Goal: Information Seeking & Learning: Learn about a topic

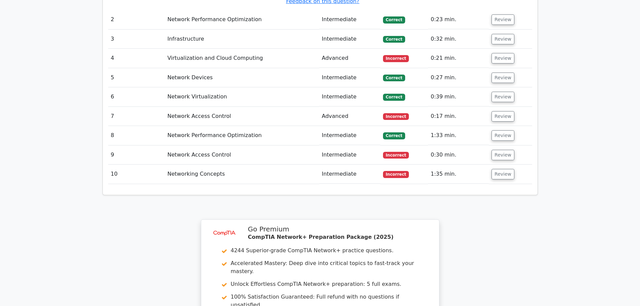
scroll to position [1023, 0]
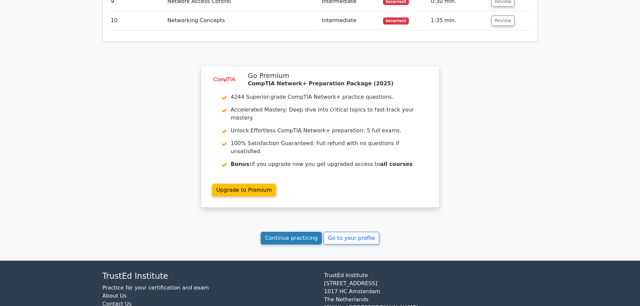
click at [294, 232] on link "Continue practicing" at bounding box center [292, 238] width 62 height 13
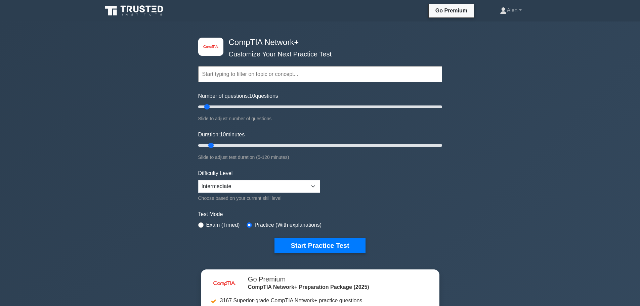
scroll to position [50, 0]
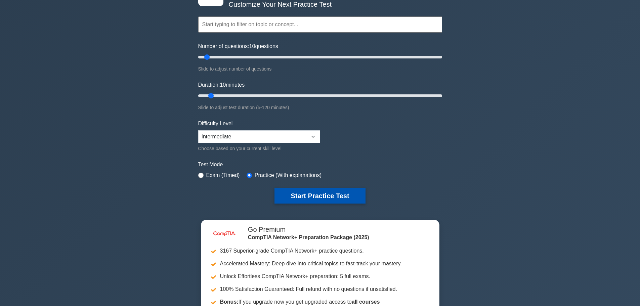
click at [339, 197] on button "Start Practice Test" at bounding box center [320, 195] width 91 height 15
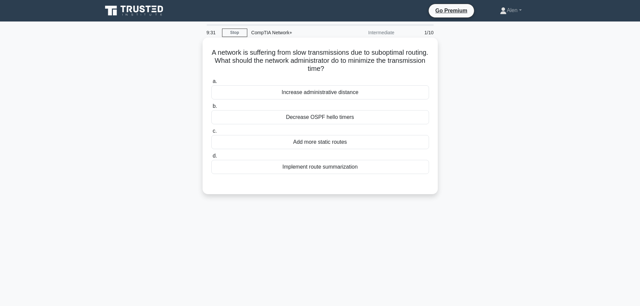
click at [355, 109] on label "b. Decrease OSPF hello timers" at bounding box center [320, 113] width 218 height 22
click at [211, 109] on input "b. Decrease OSPF hello timers" at bounding box center [211, 106] width 0 height 4
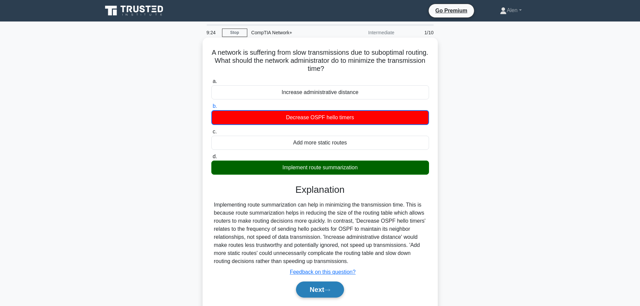
click at [333, 293] on button "Next" at bounding box center [320, 290] width 48 height 16
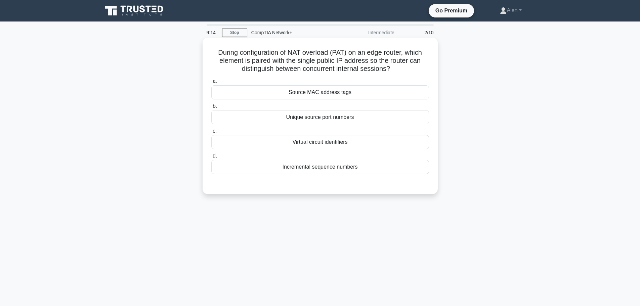
drag, startPoint x: 250, startPoint y: 60, endPoint x: 410, endPoint y: 73, distance: 161.1
click at [410, 73] on h5 "During configuration of NAT overload (PAT) on an edge router, which element is …" at bounding box center [320, 60] width 219 height 25
click at [415, 72] on h5 "During configuration of NAT overload (PAT) on an edge router, which element is …" at bounding box center [320, 60] width 219 height 25
click at [314, 93] on div "Source MAC address tags" at bounding box center [320, 92] width 218 height 14
click at [211, 84] on input "a. Source MAC address tags" at bounding box center [211, 81] width 0 height 4
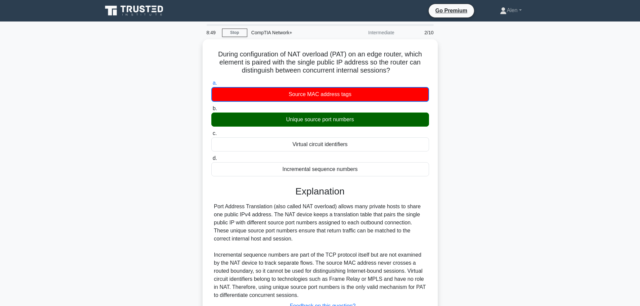
scroll to position [57, 0]
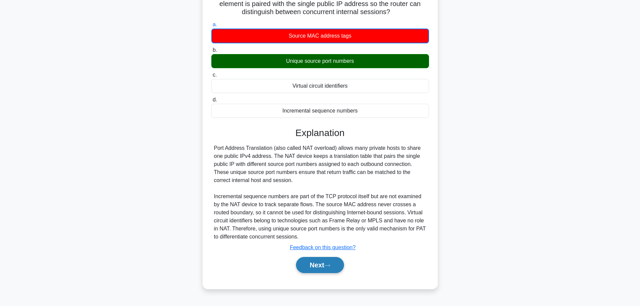
click at [319, 265] on button "Next" at bounding box center [320, 265] width 48 height 16
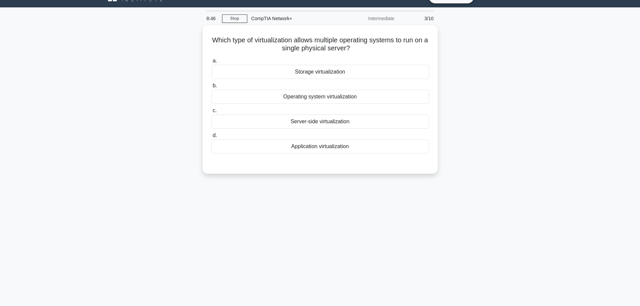
scroll to position [0, 0]
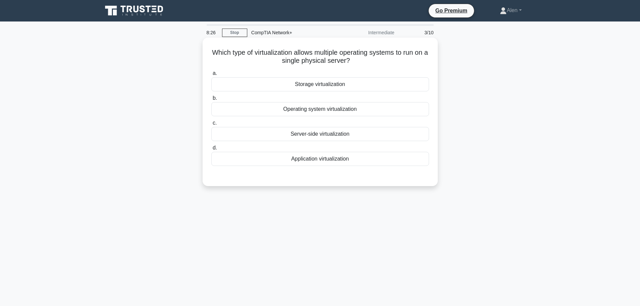
click at [317, 107] on div "Operating system virtualization" at bounding box center [320, 109] width 218 height 14
click at [211, 100] on input "b. Operating system virtualization" at bounding box center [211, 98] width 0 height 4
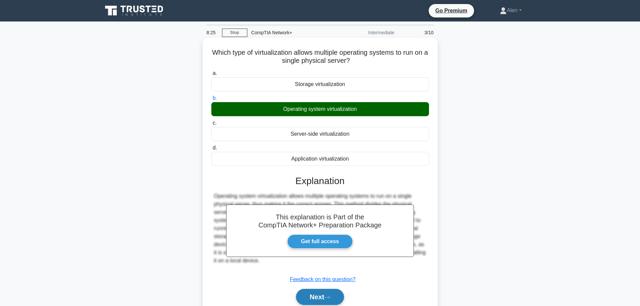
click at [325, 300] on button "Next" at bounding box center [320, 297] width 48 height 16
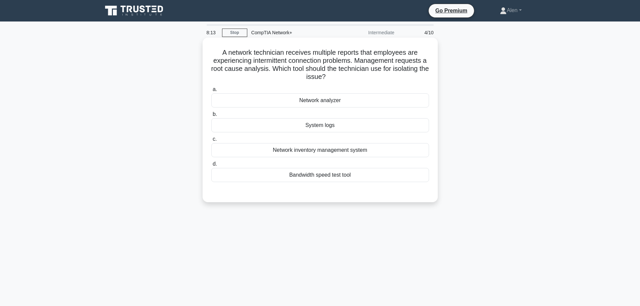
drag, startPoint x: 282, startPoint y: 70, endPoint x: 405, endPoint y: 75, distance: 123.8
click at [405, 75] on h5 "A network technician receives multiple reports that employees are experiencing …" at bounding box center [320, 64] width 219 height 33
click at [400, 77] on h5 "A network technician receives multiple reports that employees are experiencing …" at bounding box center [320, 64] width 219 height 33
drag, startPoint x: 252, startPoint y: 60, endPoint x: 293, endPoint y: 60, distance: 40.7
click at [293, 60] on h5 "A network technician receives multiple reports that employees are experiencing …" at bounding box center [320, 64] width 219 height 33
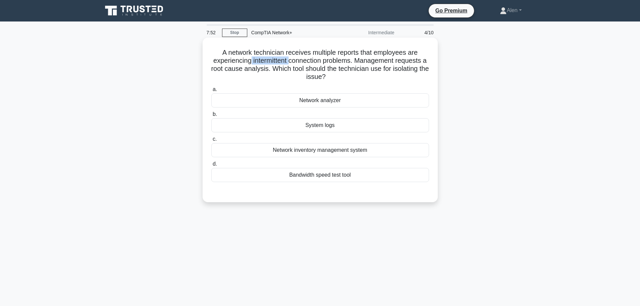
copy h5 "intermittent"
click at [319, 102] on div "Network analyzer" at bounding box center [320, 100] width 218 height 14
click at [211, 92] on input "a. Network analyzer" at bounding box center [211, 89] width 0 height 4
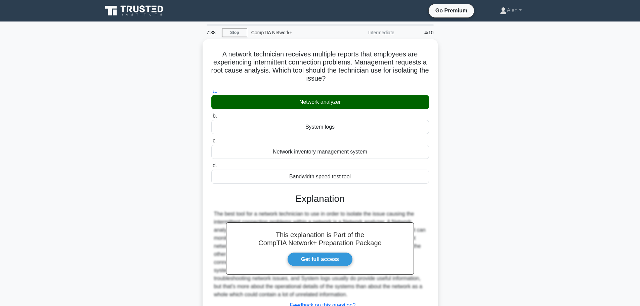
scroll to position [57, 0]
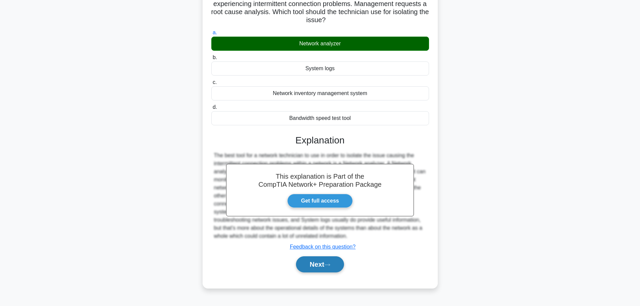
click at [326, 267] on button "Next" at bounding box center [320, 264] width 48 height 16
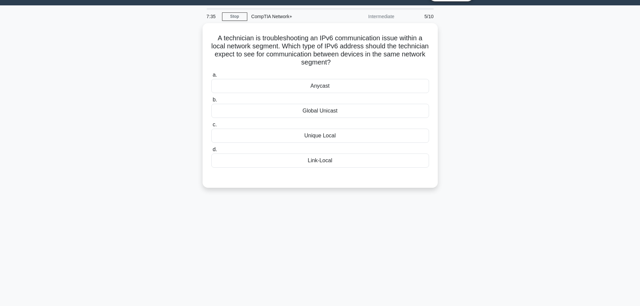
scroll to position [0, 0]
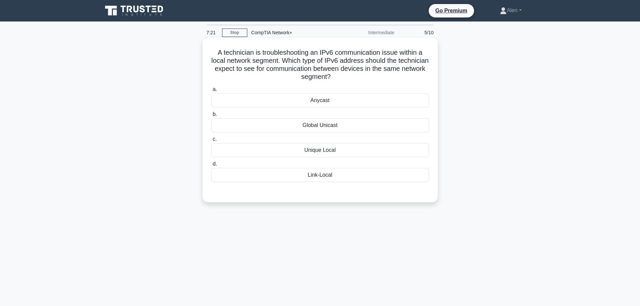
click at [335, 177] on div "Link-Local" at bounding box center [320, 175] width 218 height 14
click at [211, 166] on input "d. Link-Local" at bounding box center [211, 164] width 0 height 4
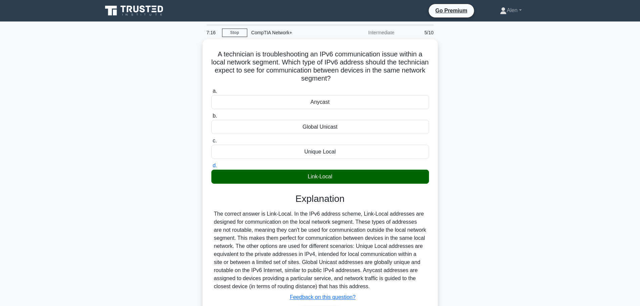
scroll to position [57, 0]
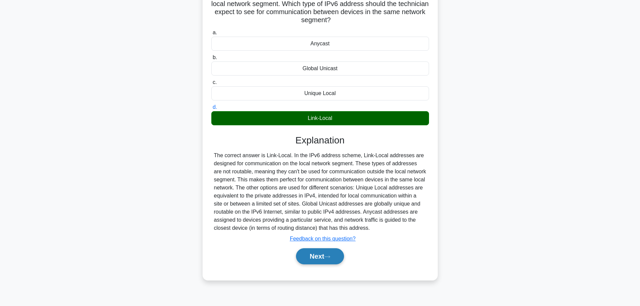
click at [330, 257] on icon at bounding box center [327, 257] width 5 height 2
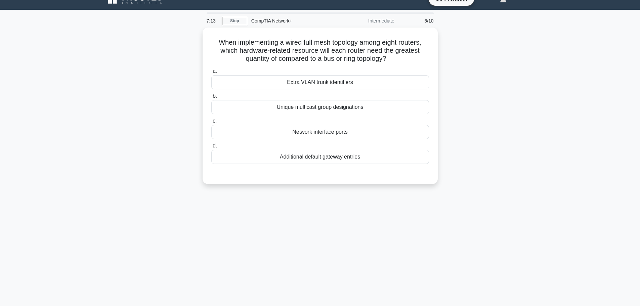
scroll to position [0, 0]
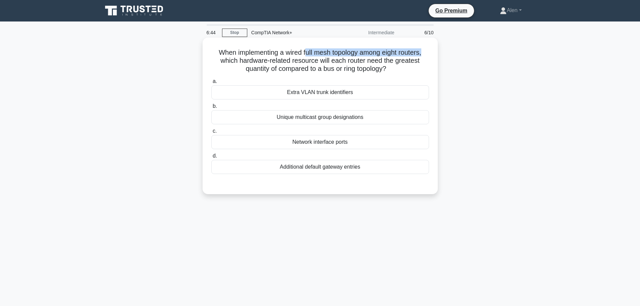
drag, startPoint x: 305, startPoint y: 53, endPoint x: 430, endPoint y: 54, distance: 125.4
click at [430, 54] on div "When implementing a wired full mesh topology among eight routers, which hardwar…" at bounding box center [320, 115] width 230 height 151
click at [416, 72] on h5 "When implementing a wired full mesh topology among eight routers, which hardwar…" at bounding box center [320, 60] width 219 height 25
drag, startPoint x: 320, startPoint y: 59, endPoint x: 415, endPoint y: 70, distance: 95.7
click at [415, 70] on h5 "When implementing a wired full mesh topology among eight routers, which hardwar…" at bounding box center [320, 60] width 219 height 25
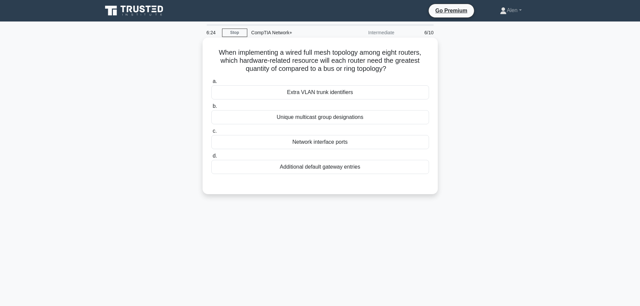
click at [320, 143] on div "Network interface ports" at bounding box center [320, 142] width 218 height 14
click at [211, 133] on input "c. Network interface ports" at bounding box center [211, 131] width 0 height 4
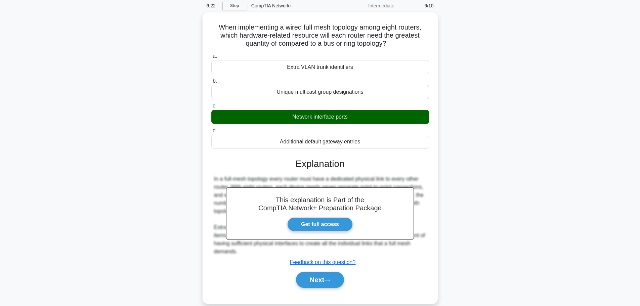
scroll to position [57, 0]
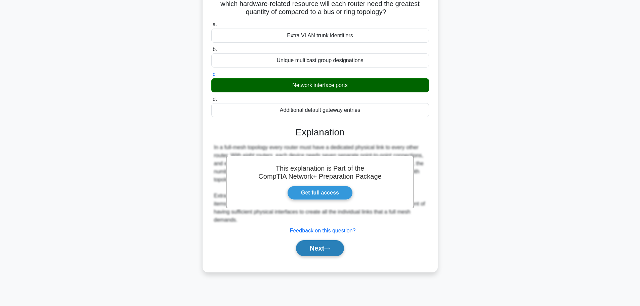
click at [330, 248] on icon at bounding box center [327, 249] width 6 height 4
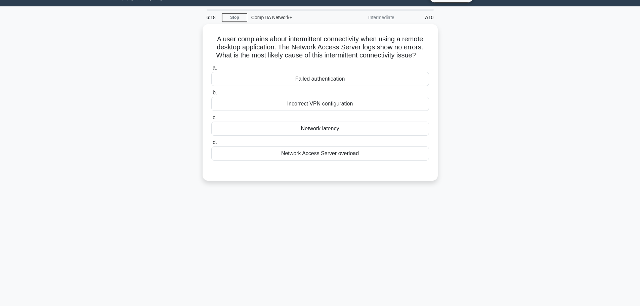
scroll to position [0, 0]
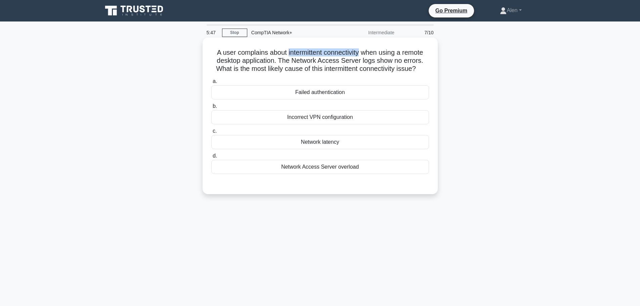
drag, startPoint x: 363, startPoint y: 52, endPoint x: 286, endPoint y: 53, distance: 76.7
click at [286, 53] on h5 "A user complains about intermittent connectivity when using a remote desktop ap…" at bounding box center [320, 60] width 219 height 25
copy h5 "intermittent connectivity"
click at [339, 139] on div "Network latency" at bounding box center [320, 142] width 218 height 14
click at [211, 133] on input "c. Network latency" at bounding box center [211, 131] width 0 height 4
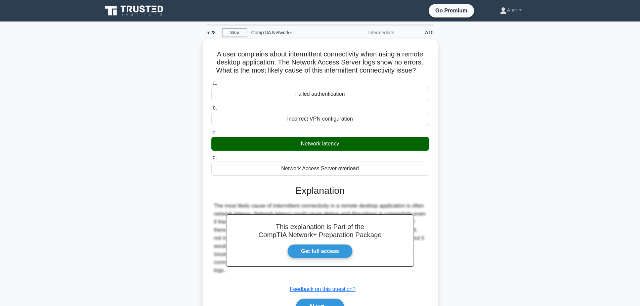
scroll to position [57, 0]
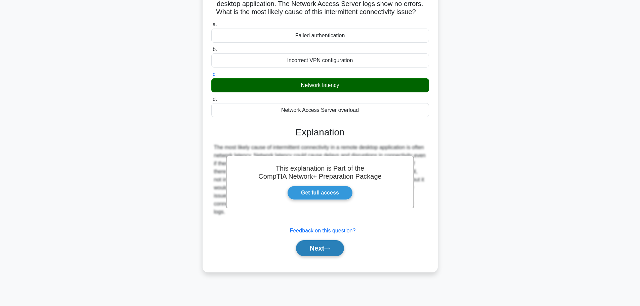
click at [325, 249] on button "Next" at bounding box center [320, 248] width 48 height 16
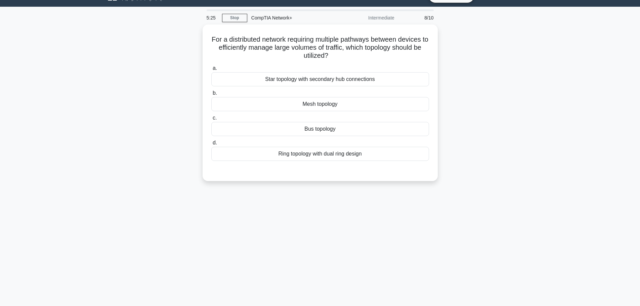
scroll to position [0, 0]
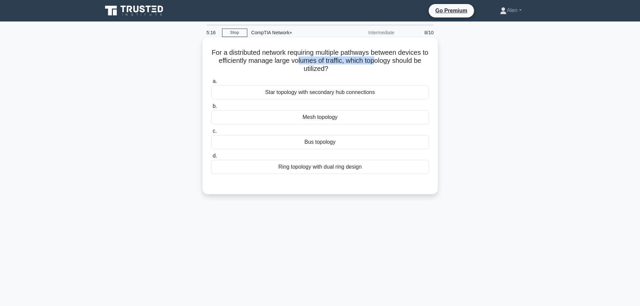
drag, startPoint x: 304, startPoint y: 61, endPoint x: 384, endPoint y: 64, distance: 80.0
click at [384, 64] on h5 "For a distributed network requiring multiple pathways between devices to effici…" at bounding box center [320, 60] width 219 height 25
click at [411, 65] on h5 "For a distributed network requiring multiple pathways between devices to effici…" at bounding box center [320, 60] width 219 height 25
click at [322, 120] on div "Mesh topology" at bounding box center [320, 117] width 218 height 14
click at [211, 109] on input "b. Mesh topology" at bounding box center [211, 106] width 0 height 4
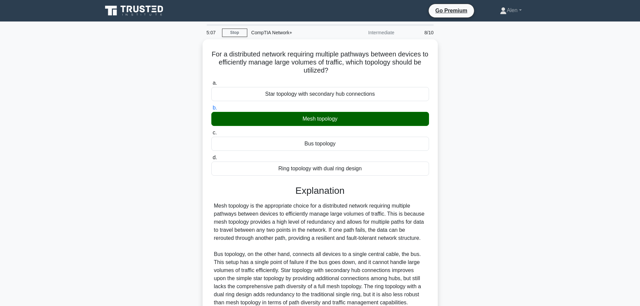
scroll to position [60, 0]
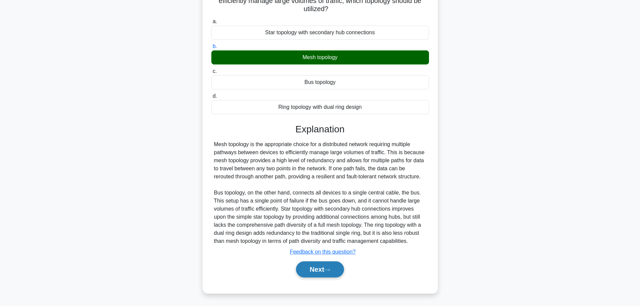
click at [330, 268] on icon at bounding box center [327, 270] width 6 height 4
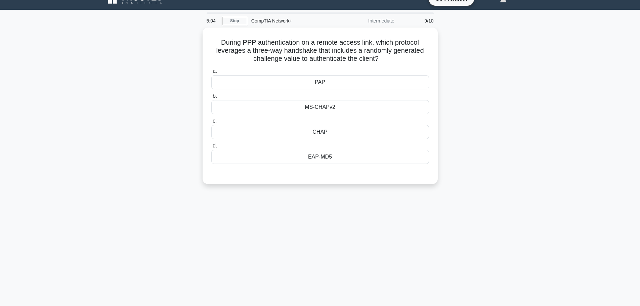
scroll to position [0, 0]
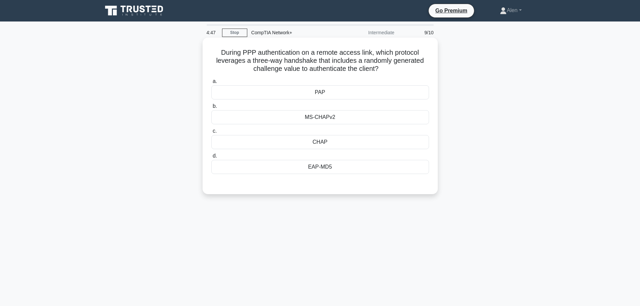
click at [348, 96] on div "PAP" at bounding box center [320, 92] width 218 height 14
click at [211, 84] on input "a. PAP" at bounding box center [211, 81] width 0 height 4
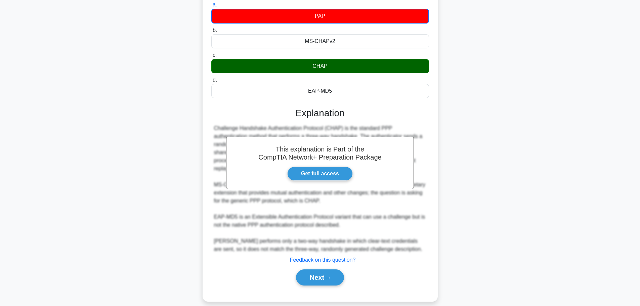
scroll to position [77, 0]
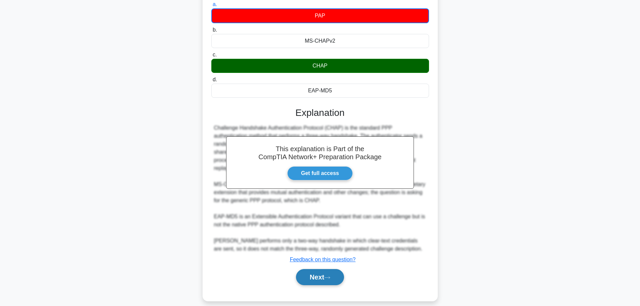
click at [310, 269] on button "Next" at bounding box center [320, 277] width 48 height 16
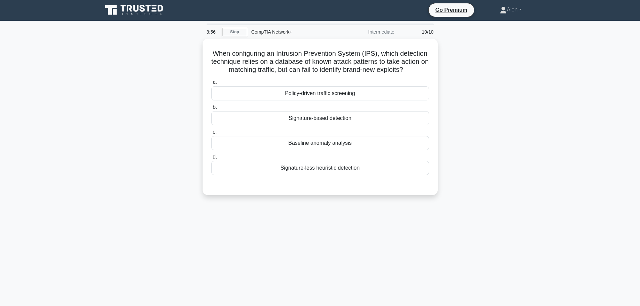
scroll to position [0, 0]
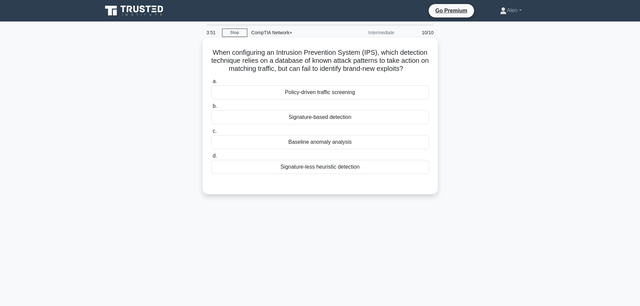
click at [327, 99] on div "Policy-driven traffic screening" at bounding box center [320, 92] width 218 height 14
click at [211, 84] on input "a. Policy-driven traffic screening" at bounding box center [211, 81] width 0 height 4
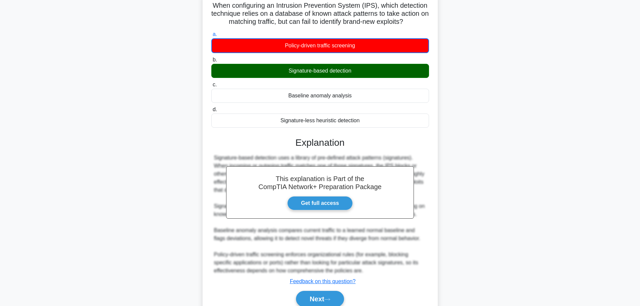
scroll to position [85, 0]
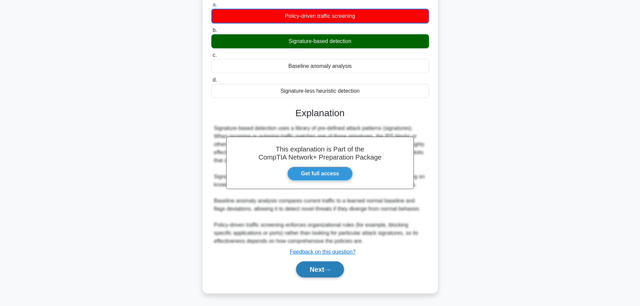
click at [328, 267] on button "Next" at bounding box center [320, 269] width 48 height 16
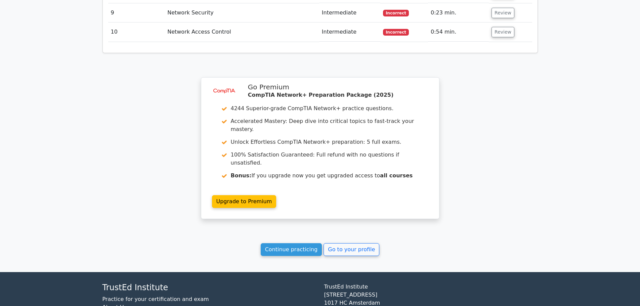
scroll to position [987, 0]
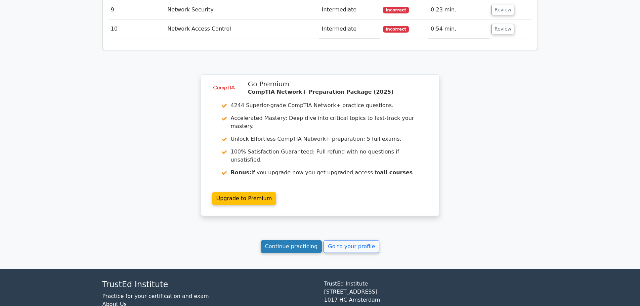
click at [280, 240] on link "Continue practicing" at bounding box center [292, 246] width 62 height 13
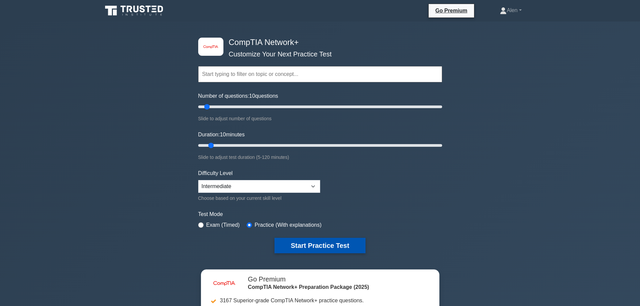
click at [338, 245] on button "Start Practice Test" at bounding box center [320, 245] width 91 height 15
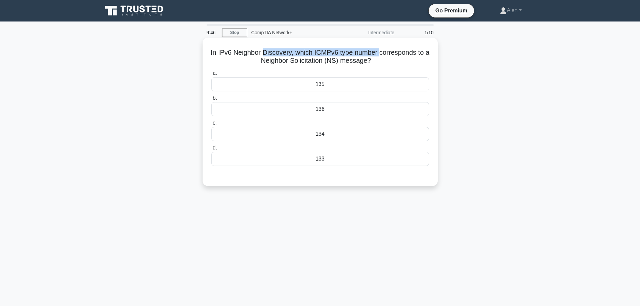
drag, startPoint x: 267, startPoint y: 53, endPoint x: 384, endPoint y: 52, distance: 117.0
click at [384, 52] on h5 "In IPv6 Neighbor Discovery, which ICMPv6 type number corresponds to a Neighbor …" at bounding box center [320, 56] width 219 height 17
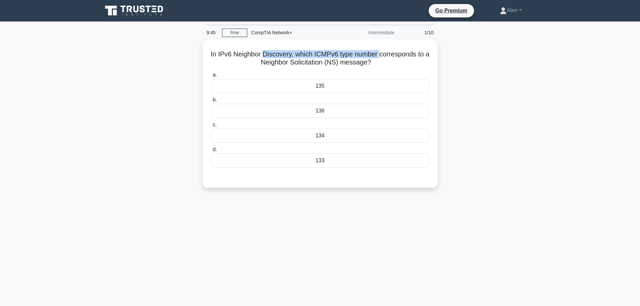
copy h5 "Discovery, which ICMPv6 type number"
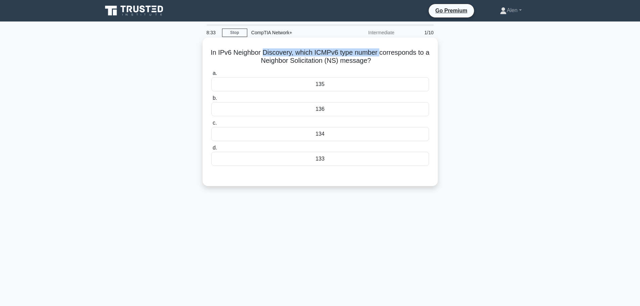
click at [371, 52] on h5 "In IPv6 Neighbor Discovery, which ICMPv6 type number corresponds to a Neighbor …" at bounding box center [320, 56] width 219 height 17
click at [348, 83] on div "135" at bounding box center [320, 84] width 218 height 14
click at [211, 76] on input "a. 135" at bounding box center [211, 73] width 0 height 4
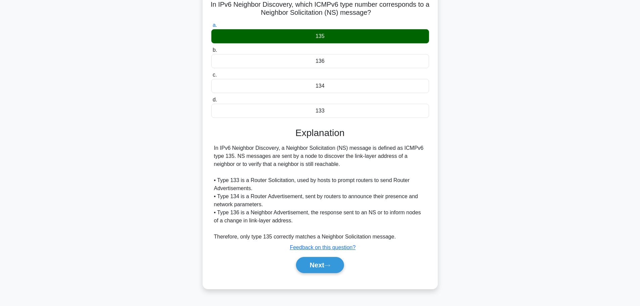
scroll to position [55, 0]
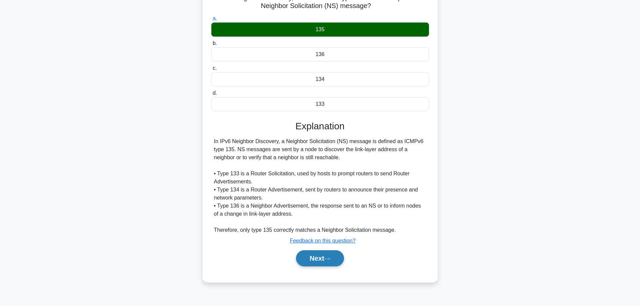
click at [329, 260] on icon at bounding box center [327, 259] width 6 height 4
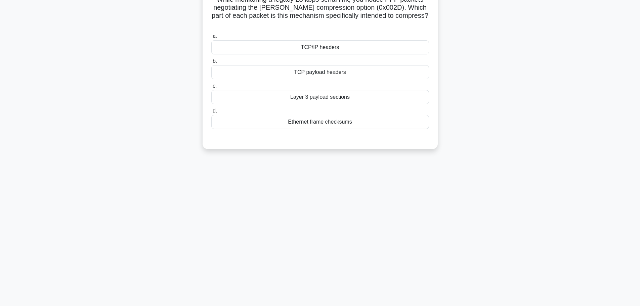
scroll to position [0, 0]
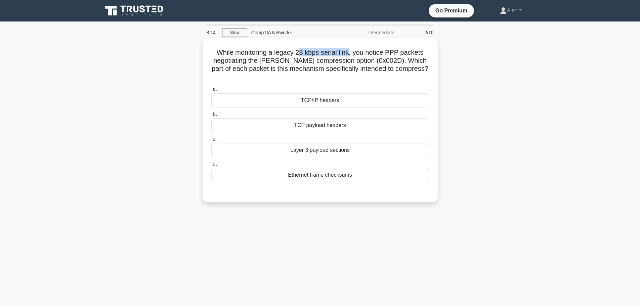
drag, startPoint x: 299, startPoint y: 52, endPoint x: 352, endPoint y: 53, distance: 53.1
click at [352, 53] on h5 "While monitoring a legacy 28 kbps serial link, you notice PPP packets negotiati…" at bounding box center [320, 64] width 219 height 33
click at [364, 63] on h5 "While monitoring a legacy 28 kbps serial link, you notice PPP packets negotiati…" at bounding box center [320, 64] width 219 height 33
drag, startPoint x: 356, startPoint y: 53, endPoint x: 276, endPoint y: 65, distance: 80.1
click at [427, 56] on h5 "While monitoring a legacy 28 kbps serial link, you notice PPP packets negotiati…" at bounding box center [320, 64] width 219 height 33
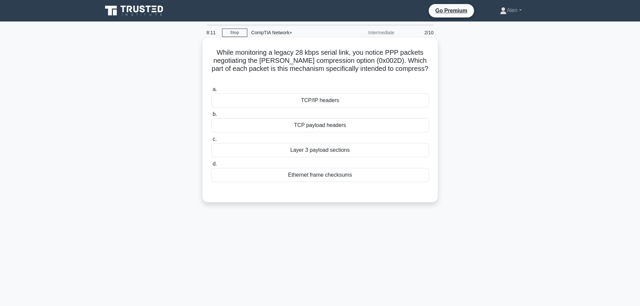
click at [256, 63] on h5 "While monitoring a legacy 28 kbps serial link, you notice PPP packets negotiati…" at bounding box center [320, 64] width 219 height 33
drag, startPoint x: 269, startPoint y: 60, endPoint x: 373, endPoint y: 63, distance: 104.2
click at [373, 63] on h5 "While monitoring a legacy 28 kbps serial link, you notice PPP packets negotiati…" at bounding box center [320, 64] width 219 height 33
click at [410, 64] on h5 "While monitoring a legacy 28 kbps serial link, you notice PPP packets negotiati…" at bounding box center [320, 64] width 219 height 33
drag, startPoint x: 345, startPoint y: 68, endPoint x: 399, endPoint y: 75, distance: 54.2
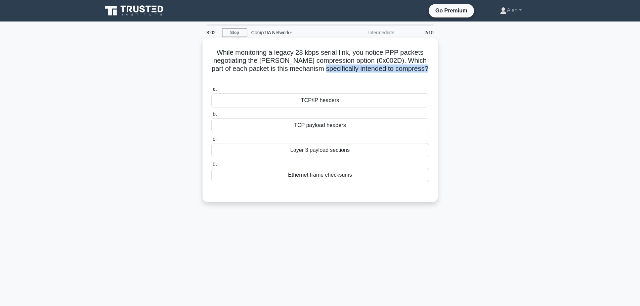
click at [399, 75] on h5 "While monitoring a legacy 28 kbps serial link, you notice PPP packets negotiati…" at bounding box center [320, 64] width 219 height 33
click at [399, 76] on h5 "While monitoring a legacy 28 kbps serial link, you notice PPP packets negotiati…" at bounding box center [320, 64] width 219 height 33
click at [342, 174] on div "Ethernet frame checksums" at bounding box center [320, 175] width 218 height 14
click at [211, 166] on input "d. Ethernet frame checksums" at bounding box center [211, 164] width 0 height 4
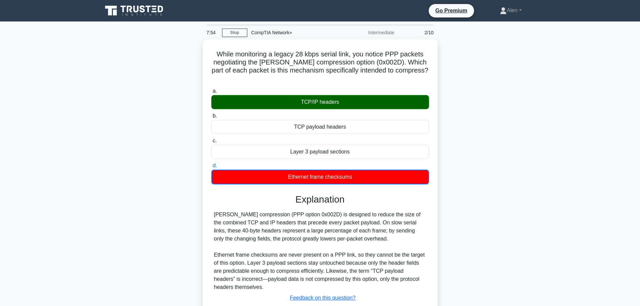
scroll to position [57, 0]
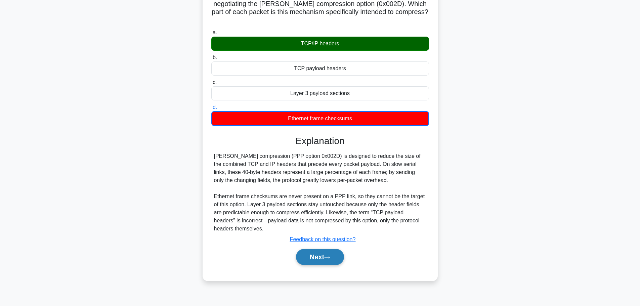
click at [322, 260] on button "Next" at bounding box center [320, 257] width 48 height 16
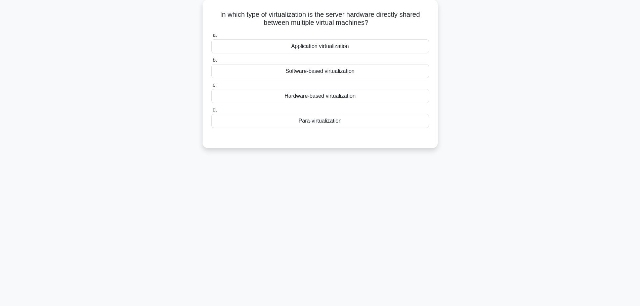
scroll to position [0, 0]
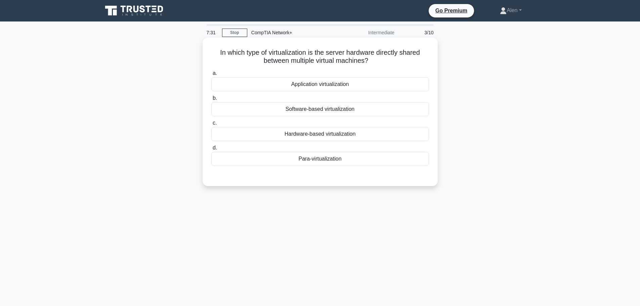
drag, startPoint x: 271, startPoint y: 51, endPoint x: 394, endPoint y: 61, distance: 123.4
click at [394, 61] on h5 "In which type of virtualization is the server hardware directly shared between …" at bounding box center [320, 56] width 219 height 17
click at [419, 56] on h5 "In which type of virtualization is the server hardware directly shared between …" at bounding box center [320, 56] width 219 height 17
click at [329, 133] on div "Hardware-based virtualization" at bounding box center [320, 134] width 218 height 14
click at [211, 125] on input "c. Hardware-based virtualization" at bounding box center [211, 123] width 0 height 4
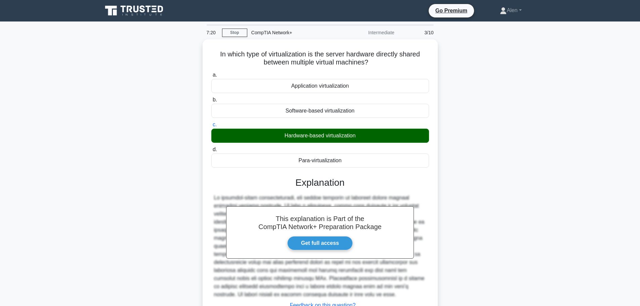
scroll to position [57, 0]
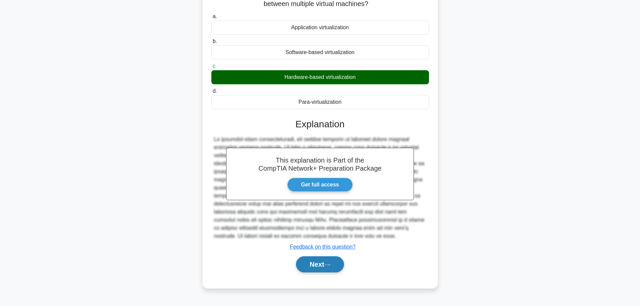
click at [325, 266] on button "Next" at bounding box center [320, 264] width 48 height 16
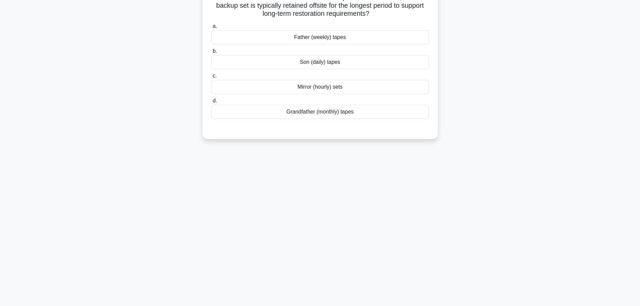
scroll to position [0, 0]
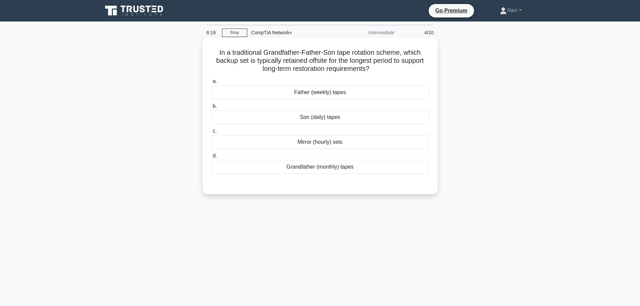
click at [322, 167] on div "Grandfather (monthly) tapes" at bounding box center [320, 167] width 218 height 14
click at [211, 158] on input "d. Grandfather (monthly) tapes" at bounding box center [211, 156] width 0 height 4
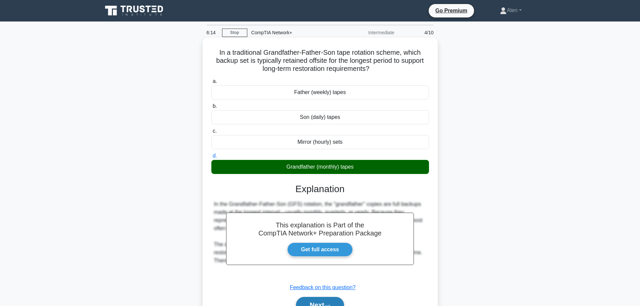
click at [322, 302] on button "Next" at bounding box center [320, 305] width 48 height 16
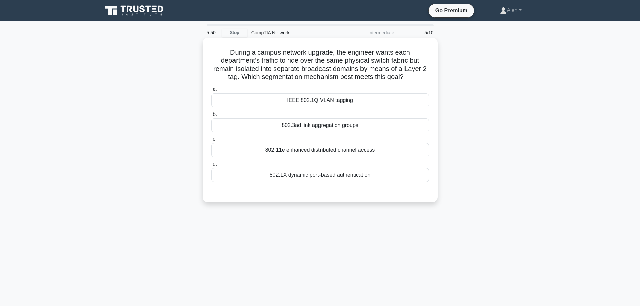
click at [321, 126] on div "802.3ad link aggregation groups" at bounding box center [320, 125] width 218 height 14
click at [211, 117] on input "b. 802.3ad link aggregation groups" at bounding box center [211, 114] width 0 height 4
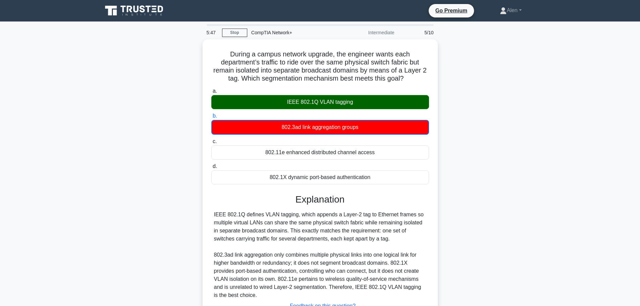
scroll to position [57, 0]
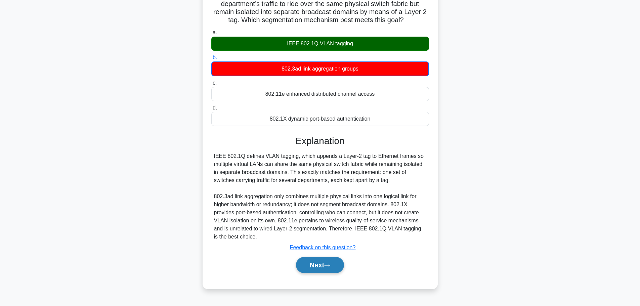
click at [326, 267] on button "Next" at bounding box center [320, 265] width 48 height 16
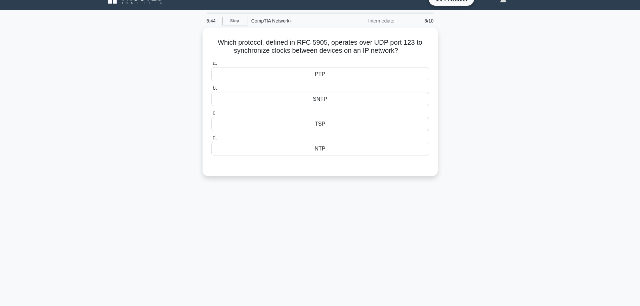
scroll to position [0, 0]
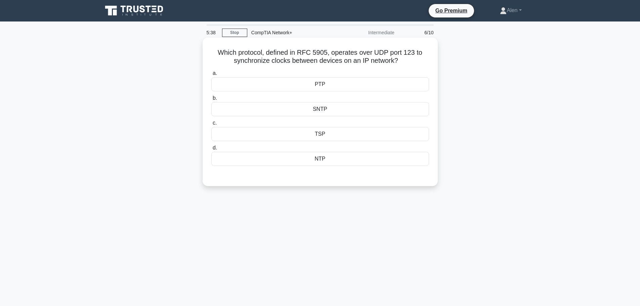
drag, startPoint x: 296, startPoint y: 60, endPoint x: 414, endPoint y: 62, distance: 118.0
click at [414, 62] on h5 "Which protocol, defined in RFC 5905, operates over UDP port 123 to synchronize …" at bounding box center [320, 56] width 219 height 17
click at [415, 62] on h5 "Which protocol, defined in RFC 5905, operates over UDP port 123 to synchronize …" at bounding box center [320, 56] width 219 height 17
drag, startPoint x: 300, startPoint y: 51, endPoint x: 329, endPoint y: 51, distance: 28.6
click at [329, 51] on h5 "Which protocol, defined in RFC 5905, operates over UDP port 123 to synchronize …" at bounding box center [320, 56] width 219 height 17
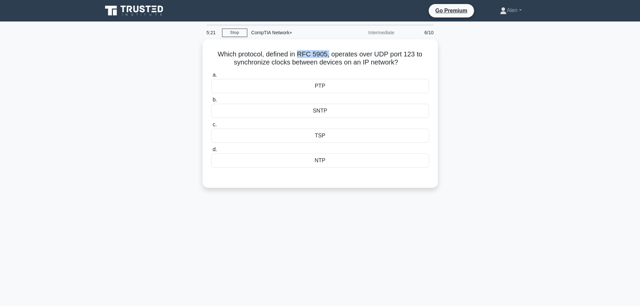
copy h5 "RFC 5905,"
click at [331, 155] on div "NTP" at bounding box center [320, 159] width 218 height 14
click at [211, 150] on input "d. NTP" at bounding box center [211, 148] width 0 height 4
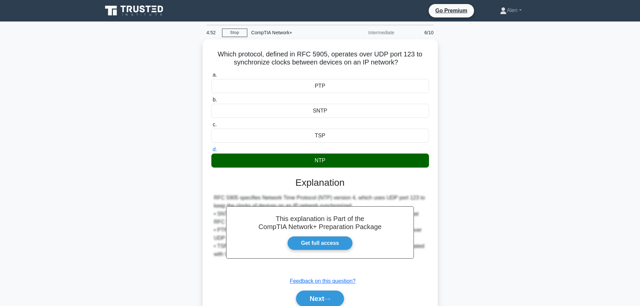
scroll to position [57, 0]
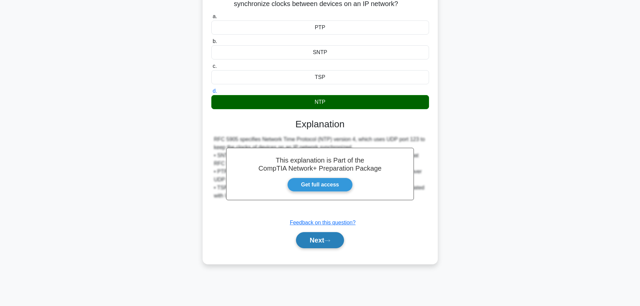
click at [340, 242] on button "Next" at bounding box center [320, 240] width 48 height 16
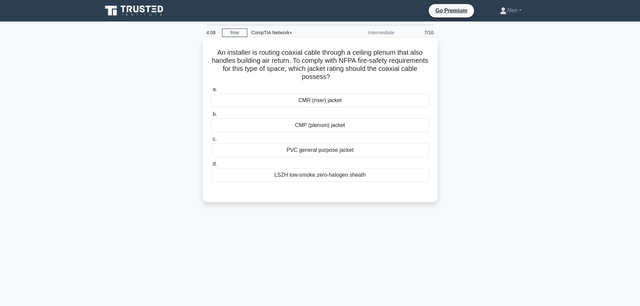
scroll to position [34, 0]
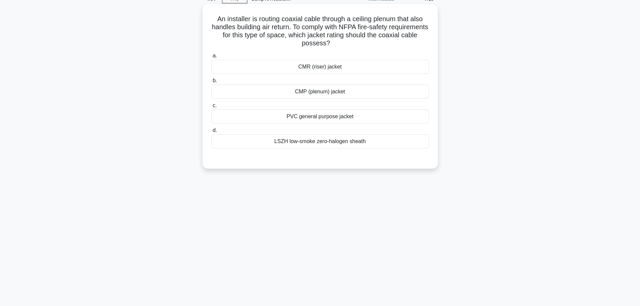
click at [339, 91] on div "CMP (plenum) jacket" at bounding box center [320, 92] width 218 height 14
click at [211, 83] on input "b. CMP (plenum) jacket" at bounding box center [211, 81] width 0 height 4
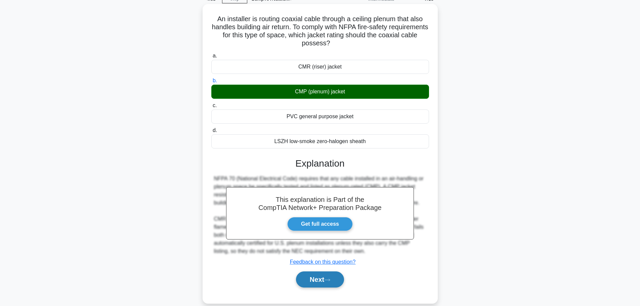
click at [321, 284] on button "Next" at bounding box center [320, 280] width 48 height 16
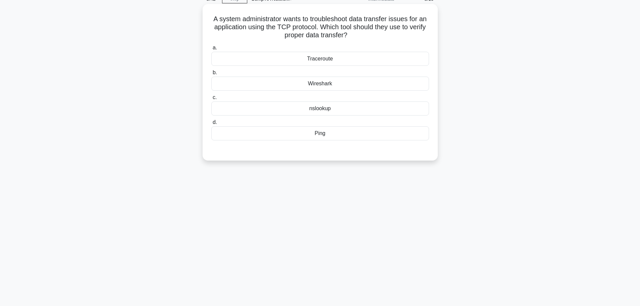
click at [373, 87] on div "Wireshark" at bounding box center [320, 84] width 218 height 14
click at [211, 75] on input "b. Wireshark" at bounding box center [211, 73] width 0 height 4
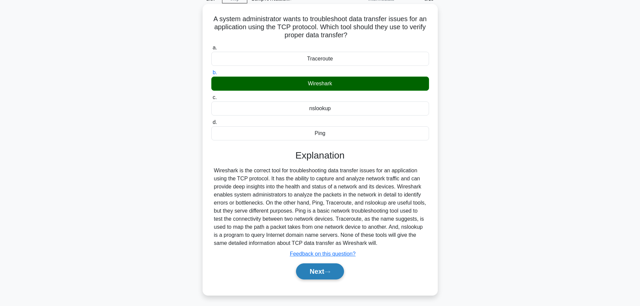
click at [321, 275] on button "Next" at bounding box center [320, 272] width 48 height 16
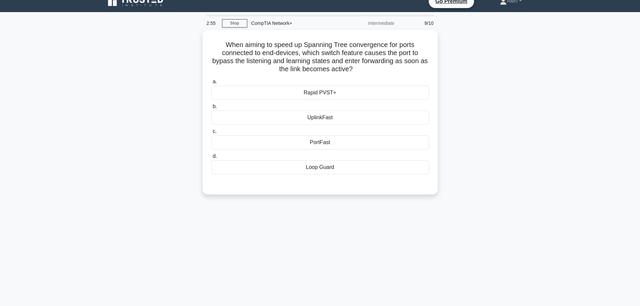
scroll to position [0, 0]
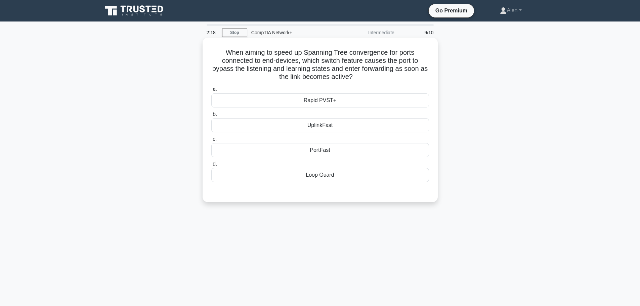
click at [329, 97] on div "Rapid PVST+" at bounding box center [320, 100] width 218 height 14
click at [211, 92] on input "a. Rapid PVST+" at bounding box center [211, 89] width 0 height 4
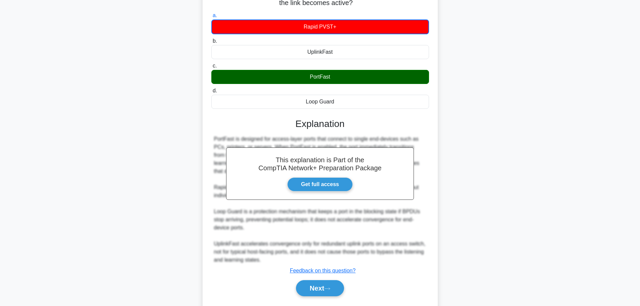
scroll to position [83, 0]
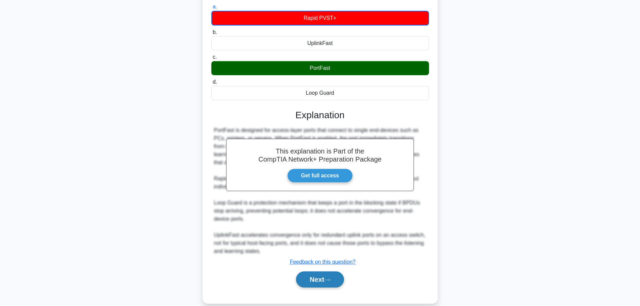
click at [317, 281] on button "Next" at bounding box center [320, 280] width 48 height 16
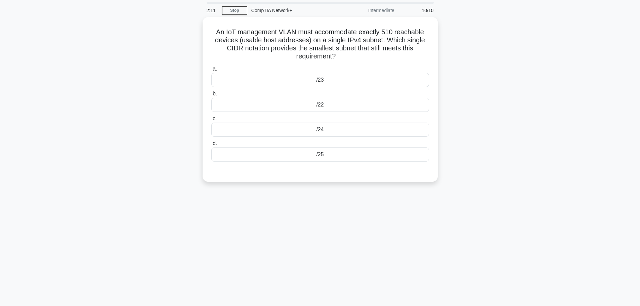
scroll to position [0, 0]
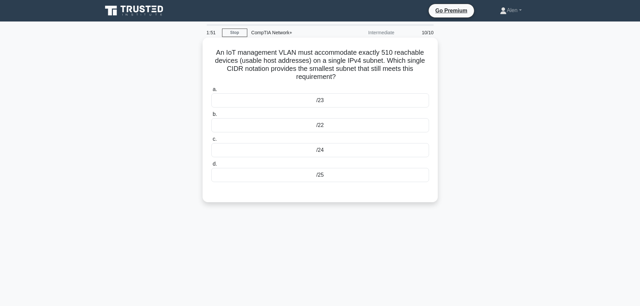
click at [326, 175] on div "/25" at bounding box center [320, 175] width 218 height 14
click at [211, 166] on input "d. /25" at bounding box center [211, 164] width 0 height 4
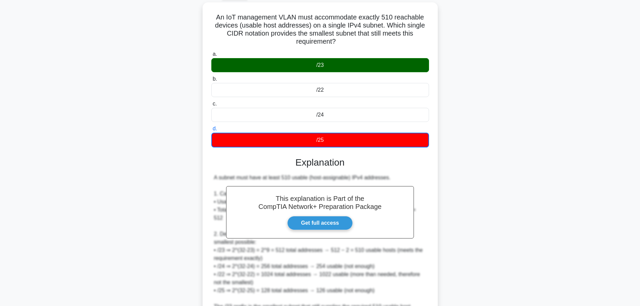
scroll to position [101, 0]
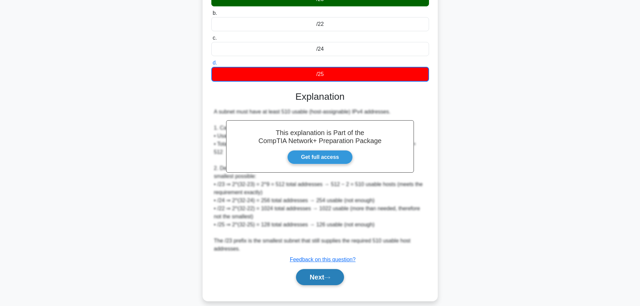
click at [333, 269] on button "Next" at bounding box center [320, 277] width 48 height 16
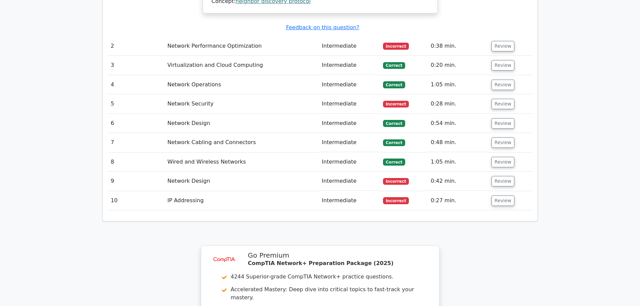
scroll to position [1033, 0]
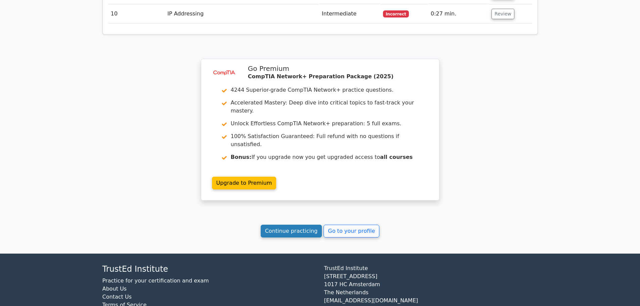
click at [283, 225] on link "Continue practicing" at bounding box center [292, 231] width 62 height 13
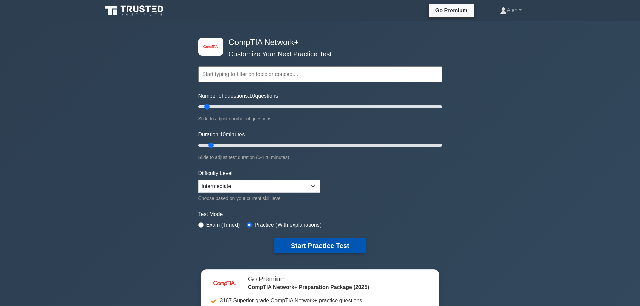
click at [326, 245] on button "Start Practice Test" at bounding box center [320, 245] width 91 height 15
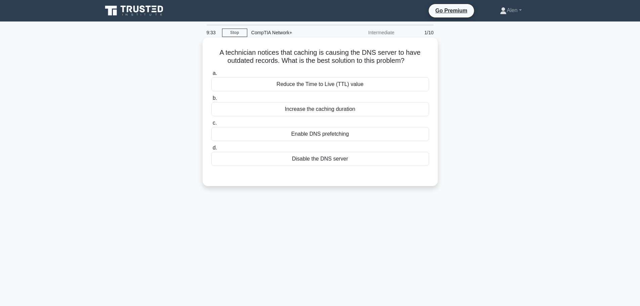
click at [329, 135] on div "Enable DNS prefetching" at bounding box center [320, 134] width 218 height 14
click at [211, 125] on input "c. Enable DNS prefetching" at bounding box center [211, 123] width 0 height 4
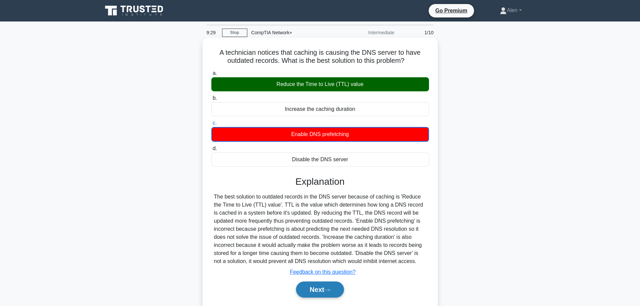
click at [322, 287] on button "Next" at bounding box center [320, 290] width 48 height 16
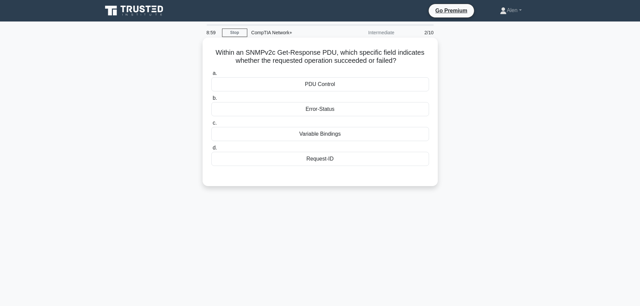
click at [360, 86] on div "PDU Control" at bounding box center [320, 84] width 218 height 14
click at [211, 76] on input "a. PDU Control" at bounding box center [211, 73] width 0 height 4
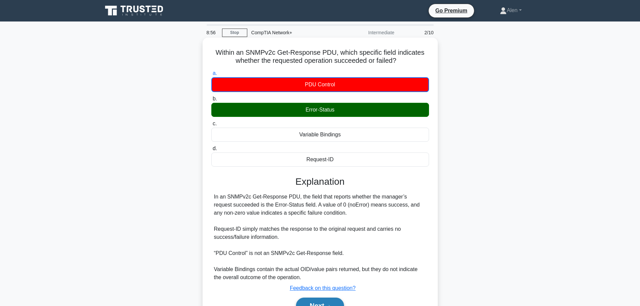
click at [325, 301] on button "Next" at bounding box center [320, 306] width 48 height 16
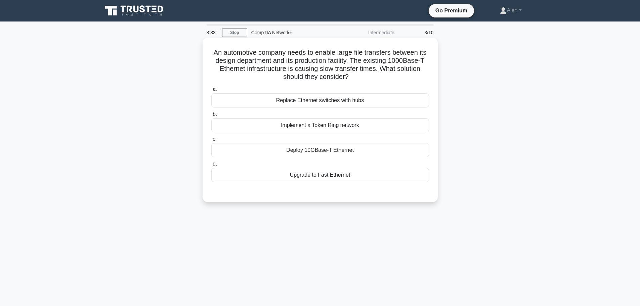
click at [312, 153] on div "Deploy 10GBase-T Ethernet" at bounding box center [320, 150] width 218 height 14
click at [211, 141] on input "c. Deploy 10GBase-T Ethernet" at bounding box center [211, 139] width 0 height 4
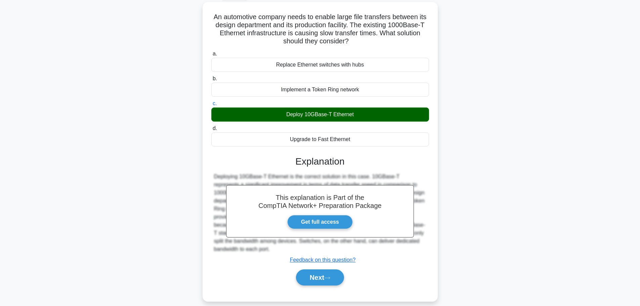
scroll to position [57, 0]
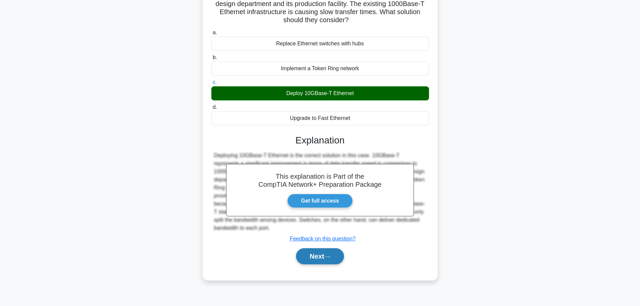
click at [316, 255] on button "Next" at bounding box center [320, 256] width 48 height 16
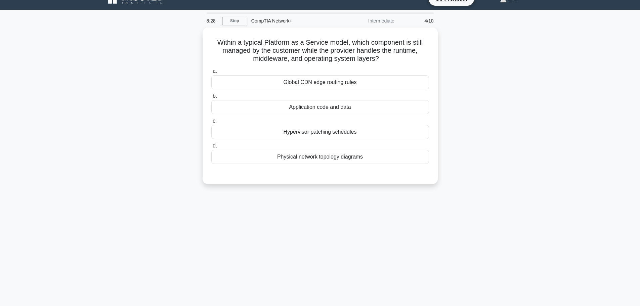
scroll to position [0, 0]
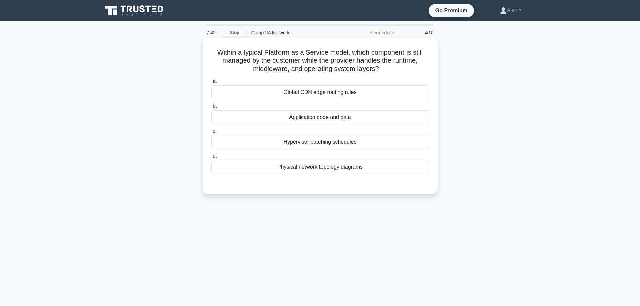
drag, startPoint x: 354, startPoint y: 167, endPoint x: 358, endPoint y: 168, distance: 4.0
click at [355, 167] on div "Physical network topology diagrams" at bounding box center [320, 167] width 218 height 14
click at [340, 170] on div "Physical network topology diagrams" at bounding box center [320, 167] width 218 height 14
click at [211, 158] on input "d. Physical network topology diagrams" at bounding box center [211, 156] width 0 height 4
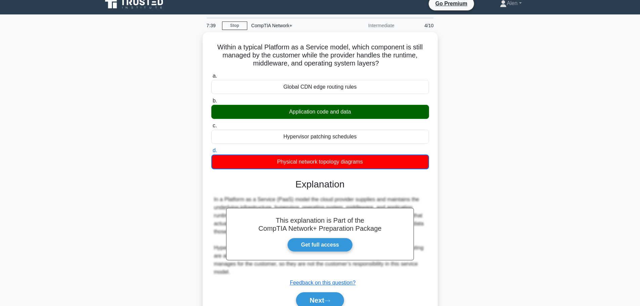
scroll to position [57, 0]
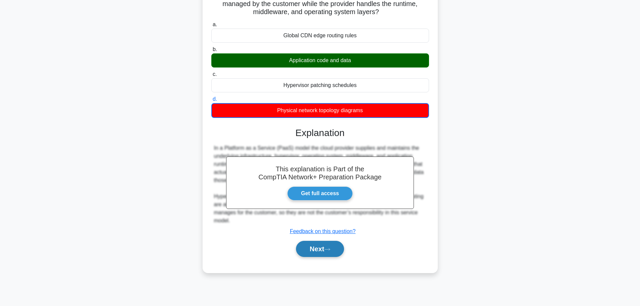
click at [331, 246] on button "Next" at bounding box center [320, 249] width 48 height 16
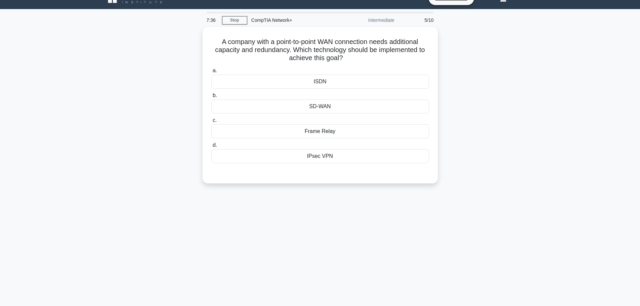
scroll to position [0, 0]
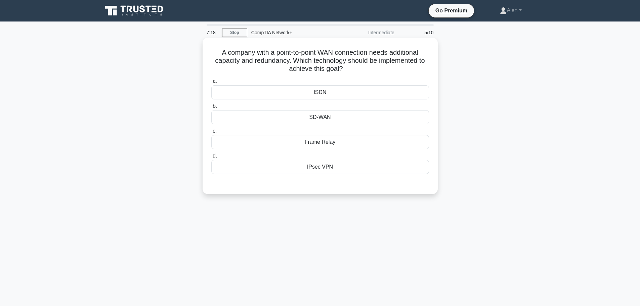
click at [322, 141] on div "Frame Relay" at bounding box center [320, 142] width 218 height 14
click at [211, 133] on input "c. Frame Relay" at bounding box center [211, 131] width 0 height 4
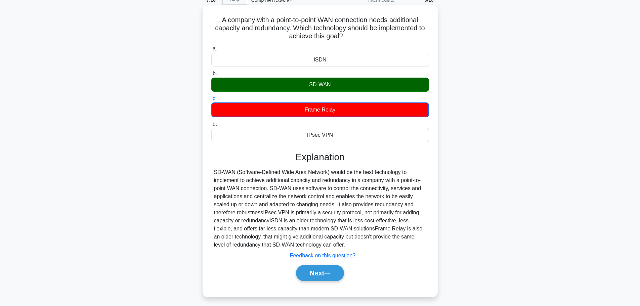
scroll to position [57, 0]
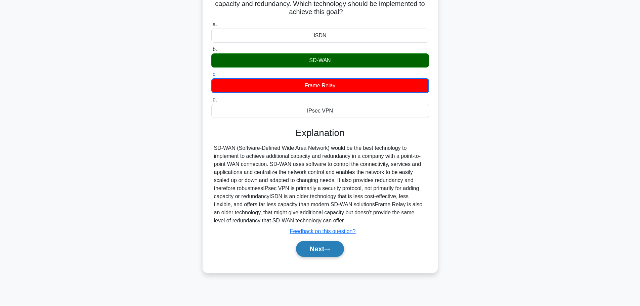
click at [329, 251] on button "Next" at bounding box center [320, 249] width 48 height 16
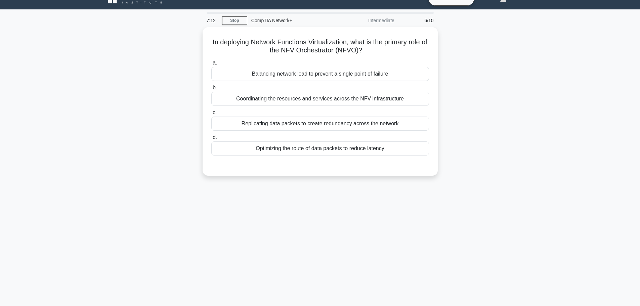
scroll to position [0, 0]
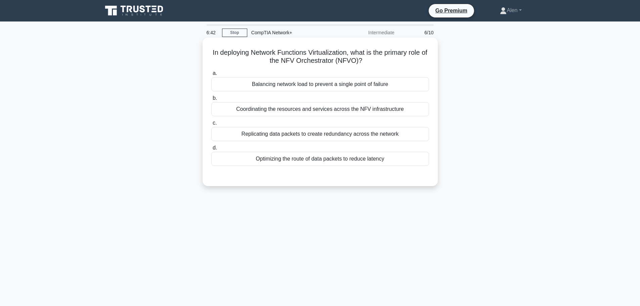
click at [326, 85] on div "Balancing network load to prevent a single point of failure" at bounding box center [320, 84] width 218 height 14
click at [211, 76] on input "a. Balancing network load to prevent a single point of failure" at bounding box center [211, 73] width 0 height 4
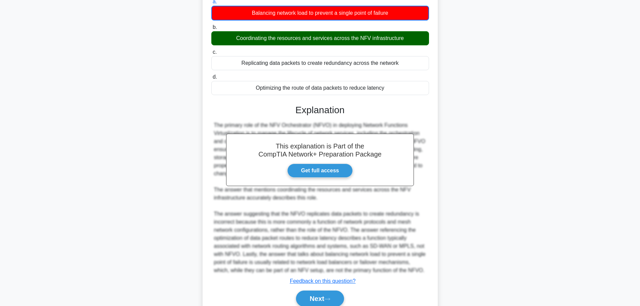
scroll to position [97, 0]
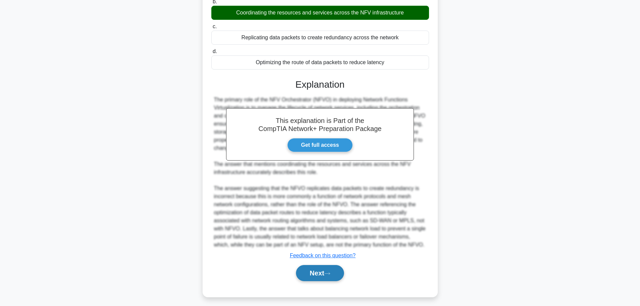
click at [319, 272] on button "Next" at bounding box center [320, 273] width 48 height 16
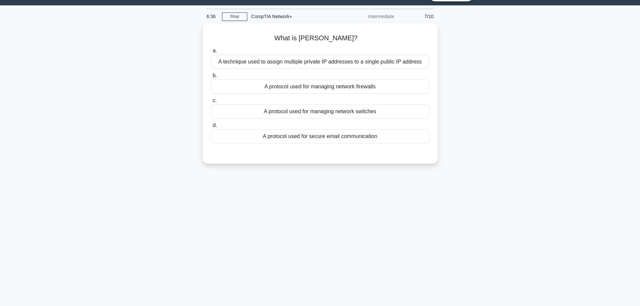
scroll to position [0, 0]
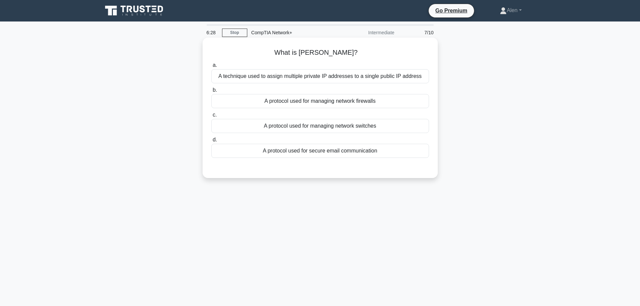
click at [347, 77] on div "A technique used to assign multiple private IP addresses to a single public IP …" at bounding box center [320, 76] width 218 height 14
click at [211, 68] on input "a. A technique used to assign multiple private IP addresses to a single public …" at bounding box center [211, 65] width 0 height 4
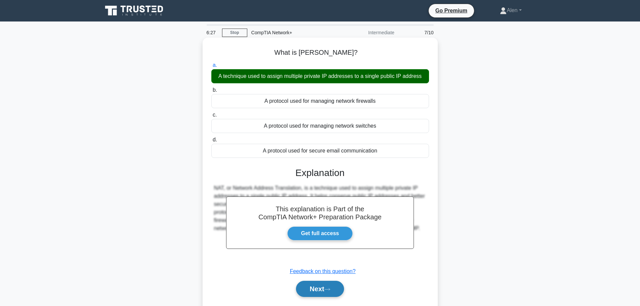
click at [329, 290] on icon at bounding box center [327, 290] width 6 height 4
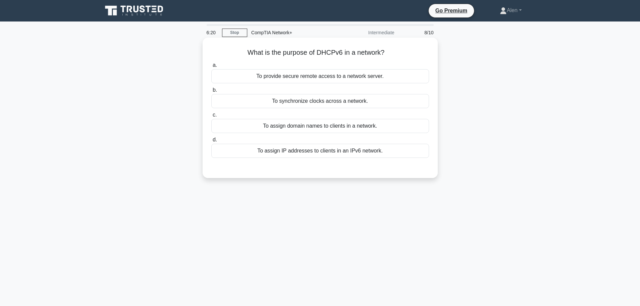
click at [336, 153] on div "To assign IP addresses to clients in an IPv6 network." at bounding box center [320, 151] width 218 height 14
click at [211, 142] on input "d. To assign IP addresses to clients in an IPv6 network." at bounding box center [211, 140] width 0 height 4
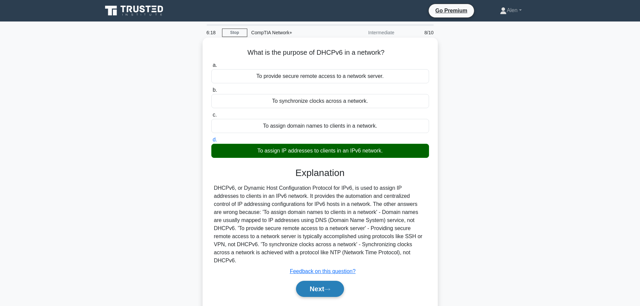
click at [319, 285] on button "Next" at bounding box center [320, 289] width 48 height 16
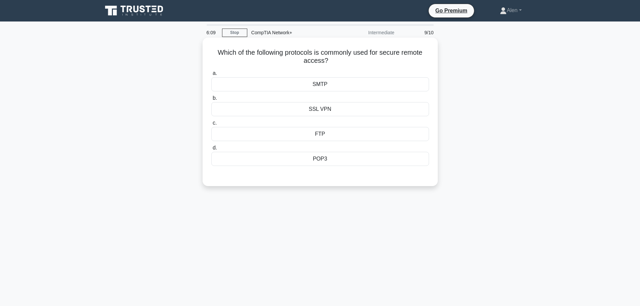
click at [320, 111] on div "SSL VPN" at bounding box center [320, 109] width 218 height 14
click at [211, 100] on input "b. SSL VPN" at bounding box center [211, 98] width 0 height 4
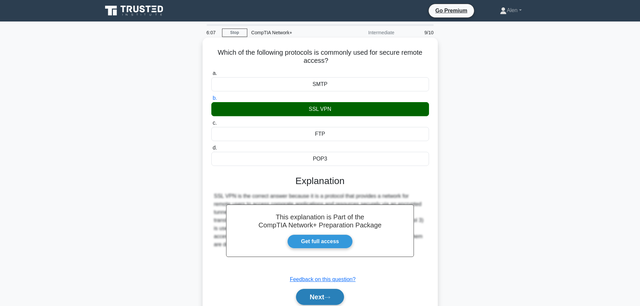
click at [322, 294] on button "Next" at bounding box center [320, 297] width 48 height 16
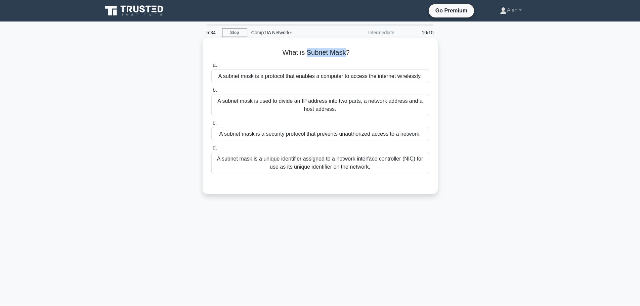
drag, startPoint x: 347, startPoint y: 55, endPoint x: 307, endPoint y: 50, distance: 39.9
click at [307, 50] on h5 "What is Subnet Mask? .spinner_0XTQ{transform-origin:center;animation:spinner_y6…" at bounding box center [320, 52] width 219 height 9
copy h5 "Subnet Mask"
click at [329, 105] on div "A subnet mask is used to divide an IP address into two parts, a network address…" at bounding box center [320, 105] width 218 height 22
click at [211, 92] on input "b. A subnet mask is used to divide an IP address into two parts, a network addr…" at bounding box center [211, 90] width 0 height 4
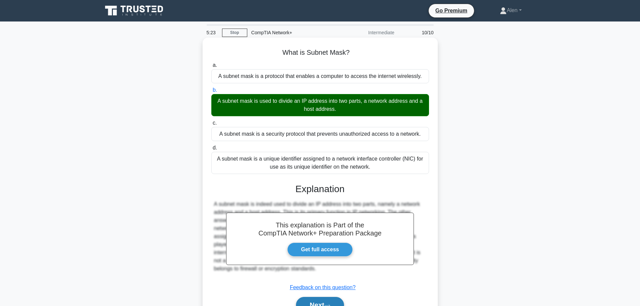
click at [335, 302] on button "Next" at bounding box center [320, 305] width 48 height 16
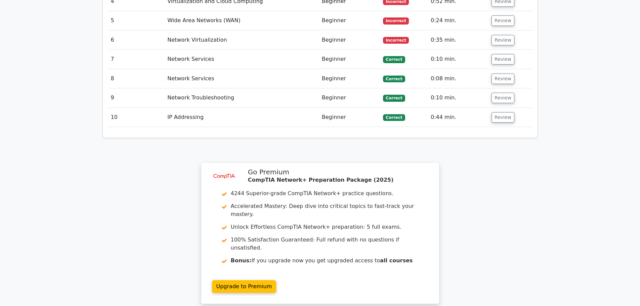
scroll to position [994, 0]
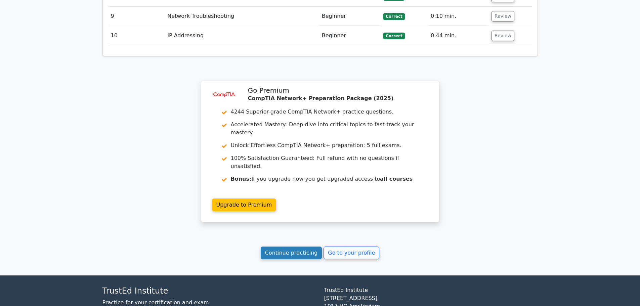
click at [274, 247] on link "Continue practicing" at bounding box center [292, 253] width 62 height 13
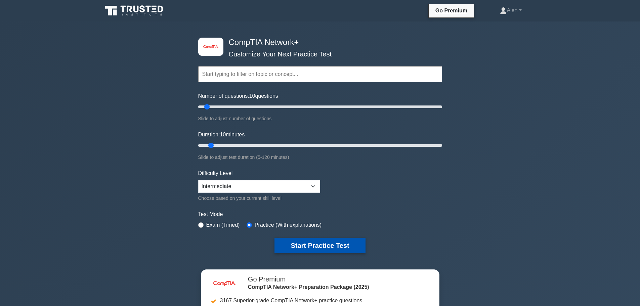
click at [336, 248] on button "Start Practice Test" at bounding box center [320, 245] width 91 height 15
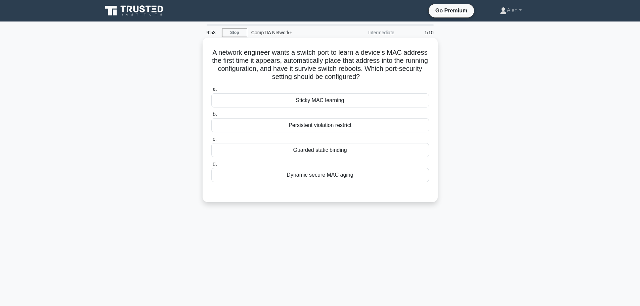
scroll to position [34, 0]
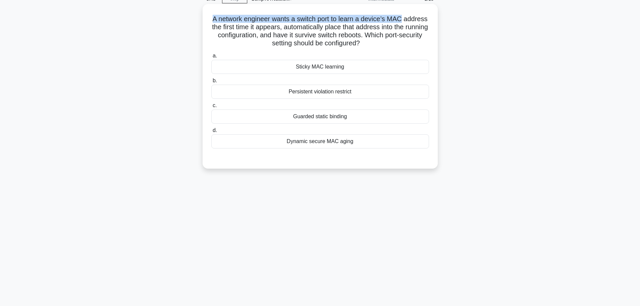
drag, startPoint x: 223, startPoint y: 18, endPoint x: 422, endPoint y: 14, distance: 199.0
click at [422, 14] on div "A network engineer wants a switch port to learn a device’s MAC address the firs…" at bounding box center [320, 86] width 230 height 159
click at [421, 17] on h5 "A network engineer wants a switch port to learn a device’s MAC address the firs…" at bounding box center [320, 31] width 219 height 33
click at [361, 69] on div "Sticky MAC learning" at bounding box center [320, 67] width 218 height 14
click at [211, 58] on input "a. Sticky MAC learning" at bounding box center [211, 56] width 0 height 4
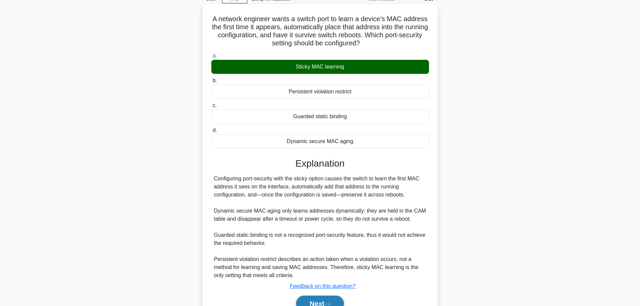
drag, startPoint x: 332, startPoint y: 301, endPoint x: 320, endPoint y: 299, distance: 11.8
click at [320, 299] on button "Next" at bounding box center [320, 304] width 48 height 16
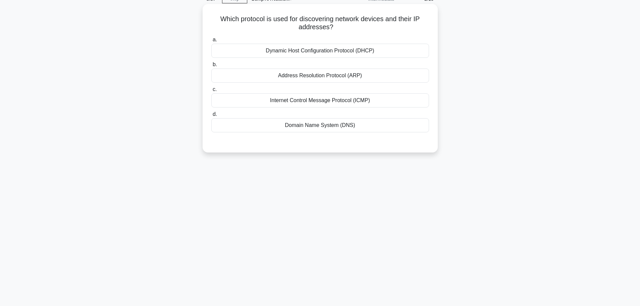
click at [309, 78] on div "Address Resolution Protocol (ARP)" at bounding box center [320, 76] width 218 height 14
click at [211, 67] on input "b. Address Resolution Protocol (ARP)" at bounding box center [211, 65] width 0 height 4
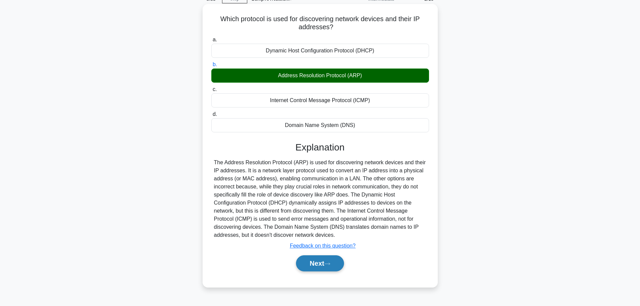
click at [316, 266] on button "Next" at bounding box center [320, 263] width 48 height 16
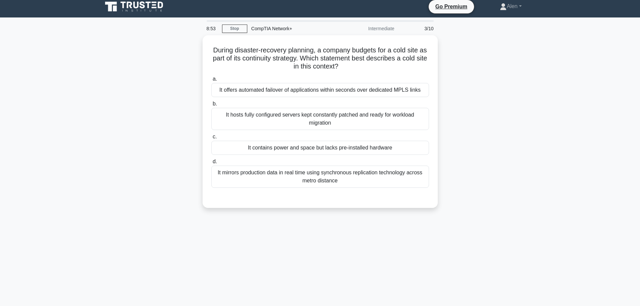
scroll to position [0, 0]
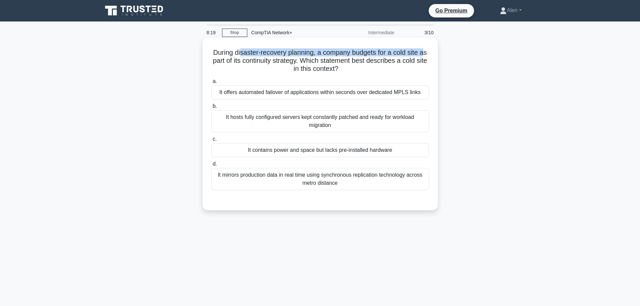
drag, startPoint x: 239, startPoint y: 50, endPoint x: 419, endPoint y: 57, distance: 180.6
click at [426, 52] on h5 "During disaster-recovery planning, a company budgets for a cold site as part of…" at bounding box center [320, 60] width 219 height 25
click at [411, 61] on h5 "During disaster-recovery planning, a company budgets for a cold site as part of…" at bounding box center [320, 60] width 219 height 25
drag, startPoint x: 219, startPoint y: 60, endPoint x: 306, endPoint y: 62, distance: 87.1
click at [306, 62] on h5 "During disaster-recovery planning, a company budgets for a cold site as part of…" at bounding box center [320, 60] width 219 height 25
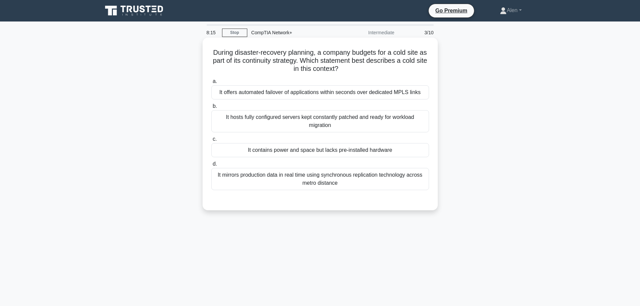
click at [358, 71] on h5 "During disaster-recovery planning, a company budgets for a cold site as part of…" at bounding box center [320, 60] width 219 height 25
click at [303, 116] on div "It hosts fully configured servers kept constantly patched and ready for workloa…" at bounding box center [320, 121] width 218 height 22
click at [211, 109] on input "b. It hosts fully configured servers kept constantly patched and ready for work…" at bounding box center [211, 106] width 0 height 4
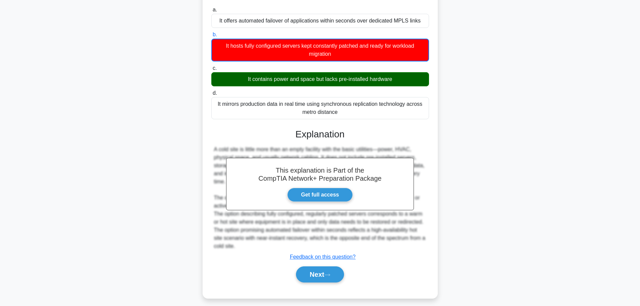
scroll to position [77, 0]
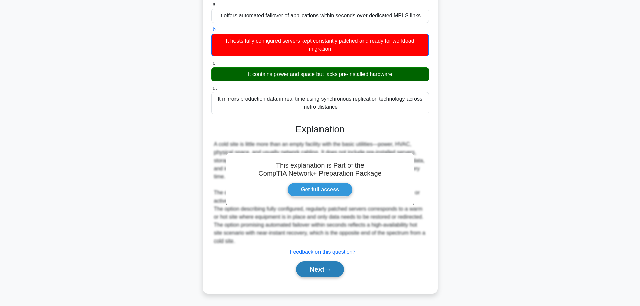
click at [318, 267] on button "Next" at bounding box center [320, 269] width 48 height 16
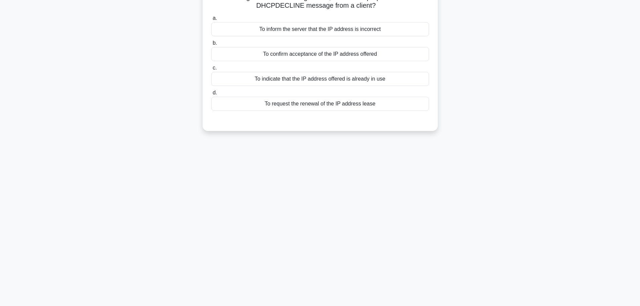
scroll to position [0, 0]
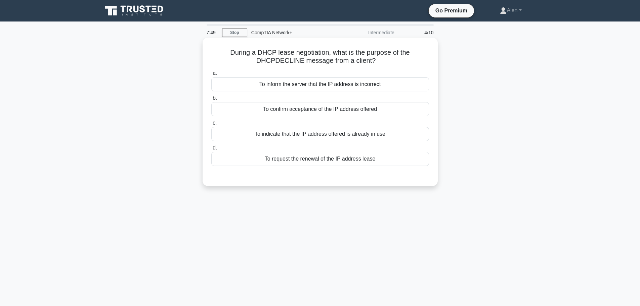
drag, startPoint x: 277, startPoint y: 61, endPoint x: 389, endPoint y: 62, distance: 111.9
click at [389, 62] on h5 "During a DHCP lease negotiation, what is the purpose of the DHCPDECLINE message…" at bounding box center [320, 56] width 219 height 17
click at [400, 65] on h5 "During a DHCP lease negotiation, what is the purpose of the DHCPDECLINE message…" at bounding box center [320, 56] width 219 height 17
click at [364, 136] on div "To indicate that the IP address offered is already in use" at bounding box center [320, 134] width 218 height 14
click at [211, 125] on input "c. To indicate that the IP address offered is already in use" at bounding box center [211, 123] width 0 height 4
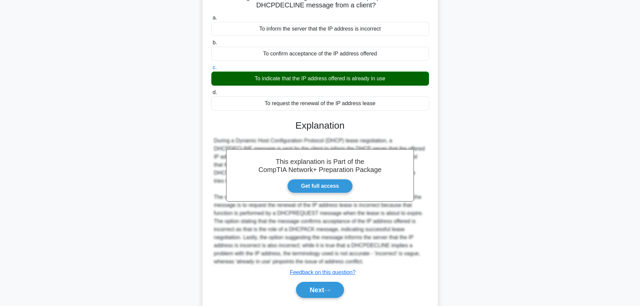
scroll to position [76, 0]
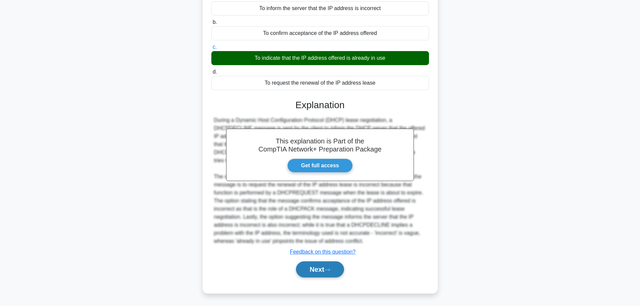
click at [320, 266] on button "Next" at bounding box center [320, 269] width 48 height 16
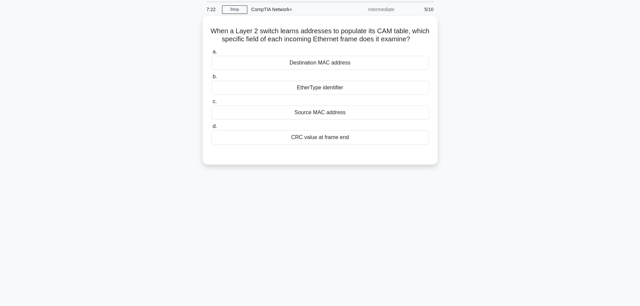
scroll to position [0, 0]
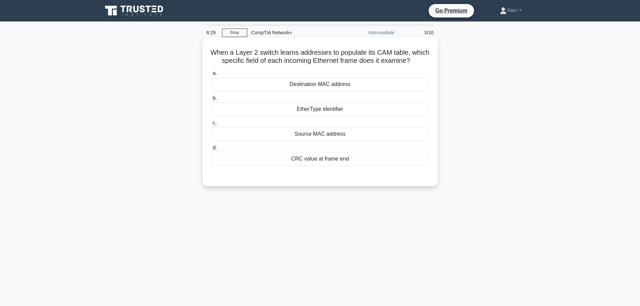
click at [336, 141] on div "Source MAC address" at bounding box center [320, 134] width 218 height 14
click at [211, 125] on input "c. Source MAC address" at bounding box center [211, 123] width 0 height 4
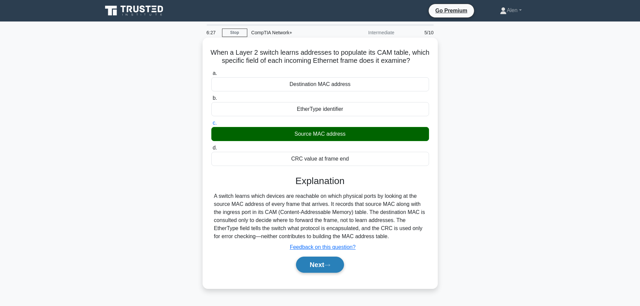
click at [319, 271] on button "Next" at bounding box center [320, 265] width 48 height 16
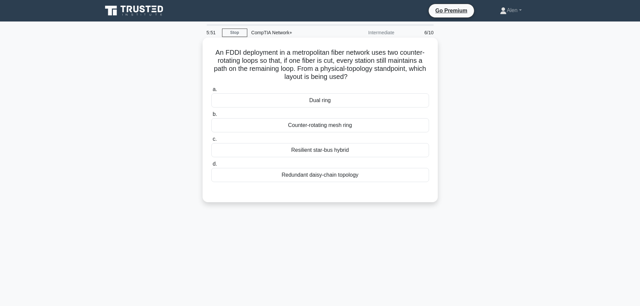
click at [317, 106] on div "Dual ring" at bounding box center [320, 100] width 218 height 14
click at [211, 92] on input "a. Dual ring" at bounding box center [211, 89] width 0 height 4
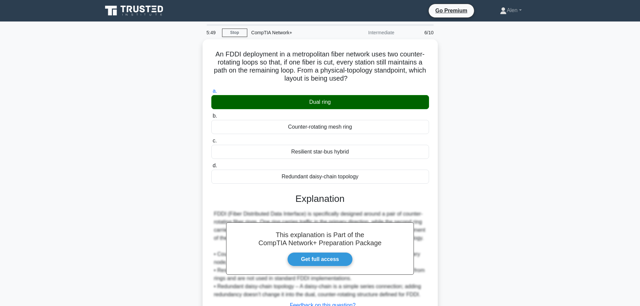
scroll to position [57, 0]
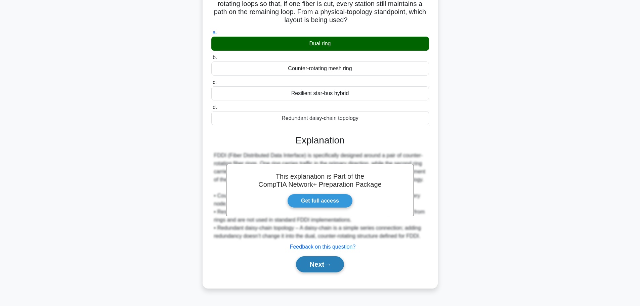
click at [317, 260] on button "Next" at bounding box center [320, 264] width 48 height 16
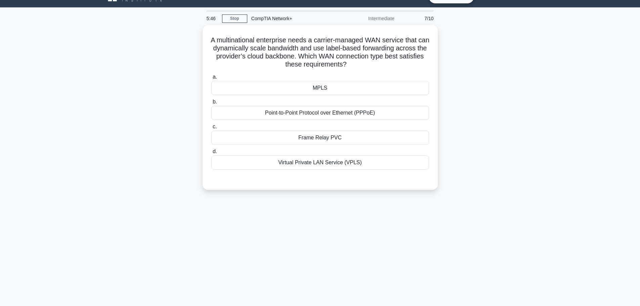
scroll to position [0, 0]
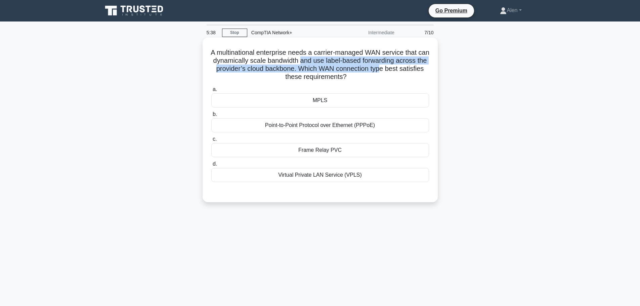
drag, startPoint x: 337, startPoint y: 61, endPoint x: 420, endPoint y: 68, distance: 84.0
click at [420, 68] on h5 "A multinational enterprise needs a carrier-managed WAN service that can dynamic…" at bounding box center [320, 64] width 219 height 33
click at [309, 68] on h5 "A multinational enterprise needs a carrier-managed WAN service that can dynamic…" at bounding box center [320, 64] width 219 height 33
drag, startPoint x: 282, startPoint y: 69, endPoint x: 330, endPoint y: 70, distance: 47.7
click at [330, 70] on h5 "A multinational enterprise needs a carrier-managed WAN service that can dynamic…" at bounding box center [320, 64] width 219 height 33
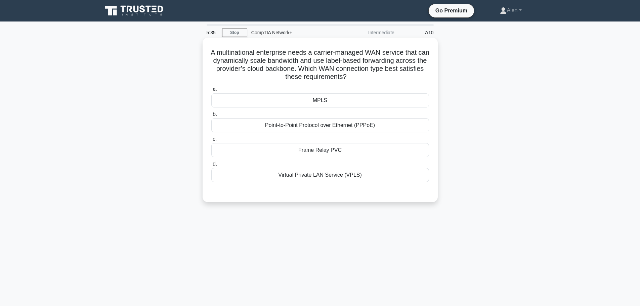
click at [344, 60] on h5 "A multinational enterprise needs a carrier-managed WAN service that can dynamic…" at bounding box center [320, 64] width 219 height 33
drag, startPoint x: 275, startPoint y: 60, endPoint x: 384, endPoint y: 77, distance: 111.0
click at [384, 77] on h5 "A multinational enterprise needs a carrier-managed WAN service that can dynamic…" at bounding box center [320, 64] width 219 height 33
click at [267, 73] on h5 "A multinational enterprise needs a carrier-managed WAN service that can dynamic…" at bounding box center [320, 64] width 219 height 33
drag, startPoint x: 282, startPoint y: 67, endPoint x: 381, endPoint y: 76, distance: 99.9
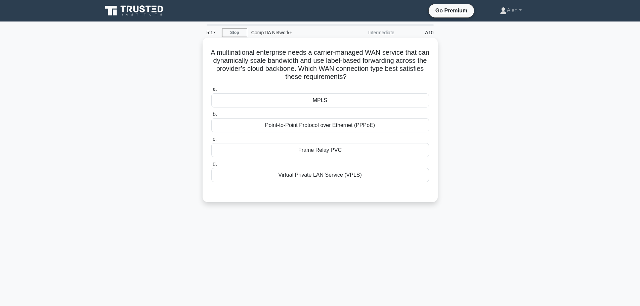
click at [381, 76] on h5 "A multinational enterprise needs a carrier-managed WAN service that can dynamic…" at bounding box center [320, 64] width 219 height 33
click at [389, 76] on h5 "A multinational enterprise needs a carrier-managed WAN service that can dynamic…" at bounding box center [320, 64] width 219 height 33
click at [368, 104] on div "MPLS" at bounding box center [320, 100] width 218 height 14
click at [211, 92] on input "a. MPLS" at bounding box center [211, 89] width 0 height 4
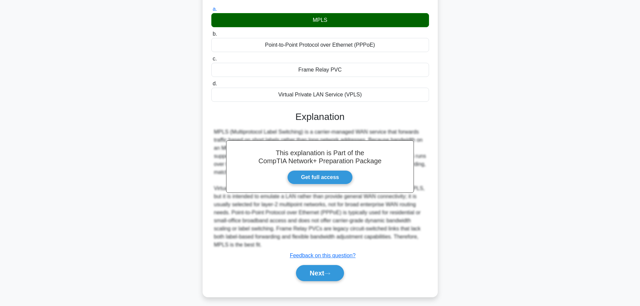
scroll to position [83, 0]
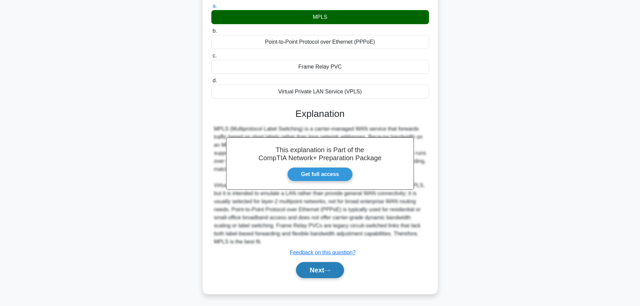
click at [308, 263] on button "Next" at bounding box center [320, 270] width 48 height 16
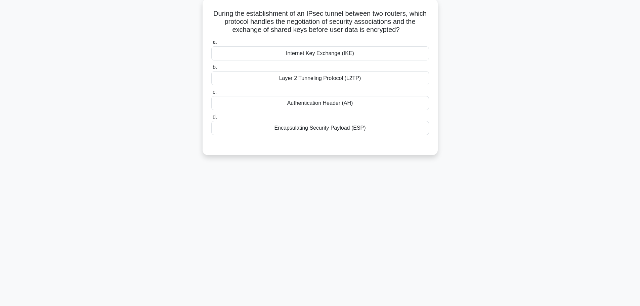
scroll to position [0, 0]
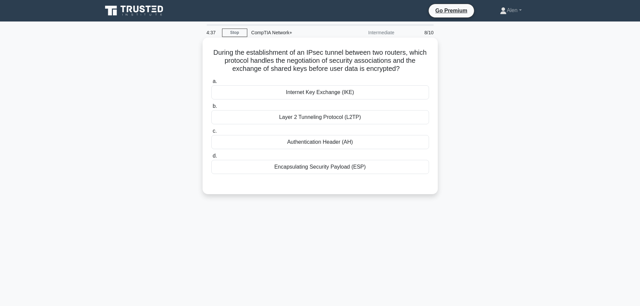
click at [309, 144] on div "Authentication Header (AH)" at bounding box center [320, 142] width 218 height 14
click at [211, 133] on input "c. Authentication Header (AH)" at bounding box center [211, 131] width 0 height 4
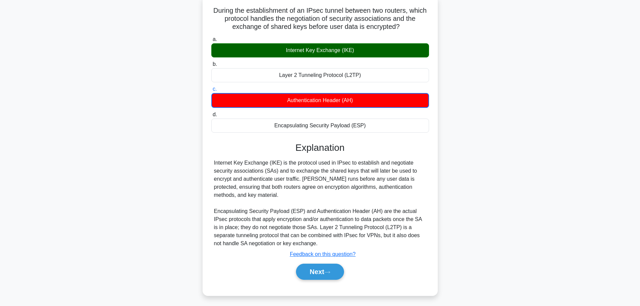
scroll to position [57, 0]
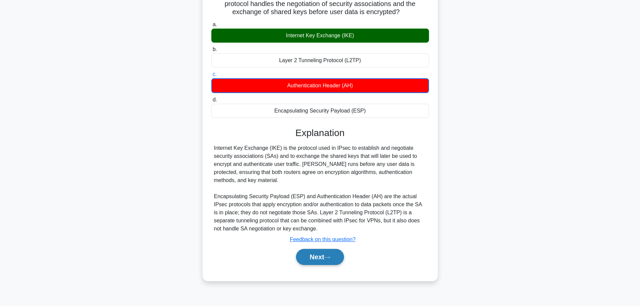
click at [325, 252] on button "Next" at bounding box center [320, 257] width 48 height 16
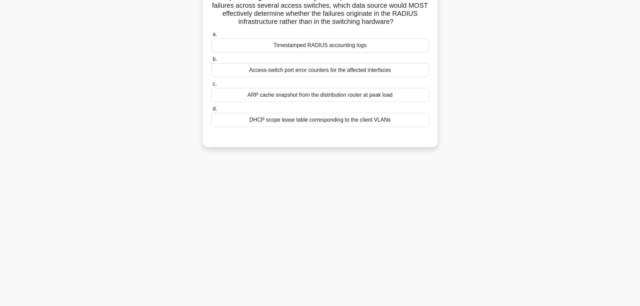
scroll to position [0, 0]
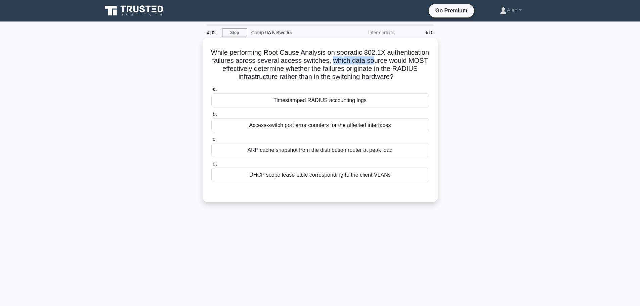
drag, startPoint x: 377, startPoint y: 60, endPoint x: 418, endPoint y: 65, distance: 41.6
click at [418, 65] on h5 "While performing Root Cause Analysis on sporadic 802.1X authentication failures…" at bounding box center [320, 64] width 219 height 33
click at [267, 67] on h5 "While performing Root Cause Analysis on sporadic 802.1X authentication failures…" at bounding box center [320, 64] width 219 height 33
drag, startPoint x: 323, startPoint y: 67, endPoint x: 426, endPoint y: 77, distance: 102.6
click at [426, 77] on h5 "While performing Root Cause Analysis on sporadic 802.1X authentication failures…" at bounding box center [320, 64] width 219 height 33
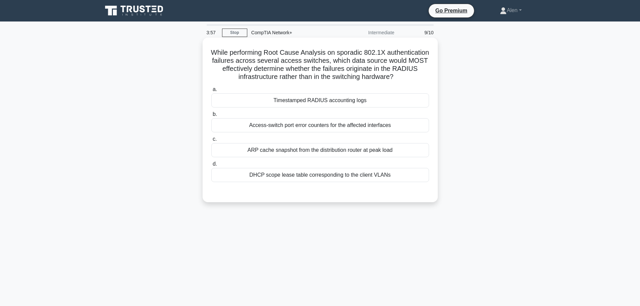
click at [312, 73] on h5 "While performing Root Cause Analysis on sporadic 802.1X authentication failures…" at bounding box center [320, 64] width 219 height 33
click at [323, 128] on div "Access-switch port error counters for the affected interfaces" at bounding box center [320, 125] width 218 height 14
click at [211, 117] on input "b. Access-switch port error counters for the affected interfaces" at bounding box center [211, 114] width 0 height 4
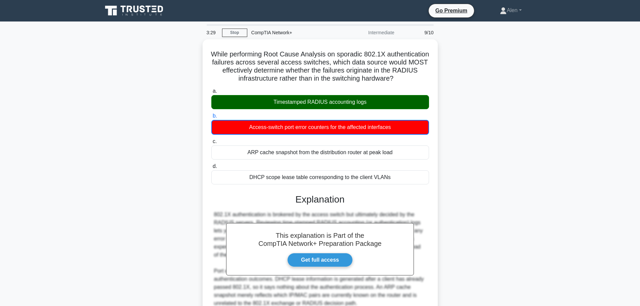
scroll to position [61, 0]
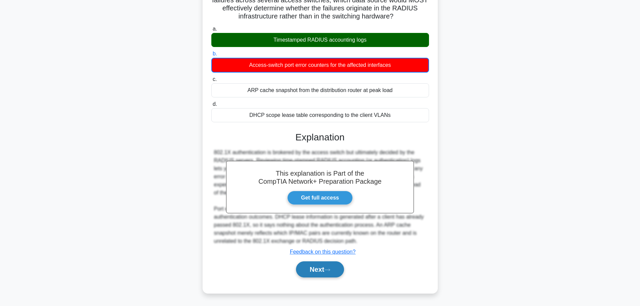
click at [328, 269] on icon at bounding box center [327, 270] width 6 height 4
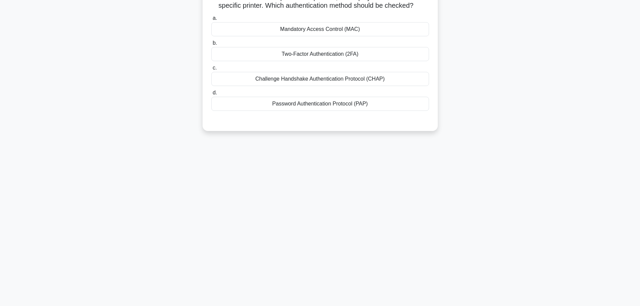
scroll to position [0, 0]
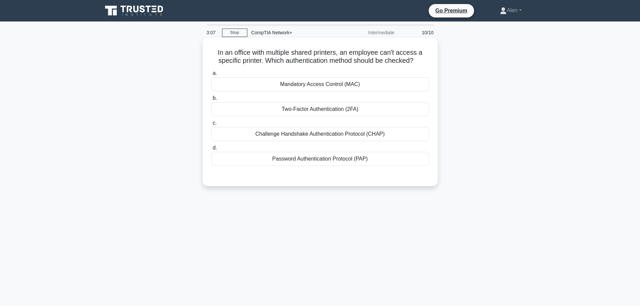
click at [313, 137] on div "Challenge Handshake Authentication Protocol (CHAP)" at bounding box center [320, 134] width 218 height 14
click at [211, 125] on input "c. Challenge Handshake Authentication Protocol (CHAP)" at bounding box center [211, 123] width 0 height 4
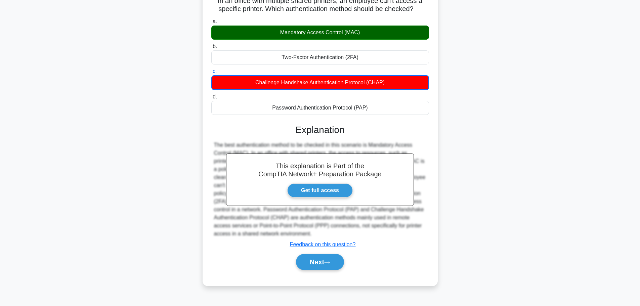
scroll to position [57, 0]
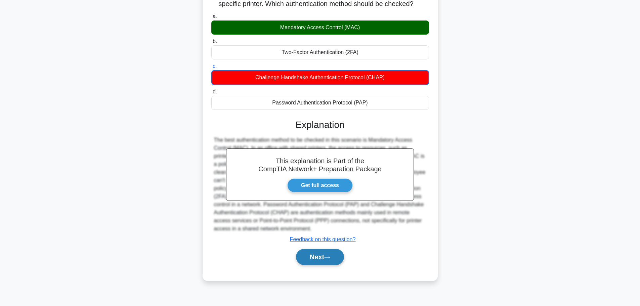
click at [323, 257] on button "Next" at bounding box center [320, 257] width 48 height 16
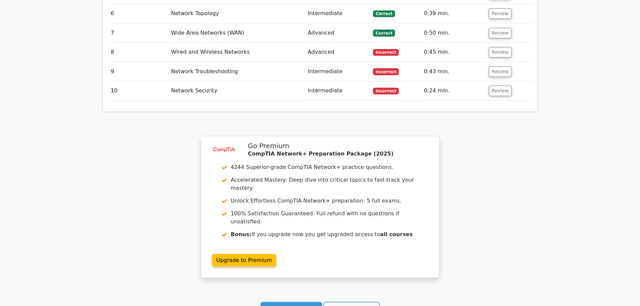
scroll to position [1075, 0]
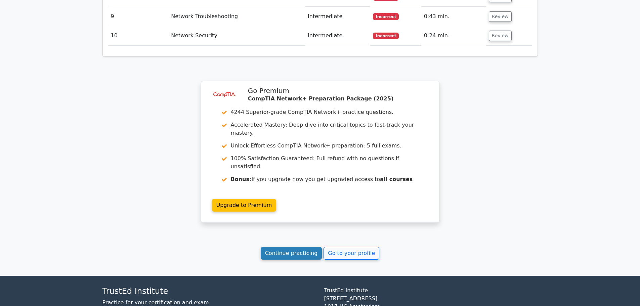
click at [289, 247] on link "Continue practicing" at bounding box center [292, 253] width 62 height 13
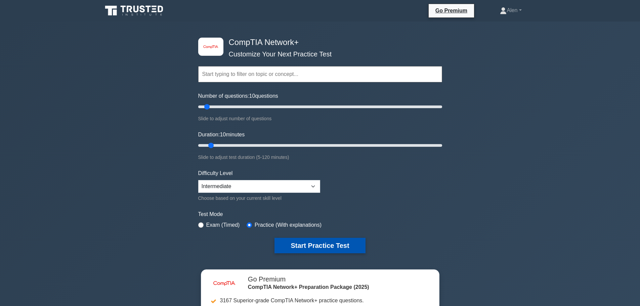
click at [318, 242] on button "Start Practice Test" at bounding box center [320, 245] width 91 height 15
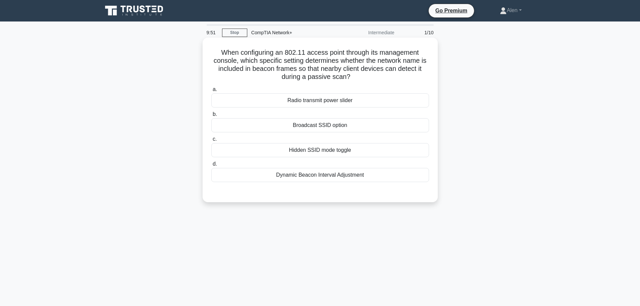
drag, startPoint x: 238, startPoint y: 60, endPoint x: 421, endPoint y: 79, distance: 184.2
click at [421, 79] on h5 "When configuring an 802.11 access point through its management console, which s…" at bounding box center [320, 64] width 219 height 33
click at [318, 65] on h5 "When configuring an 802.11 access point through its management console, which s…" at bounding box center [320, 64] width 219 height 33
click at [321, 123] on div "Broadcast SSID option" at bounding box center [320, 125] width 218 height 14
click at [211, 117] on input "b. Broadcast SSID option" at bounding box center [211, 114] width 0 height 4
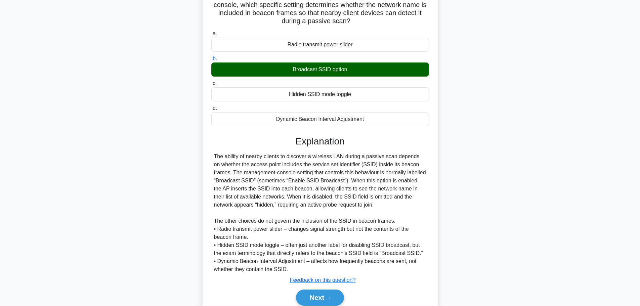
scroll to position [84, 0]
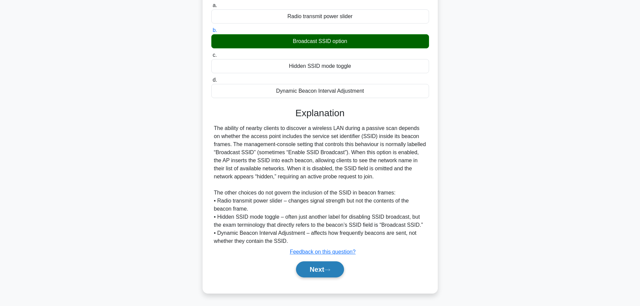
click at [321, 266] on button "Next" at bounding box center [320, 269] width 48 height 16
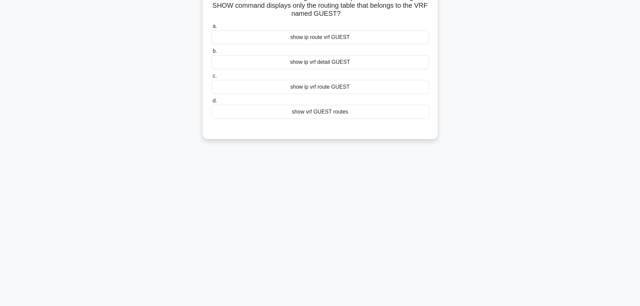
scroll to position [0, 0]
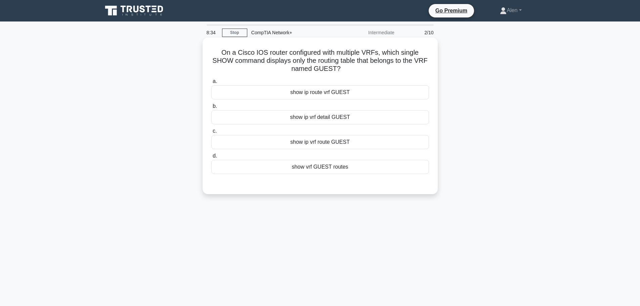
click at [329, 93] on div "show ip route vrf GUEST" at bounding box center [320, 92] width 218 height 14
click at [211, 84] on input "a. show ip route vrf GUEST" at bounding box center [211, 81] width 0 height 4
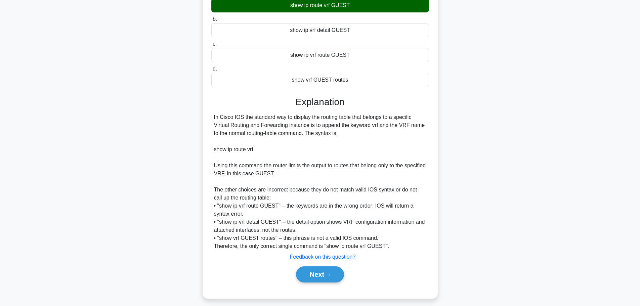
scroll to position [92, 0]
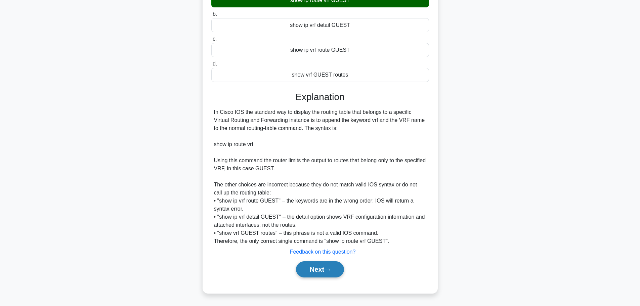
click at [310, 265] on button "Next" at bounding box center [320, 269] width 48 height 16
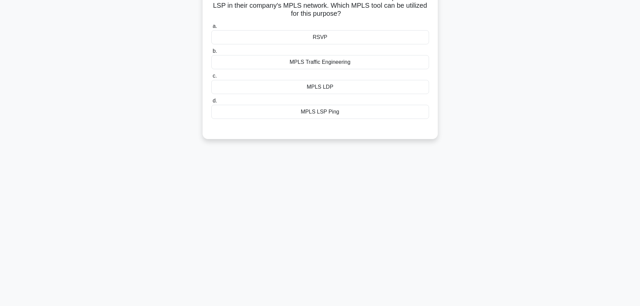
scroll to position [0, 0]
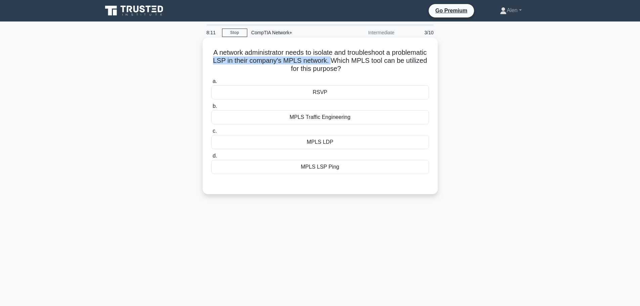
drag, startPoint x: 255, startPoint y: 59, endPoint x: 373, endPoint y: 62, distance: 117.3
click at [373, 62] on h5 "A network administrator needs to isolate and troubleshoot a problematic LSP in …" at bounding box center [320, 60] width 219 height 25
click at [423, 63] on h5 "A network administrator needs to isolate and troubleshoot a problematic LSP in …" at bounding box center [320, 60] width 219 height 25
drag, startPoint x: 267, startPoint y: 68, endPoint x: 377, endPoint y: 68, distance: 110.2
click at [377, 68] on h5 "A network administrator needs to isolate and troubleshoot a problematic LSP in …" at bounding box center [320, 60] width 219 height 25
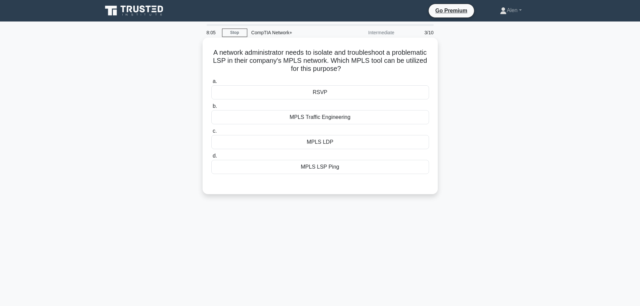
click at [386, 73] on h5 "A network administrator needs to isolate and troubleshoot a problematic LSP in …" at bounding box center [320, 60] width 219 height 25
click at [330, 118] on div "MPLS Traffic Engineering" at bounding box center [320, 117] width 218 height 14
click at [211, 109] on input "b. MPLS Traffic Engineering" at bounding box center [211, 106] width 0 height 4
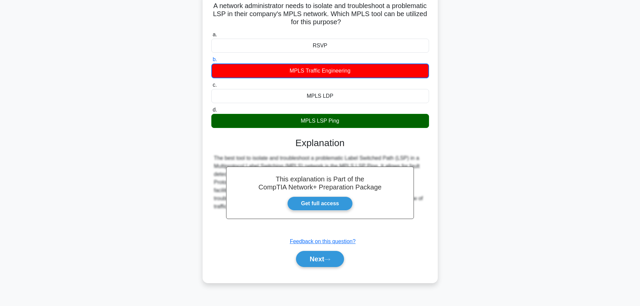
scroll to position [57, 0]
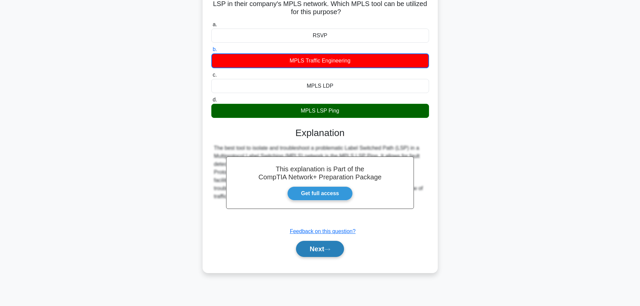
click at [327, 245] on button "Next" at bounding box center [320, 249] width 48 height 16
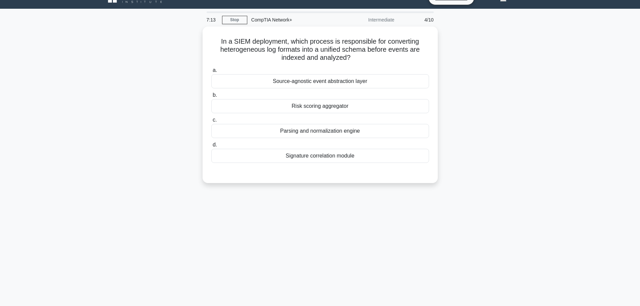
scroll to position [0, 0]
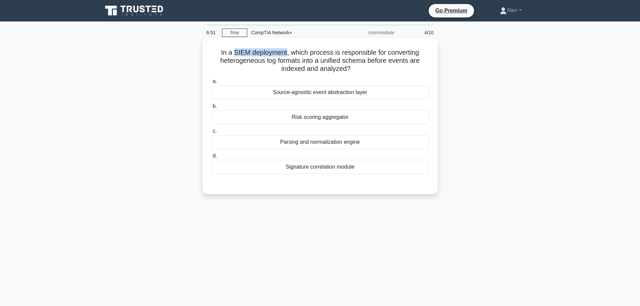
drag, startPoint x: 286, startPoint y: 53, endPoint x: 233, endPoint y: 53, distance: 53.1
click at [233, 53] on h5 "In a SIEM deployment, which process is responsible for converting heterogeneous…" at bounding box center [320, 60] width 219 height 25
copy h5 "SIEM deployment"
drag, startPoint x: 331, startPoint y: 55, endPoint x: 349, endPoint y: 52, distance: 18.1
click at [331, 55] on h5 "In a SIEM deployment, which process is responsible for converting heterogeneous…" at bounding box center [320, 60] width 219 height 25
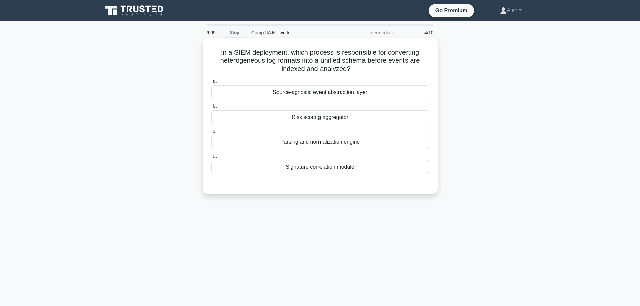
click at [315, 167] on div "Signature correlation module" at bounding box center [320, 167] width 218 height 14
click at [211, 158] on input "d. Signature correlation module" at bounding box center [211, 156] width 0 height 4
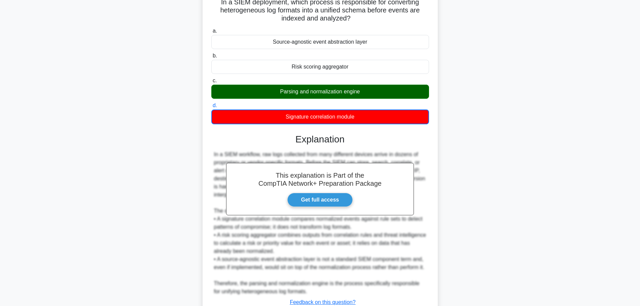
scroll to position [109, 0]
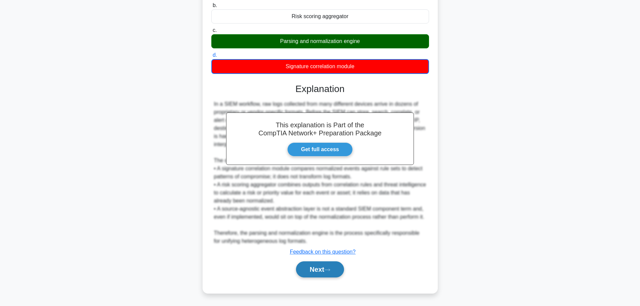
click at [322, 272] on button "Next" at bounding box center [320, 269] width 48 height 16
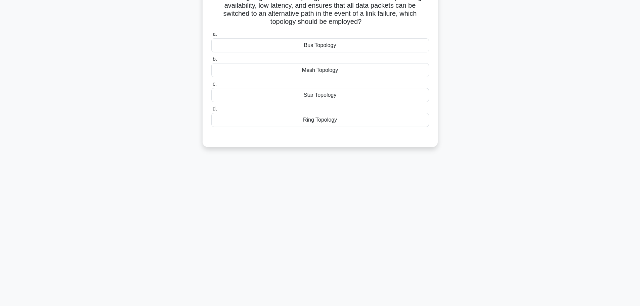
scroll to position [57, 0]
click at [640, 11] on main "6:03 Stop CompTIA Network+ Intermediate 5/10 When designing a network topology …" at bounding box center [320, 135] width 640 height 341
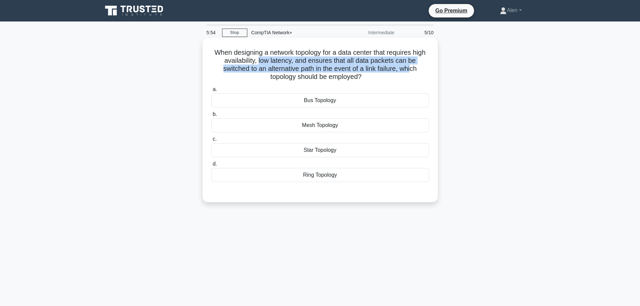
drag, startPoint x: 278, startPoint y: 61, endPoint x: 415, endPoint y: 67, distance: 136.9
click at [415, 67] on h5 "When designing a network topology for a data center that requires high availabi…" at bounding box center [320, 64] width 219 height 33
click at [311, 64] on h5 "When designing a network topology for a data center that requires high availabi…" at bounding box center [320, 64] width 219 height 33
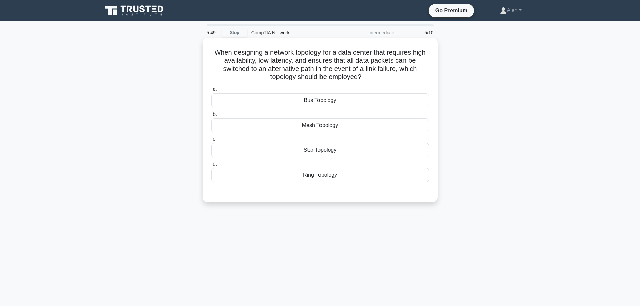
drag, startPoint x: 312, startPoint y: 76, endPoint x: 370, endPoint y: 78, distance: 58.9
click at [370, 78] on h5 "When designing a network topology for a data center that requires high availabi…" at bounding box center [320, 64] width 219 height 33
click at [350, 122] on div "Mesh Topology" at bounding box center [320, 125] width 218 height 14
click at [211, 117] on input "b. Mesh Topology" at bounding box center [211, 114] width 0 height 4
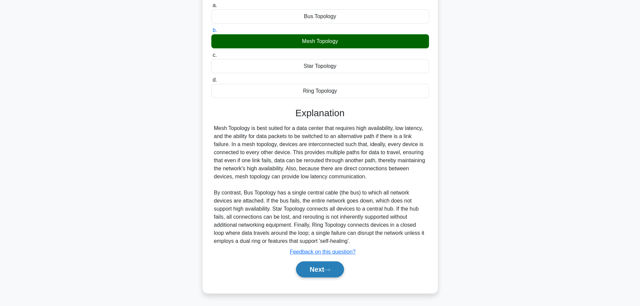
click at [326, 271] on button "Next" at bounding box center [320, 269] width 48 height 16
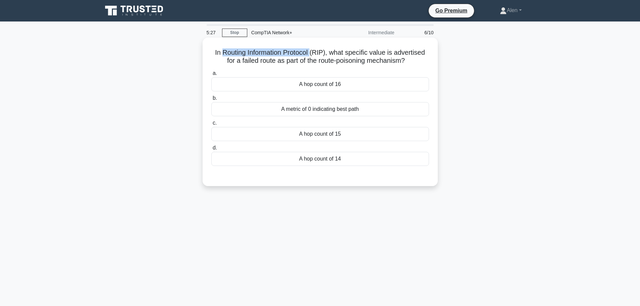
drag, startPoint x: 222, startPoint y: 52, endPoint x: 312, endPoint y: 52, distance: 89.4
click at [312, 52] on h5 "In Routing Information Protocol (RIP), what specific value is advertised for a …" at bounding box center [320, 56] width 219 height 17
copy h5 "Routing Information Protocol"
click at [347, 83] on div "A hop count of 16" at bounding box center [320, 84] width 218 height 14
click at [211, 76] on input "a. A hop count of 16" at bounding box center [211, 73] width 0 height 4
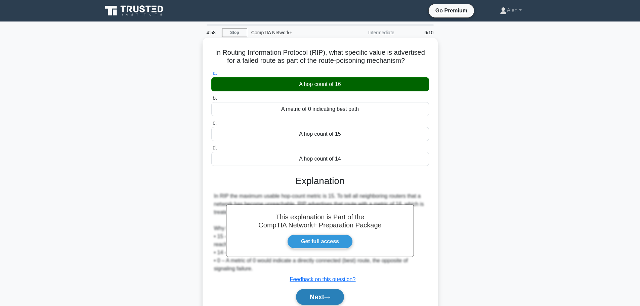
click at [323, 298] on button "Next" at bounding box center [320, 297] width 48 height 16
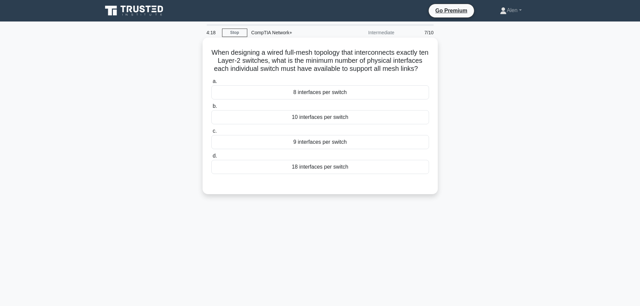
click at [287, 124] on div "10 interfaces per switch" at bounding box center [320, 117] width 218 height 14
click at [211, 109] on input "b. 10 interfaces per switch" at bounding box center [211, 106] width 0 height 4
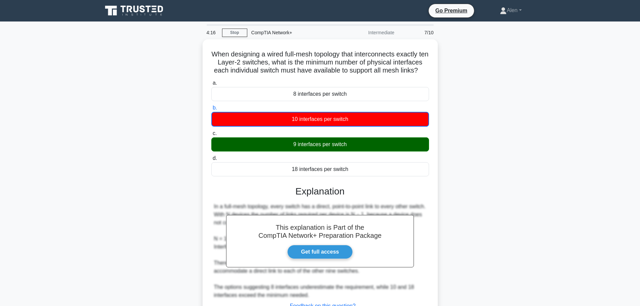
scroll to position [61, 0]
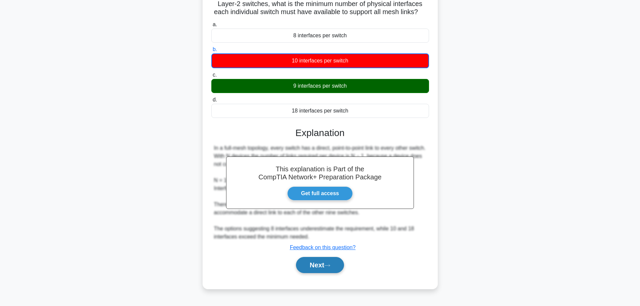
click at [324, 269] on button "Next" at bounding box center [320, 265] width 48 height 16
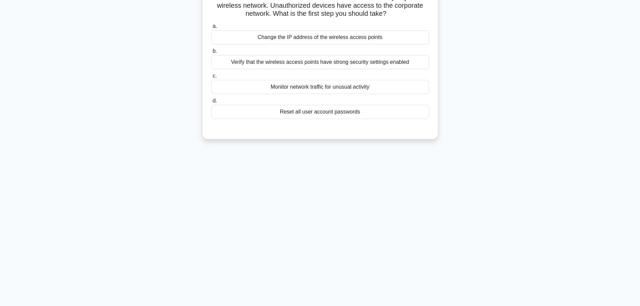
scroll to position [0, 0]
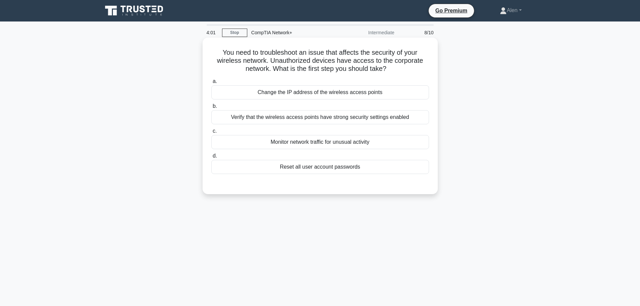
drag, startPoint x: 277, startPoint y: 69, endPoint x: 391, endPoint y: 70, distance: 114.3
click at [391, 70] on h5 "You need to troubleshoot an issue that affects the security of your wireless ne…" at bounding box center [320, 60] width 219 height 25
click at [335, 53] on h5 "You need to troubleshoot an issue that affects the security of your wireless ne…" at bounding box center [320, 60] width 219 height 25
drag, startPoint x: 270, startPoint y: 60, endPoint x: 414, endPoint y: 72, distance: 144.7
click at [414, 72] on h5 "You need to troubleshoot an issue that affects the security of your wireless ne…" at bounding box center [320, 60] width 219 height 25
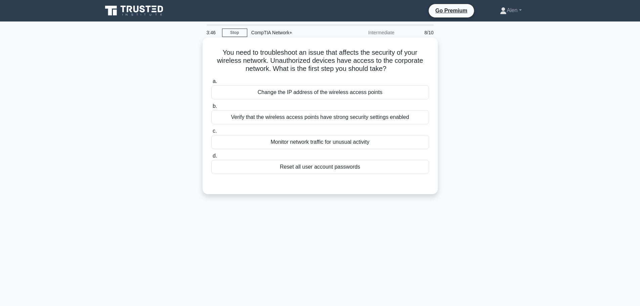
click at [413, 71] on h5 "You need to troubleshoot an issue that affects the security of your wireless ne…" at bounding box center [320, 60] width 219 height 25
click at [402, 119] on div "Verify that the wireless access points have strong security settings enabled" at bounding box center [320, 117] width 218 height 14
click at [211, 109] on input "b. Verify that the wireless access points have strong security settings enabled" at bounding box center [211, 106] width 0 height 4
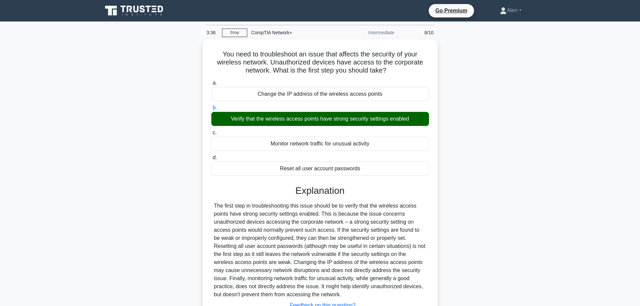
scroll to position [57, 0]
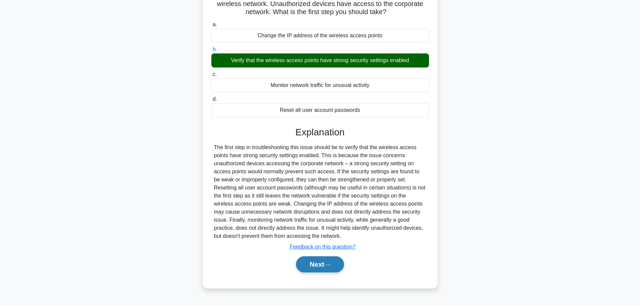
click at [320, 270] on button "Next" at bounding box center [320, 264] width 48 height 16
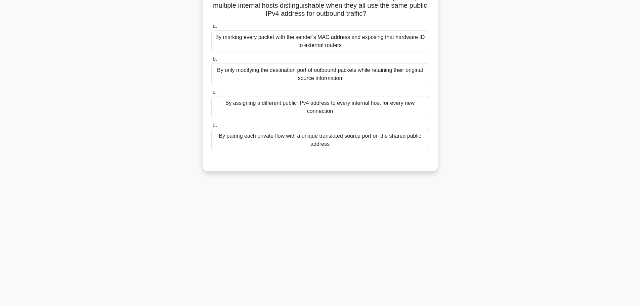
scroll to position [0, 0]
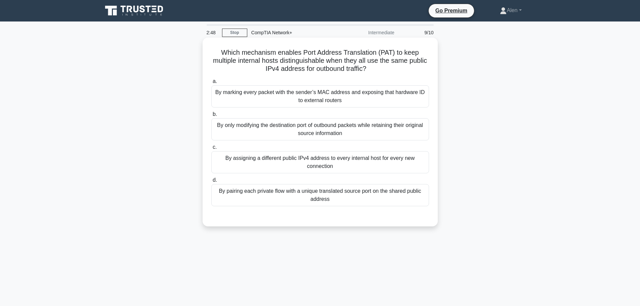
click at [323, 128] on div "By only modifying the destination port of outbound packets while retaining thei…" at bounding box center [320, 129] width 218 height 22
click at [211, 117] on input "b. By only modifying the destination port of outbound packets while retaining t…" at bounding box center [211, 114] width 0 height 4
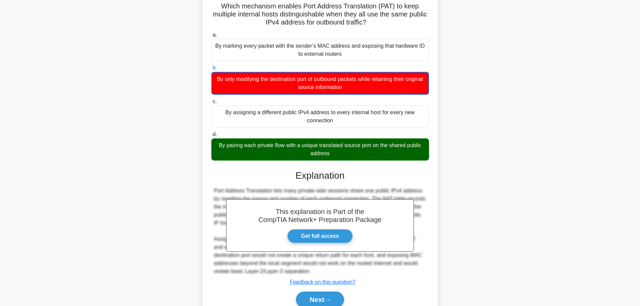
scroll to position [77, 0]
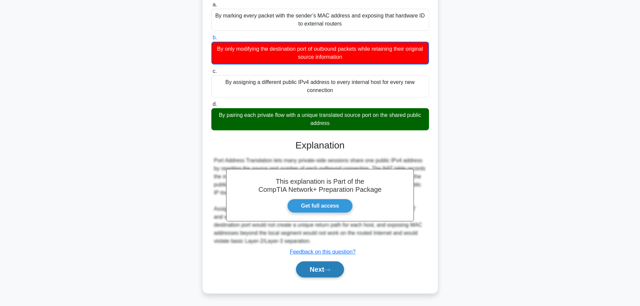
click at [326, 273] on button "Next" at bounding box center [320, 269] width 48 height 16
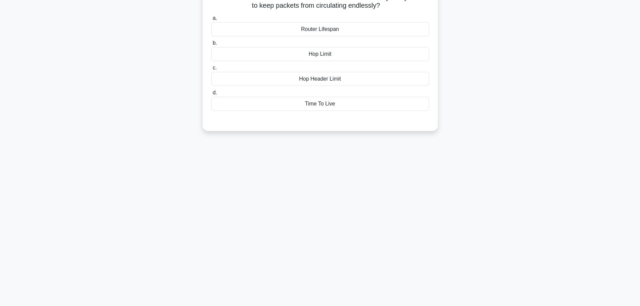
click at [640, 15] on main "2:42 Stop CompTIA Network+ Intermediate 10/10 Which fixed-size field in the IPv…" at bounding box center [320, 135] width 640 height 341
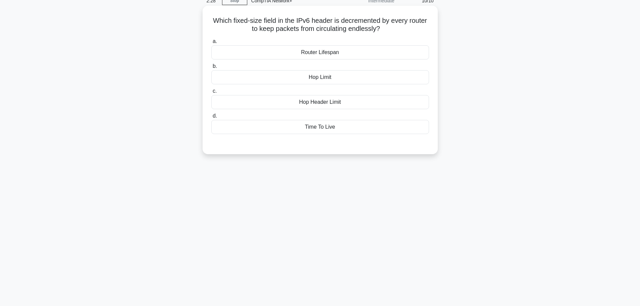
scroll to position [34, 0]
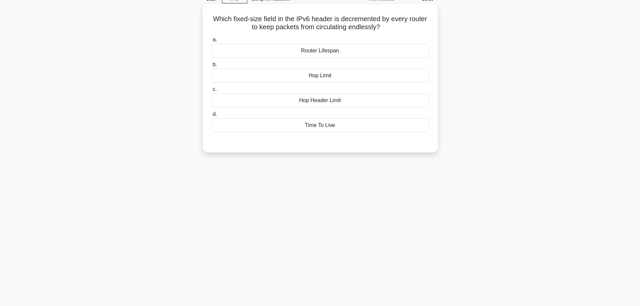
click at [331, 123] on div "Time To Live" at bounding box center [320, 125] width 218 height 14
click at [211, 117] on input "d. Time To Live" at bounding box center [211, 114] width 0 height 4
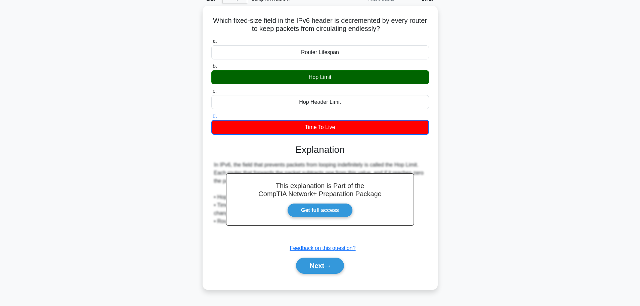
scroll to position [57, 0]
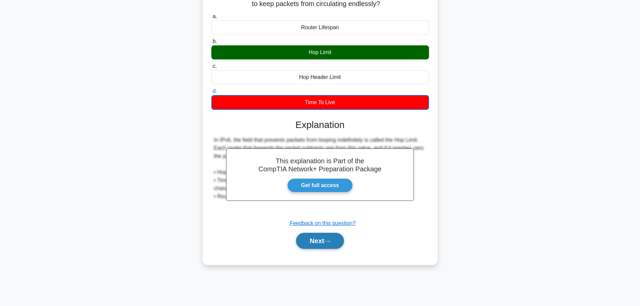
click at [320, 246] on button "Next" at bounding box center [320, 241] width 48 height 16
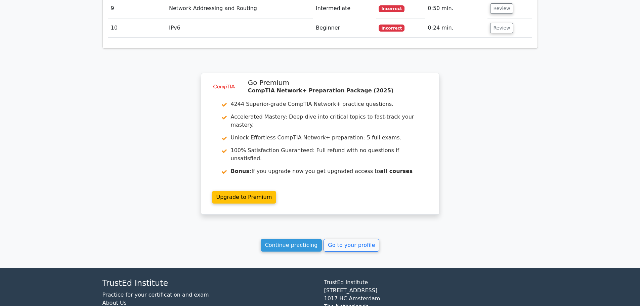
scroll to position [1067, 0]
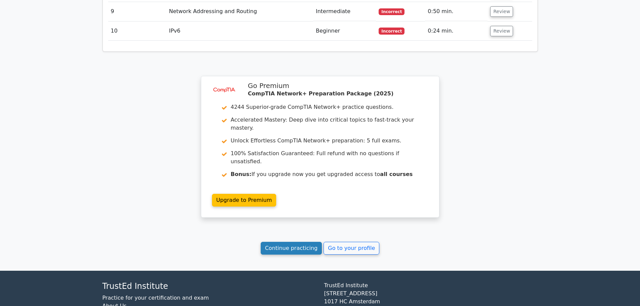
click at [290, 242] on link "Continue practicing" at bounding box center [292, 248] width 62 height 13
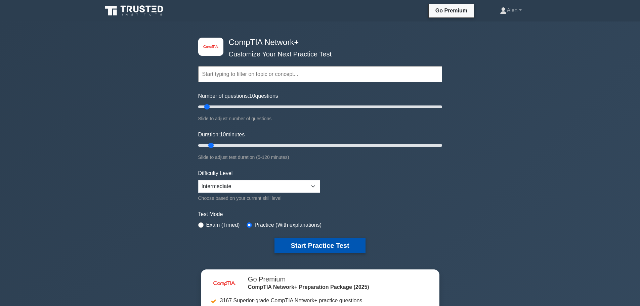
click at [317, 244] on button "Start Practice Test" at bounding box center [320, 245] width 91 height 15
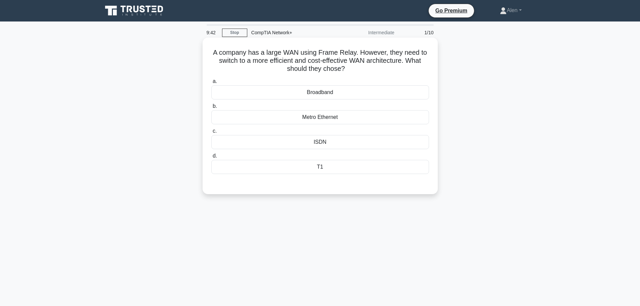
click at [331, 117] on div "Metro Ethernet" at bounding box center [320, 117] width 218 height 14
click at [211, 109] on input "b. Metro Ethernet" at bounding box center [211, 106] width 0 height 4
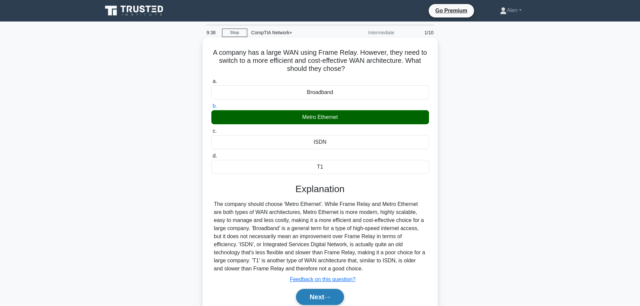
click at [319, 296] on button "Next" at bounding box center [320, 297] width 48 height 16
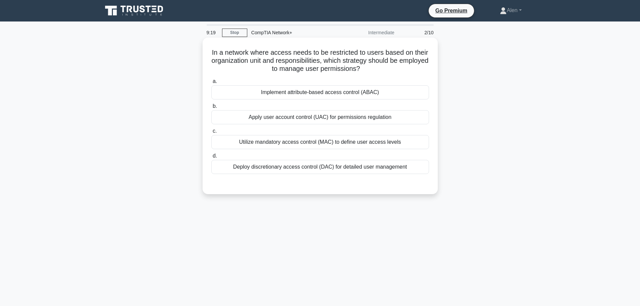
click at [346, 92] on div "Implement attribute-based access control (ABAC)" at bounding box center [320, 92] width 218 height 14
click at [211, 84] on input "a. Implement attribute-based access control (ABAC)" at bounding box center [211, 81] width 0 height 4
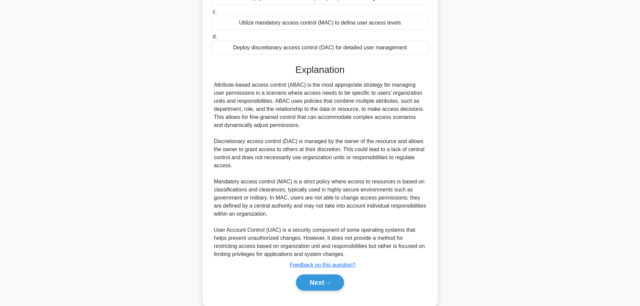
scroll to position [120, 0]
click at [307, 283] on button "Next" at bounding box center [320, 282] width 48 height 16
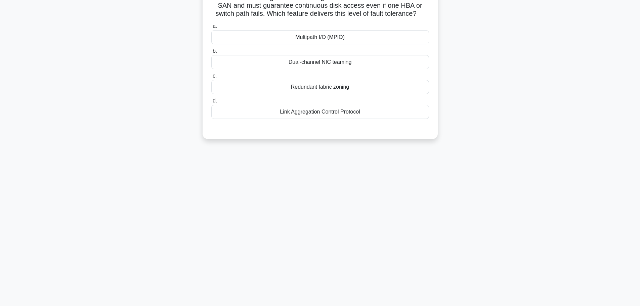
scroll to position [0, 0]
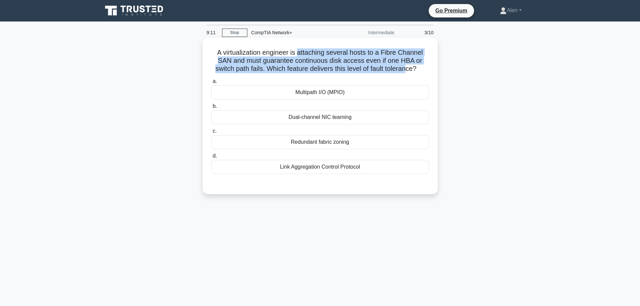
drag, startPoint x: 299, startPoint y: 53, endPoint x: 457, endPoint y: 65, distance: 157.7
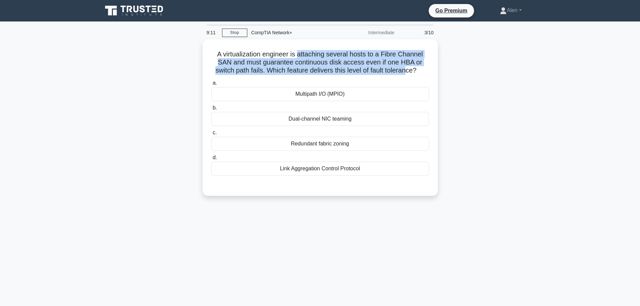
click at [411, 66] on h5 "A virtualization engineer is attaching several hosts to a Fibre Channel SAN and…" at bounding box center [320, 62] width 219 height 25
click at [488, 63] on div "A virtualization engineer is attaching several hosts to a Fibre Channel SAN and…" at bounding box center [320, 121] width 444 height 165
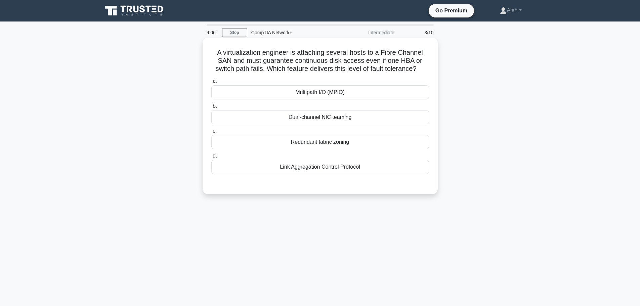
drag, startPoint x: 234, startPoint y: 62, endPoint x: 430, endPoint y: 70, distance: 195.5
click at [430, 70] on h5 "A virtualization engineer is attaching several hosts to a Fibre Channel SAN and…" at bounding box center [320, 60] width 219 height 25
click at [516, 73] on div "A virtualization engineer is attaching several hosts to a Fibre Channel SAN and…" at bounding box center [320, 121] width 444 height 165
click at [332, 91] on div "Multipath I/O (MPIO)" at bounding box center [320, 92] width 218 height 14
click at [211, 84] on input "a. Multipath I/O (MPIO)" at bounding box center [211, 81] width 0 height 4
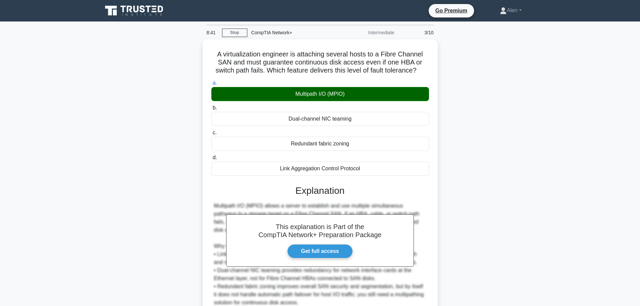
scroll to position [60, 0]
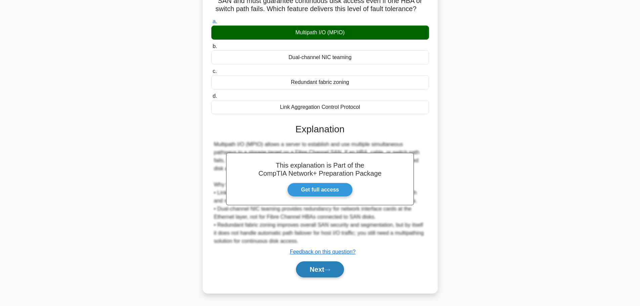
click at [320, 272] on button "Next" at bounding box center [320, 269] width 48 height 16
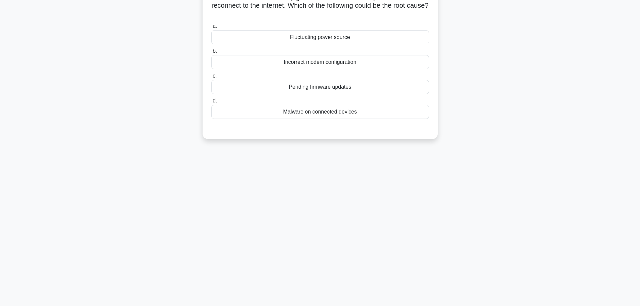
scroll to position [0, 0]
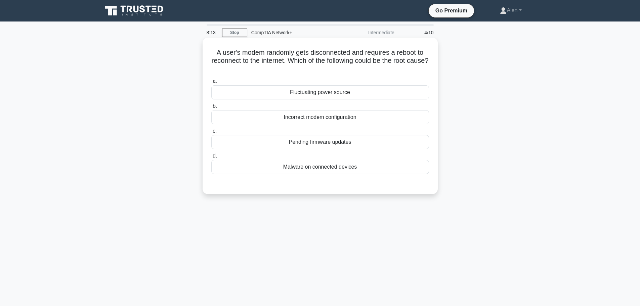
click at [322, 141] on div "Pending firmware updates" at bounding box center [320, 142] width 218 height 14
click at [211, 133] on input "c. Pending firmware updates" at bounding box center [211, 131] width 0 height 4
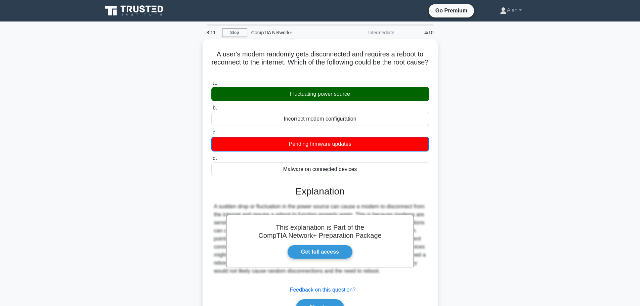
scroll to position [57, 0]
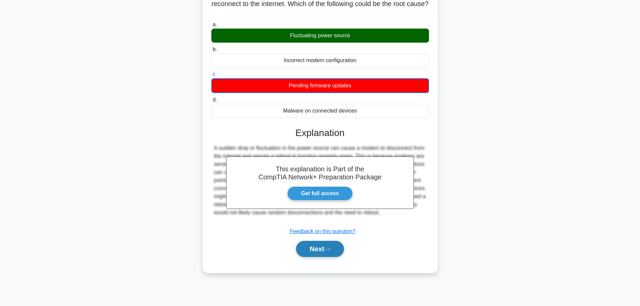
click at [314, 247] on button "Next" at bounding box center [320, 249] width 48 height 16
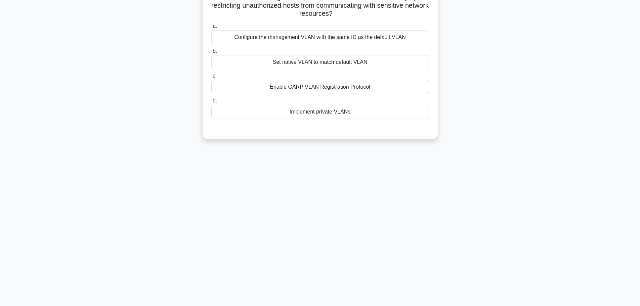
scroll to position [0, 0]
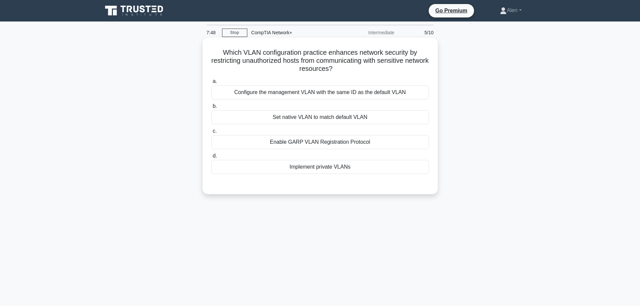
drag, startPoint x: 379, startPoint y: 61, endPoint x: 418, endPoint y: 67, distance: 39.8
click at [418, 67] on h5 "Which VLAN configuration practice enhances network security by restricting unau…" at bounding box center [320, 60] width 219 height 25
click at [391, 76] on div "Which VLAN configuration practice enhances network security by restricting unau…" at bounding box center [320, 115] width 230 height 151
click at [345, 169] on div "Implement private VLANs" at bounding box center [320, 167] width 218 height 14
click at [211, 158] on input "d. Implement private VLANs" at bounding box center [211, 156] width 0 height 4
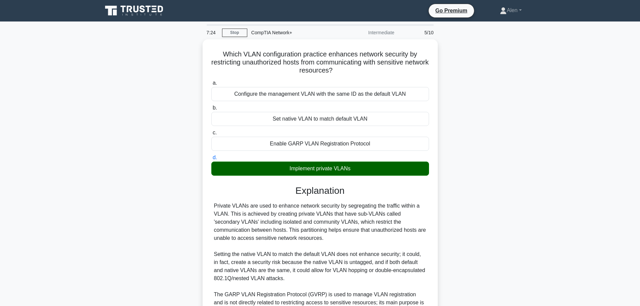
scroll to position [109, 0]
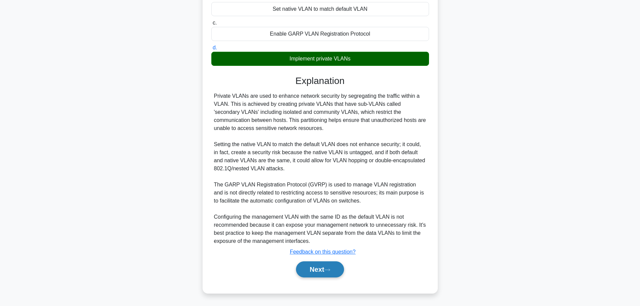
click at [328, 273] on button "Next" at bounding box center [320, 269] width 48 height 16
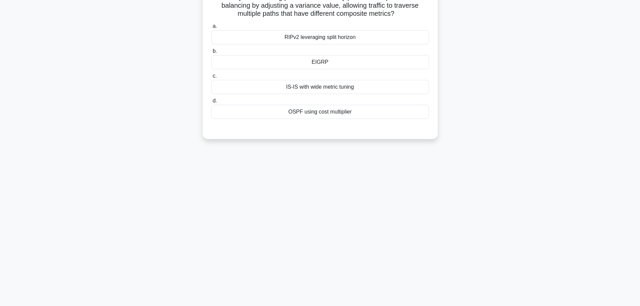
scroll to position [0, 0]
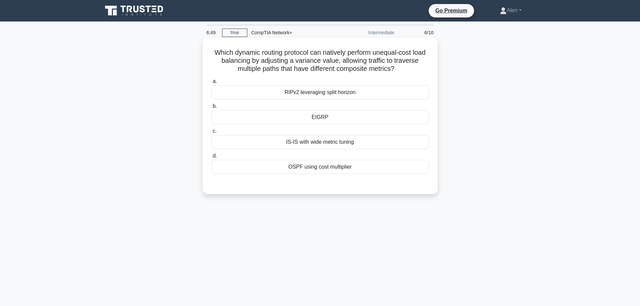
click at [312, 168] on div "OSPF using cost multiplier" at bounding box center [320, 167] width 218 height 14
click at [211, 158] on input "d. OSPF using cost multiplier" at bounding box center [211, 156] width 0 height 4
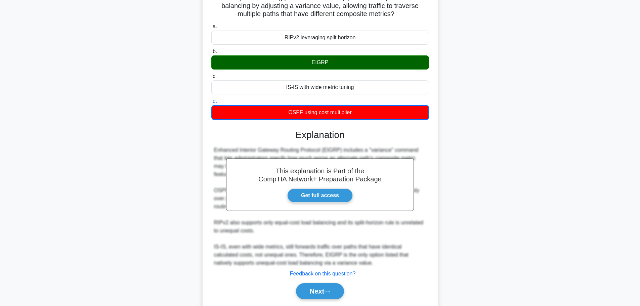
scroll to position [77, 0]
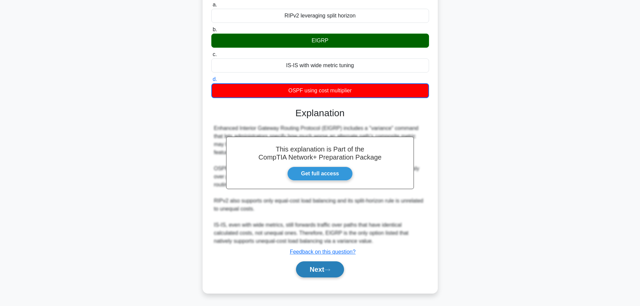
click at [305, 265] on button "Next" at bounding box center [320, 269] width 48 height 16
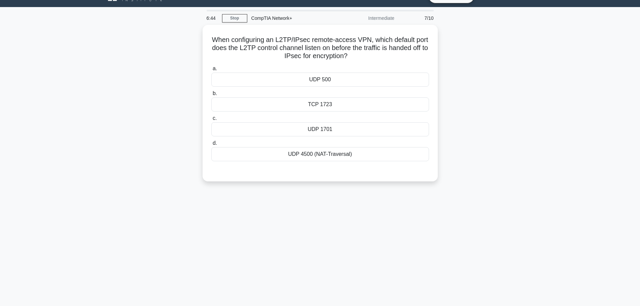
scroll to position [0, 0]
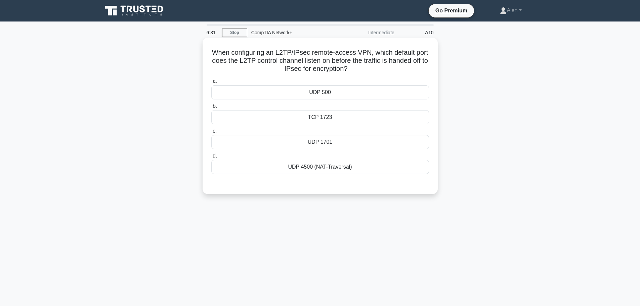
click at [389, 89] on div "UDP 500" at bounding box center [320, 92] width 218 height 14
click at [211, 84] on input "a. UDP 500" at bounding box center [211, 81] width 0 height 4
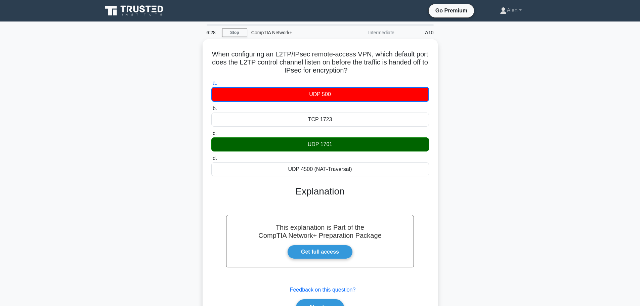
drag, startPoint x: 643, startPoint y: 185, endPoint x: 645, endPoint y: 210, distance: 25.7
click at [640, 210] on html "Go Premium Alen" at bounding box center [320, 181] width 640 height 363
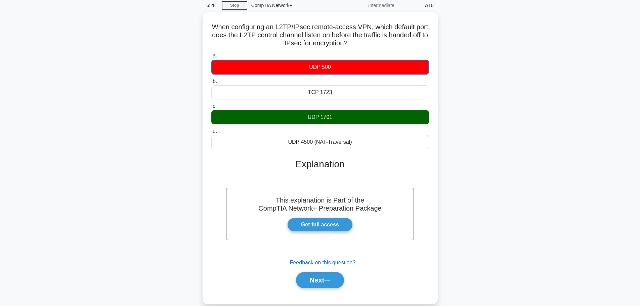
scroll to position [57, 0]
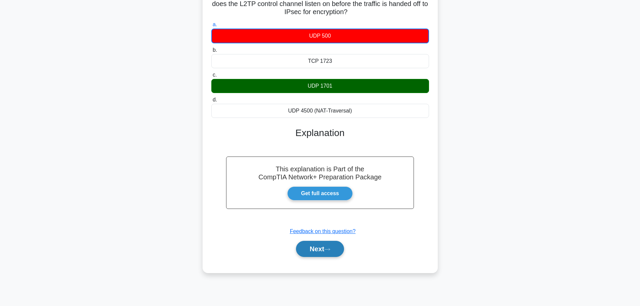
click at [327, 247] on button "Next" at bounding box center [320, 249] width 48 height 16
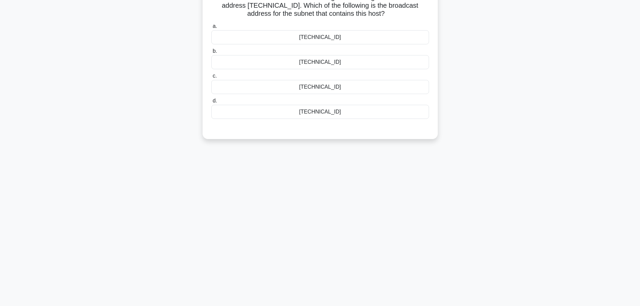
scroll to position [0, 0]
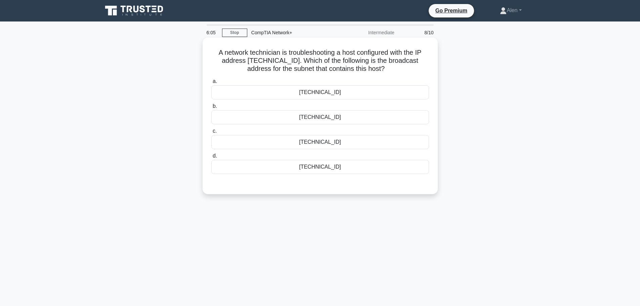
click at [352, 146] on div "192.0.2.63" at bounding box center [320, 142] width 218 height 14
click at [211, 133] on input "c. 192.0.2.63" at bounding box center [211, 131] width 0 height 4
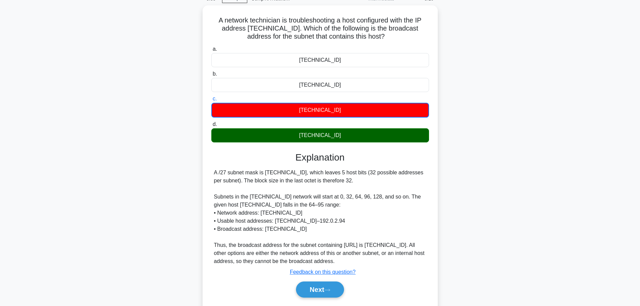
scroll to position [46, 0]
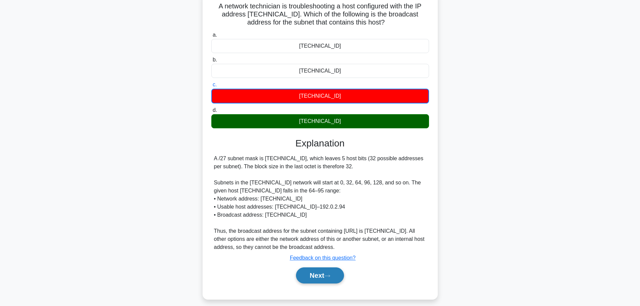
click at [306, 271] on button "Next" at bounding box center [320, 276] width 48 height 16
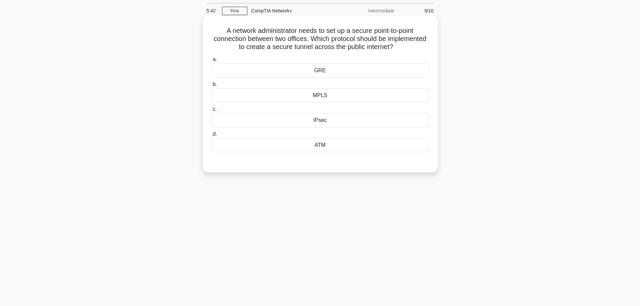
scroll to position [34, 0]
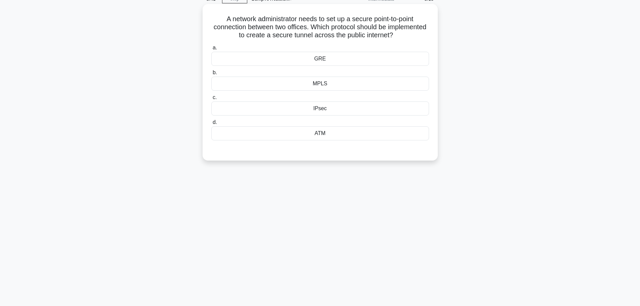
click at [349, 114] on div "IPsec" at bounding box center [320, 109] width 218 height 14
click at [211, 100] on input "c. IPsec" at bounding box center [211, 97] width 0 height 4
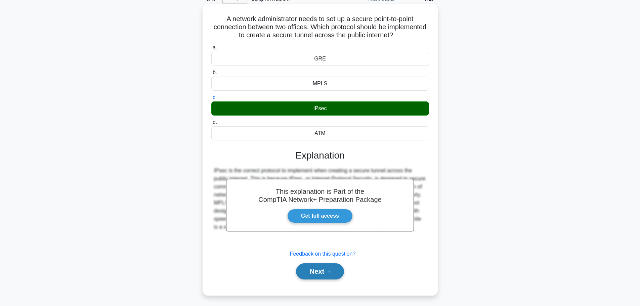
click at [322, 270] on button "Next" at bounding box center [320, 272] width 48 height 16
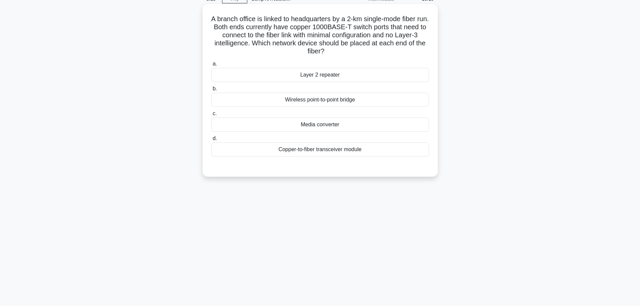
click at [333, 125] on div "Media converter" at bounding box center [320, 125] width 218 height 14
click at [211, 116] on input "c. Media converter" at bounding box center [211, 114] width 0 height 4
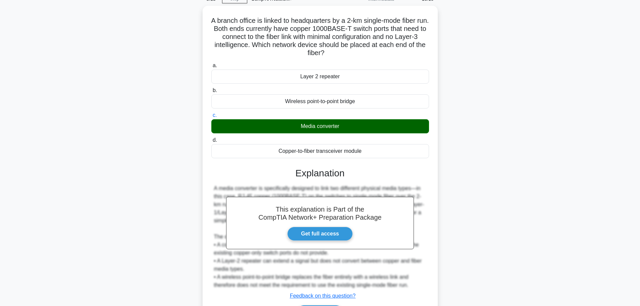
scroll to position [76, 0]
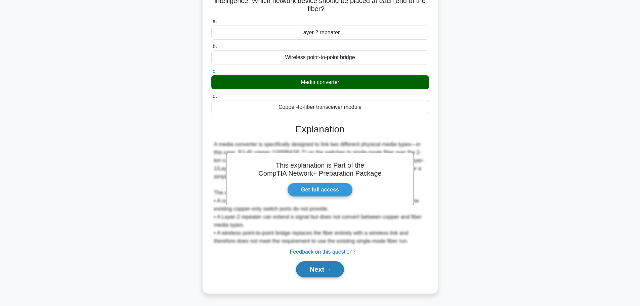
click at [323, 273] on button "Next" at bounding box center [320, 269] width 48 height 16
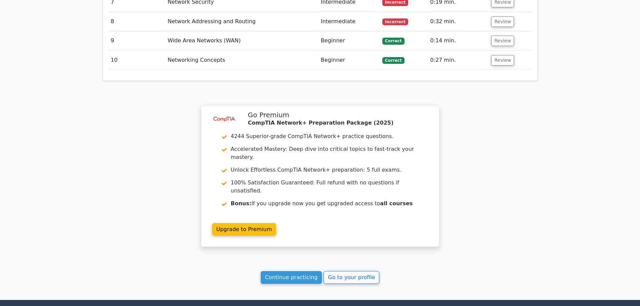
scroll to position [984, 0]
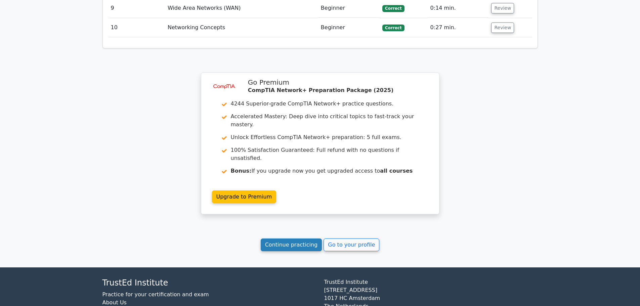
click at [301, 239] on link "Continue practicing" at bounding box center [292, 245] width 62 height 13
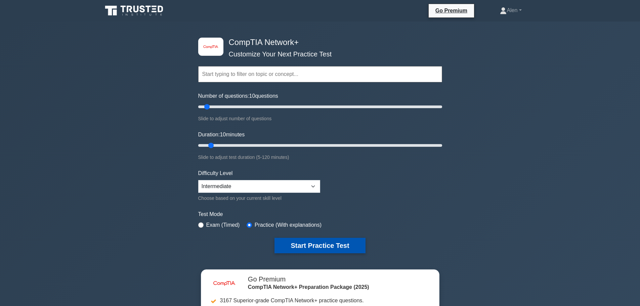
click at [327, 243] on button "Start Practice Test" at bounding box center [320, 245] width 91 height 15
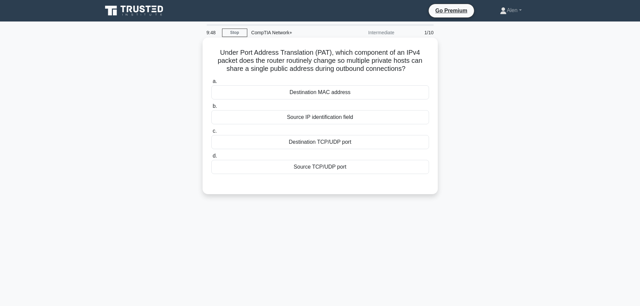
drag, startPoint x: 317, startPoint y: 61, endPoint x: 414, endPoint y: 69, distance: 97.1
click at [414, 69] on h5 "Under Port Address Translation (PAT), which component of an IPv4 packet does th…" at bounding box center [320, 60] width 219 height 25
click at [417, 68] on h5 "Under Port Address Translation (PAT), which component of an IPv4 packet does th…" at bounding box center [320, 60] width 219 height 25
click at [344, 120] on div "Source IP identification field" at bounding box center [320, 117] width 218 height 14
click at [211, 109] on input "b. Source IP identification field" at bounding box center [211, 106] width 0 height 4
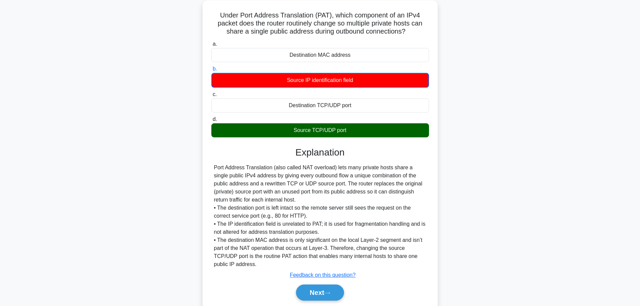
scroll to position [61, 0]
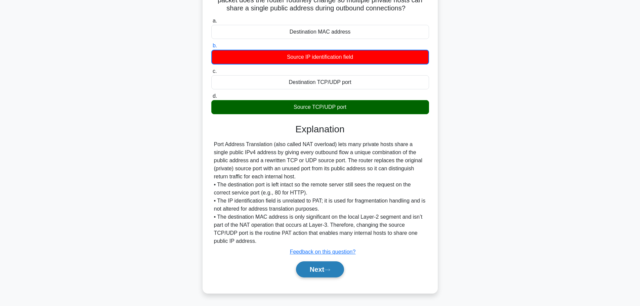
click at [317, 266] on button "Next" at bounding box center [320, 269] width 48 height 16
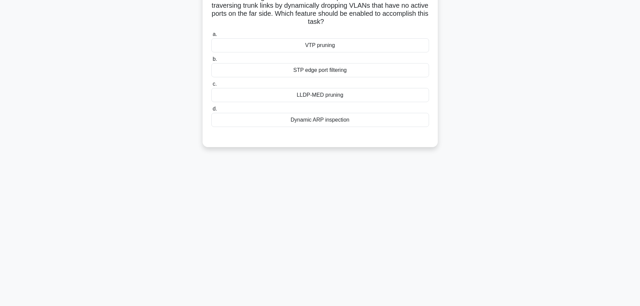
scroll to position [0, 0]
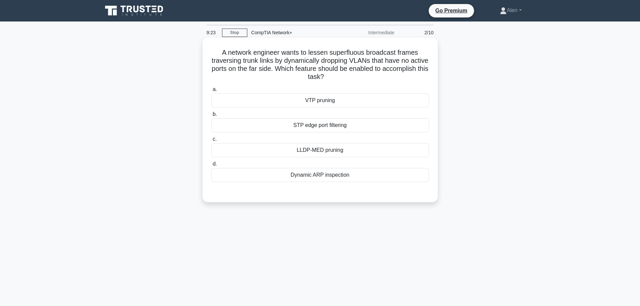
drag, startPoint x: 282, startPoint y: 50, endPoint x: 388, endPoint y: 76, distance: 109.0
click at [388, 76] on h5 "A network engineer wants to lessen superfluous broadcast frames traversing trun…" at bounding box center [320, 64] width 219 height 33
click at [389, 76] on h5 "A network engineer wants to lessen superfluous broadcast frames traversing trun…" at bounding box center [320, 64] width 219 height 33
click at [338, 183] on div "a. VTP pruning b. STP edge port filtering c. d." at bounding box center [320, 133] width 226 height 99
click at [338, 177] on div "Dynamic ARP inspection" at bounding box center [320, 175] width 218 height 14
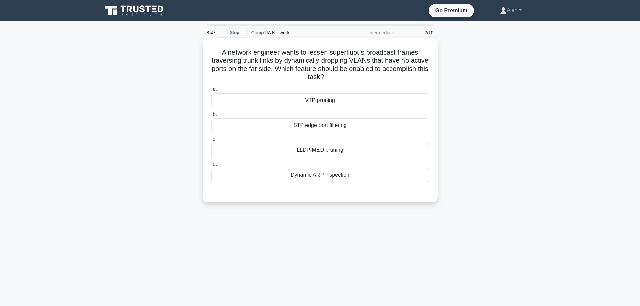
click at [211, 166] on input "d. Dynamic ARP inspection" at bounding box center [211, 164] width 0 height 4
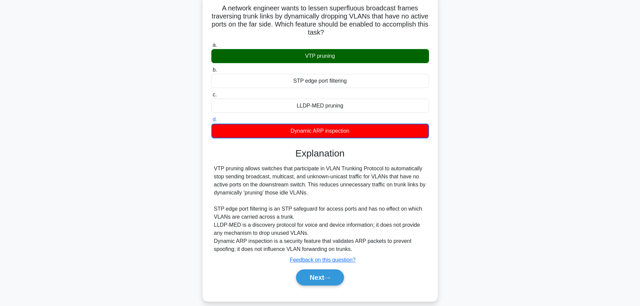
scroll to position [57, 0]
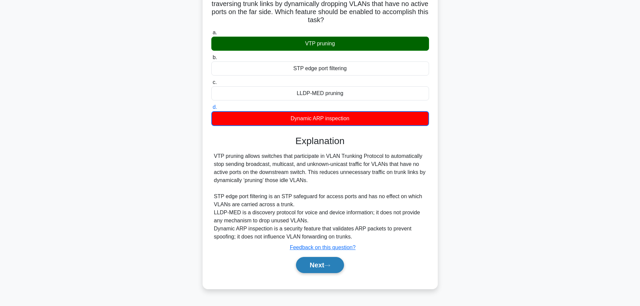
click at [325, 268] on button "Next" at bounding box center [320, 265] width 48 height 16
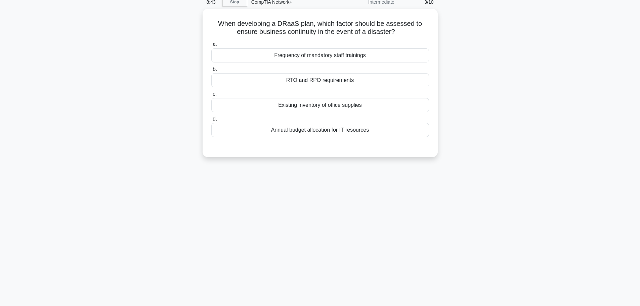
scroll to position [0, 0]
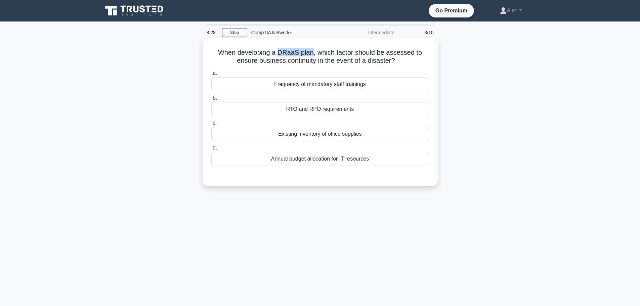
drag, startPoint x: 278, startPoint y: 52, endPoint x: 313, endPoint y: 52, distance: 34.6
click at [313, 52] on h5 "When developing a DRaaS plan, which factor should be assessed to ensure busines…" at bounding box center [320, 56] width 219 height 17
click at [300, 52] on h5 "When developing a DRaaS plan, which factor should be assessed to ensure busines…" at bounding box center [320, 56] width 219 height 17
drag, startPoint x: 299, startPoint y: 52, endPoint x: 272, endPoint y: 52, distance: 27.2
click at [272, 52] on h5 "When developing a DRaaS plan, which factor should be assessed to ensure busines…" at bounding box center [320, 56] width 219 height 17
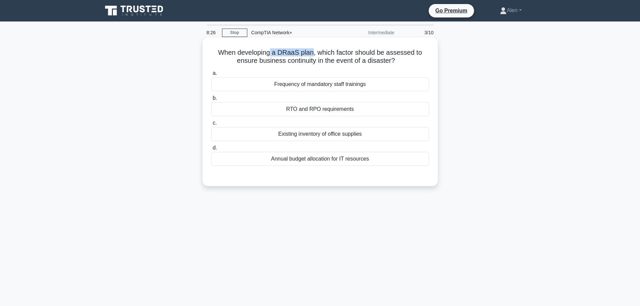
click at [284, 52] on h5 "When developing a DRaaS plan, which factor should be assessed to ensure busines…" at bounding box center [320, 56] width 219 height 17
click at [296, 52] on h5 "When developing a DRaaS plan, which factor should be assessed to ensure busines…" at bounding box center [320, 56] width 219 height 17
drag, startPoint x: 300, startPoint y: 52, endPoint x: 279, endPoint y: 52, distance: 21.2
click at [279, 52] on h5 "When developing a DRaaS plan, which factor should be assessed to ensure busines…" at bounding box center [320, 56] width 219 height 17
click at [403, 64] on icon ".spinner_0XTQ{transform-origin:center;animation:spinner_y6GP .75s linear infini…" at bounding box center [399, 61] width 8 height 8
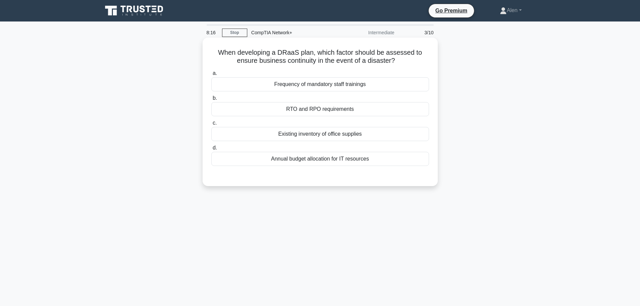
drag, startPoint x: 260, startPoint y: 60, endPoint x: 403, endPoint y: 62, distance: 142.5
click at [403, 62] on h5 "When developing a DRaaS plan, which factor should be assessed to ensure busines…" at bounding box center [320, 56] width 219 height 17
click at [414, 67] on div "When developing a DRaaS plan, which factor should be assessed to ensure busines…" at bounding box center [320, 111] width 230 height 143
drag, startPoint x: 279, startPoint y: 51, endPoint x: 322, endPoint y: 52, distance: 43.4
click at [322, 52] on h5 "When developing a DRaaS plan, which factor should be assessed to ensure busines…" at bounding box center [320, 56] width 219 height 17
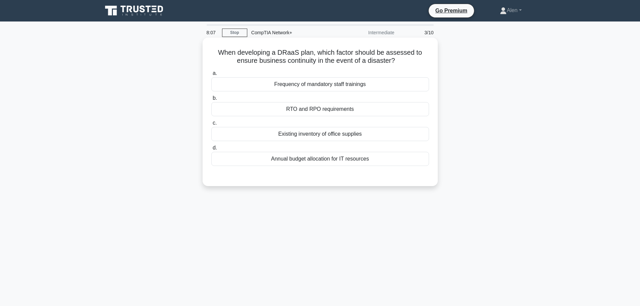
click at [341, 52] on h5 "When developing a DRaaS plan, which factor should be assessed to ensure busines…" at bounding box center [320, 56] width 219 height 17
click at [333, 86] on div "Frequency of mandatory staff trainings" at bounding box center [320, 84] width 218 height 14
click at [211, 76] on input "a. Frequency of mandatory staff trainings" at bounding box center [211, 73] width 0 height 4
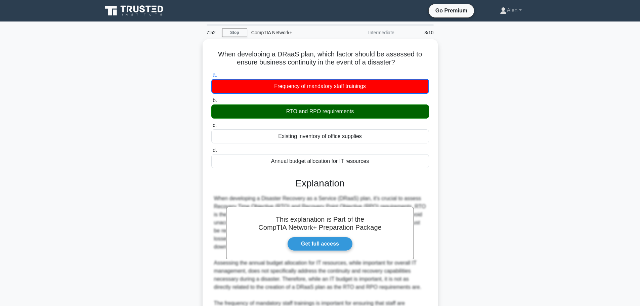
scroll to position [117, 0]
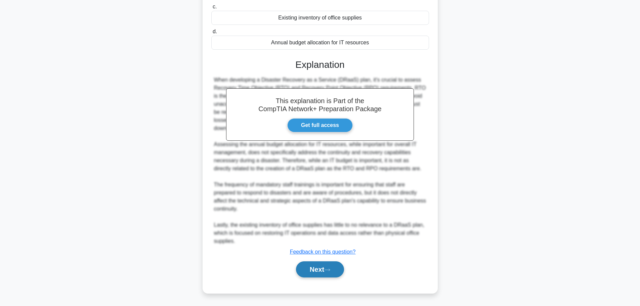
click at [300, 264] on button "Next" at bounding box center [320, 269] width 48 height 16
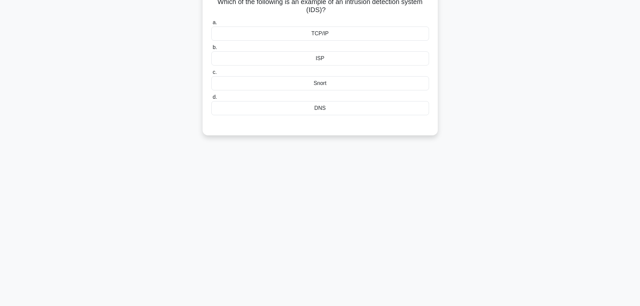
scroll to position [0, 0]
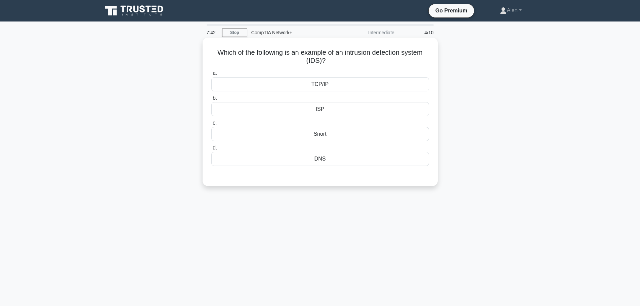
click at [337, 134] on div "Snort" at bounding box center [320, 134] width 218 height 14
click at [211, 125] on input "c. Snort" at bounding box center [211, 123] width 0 height 4
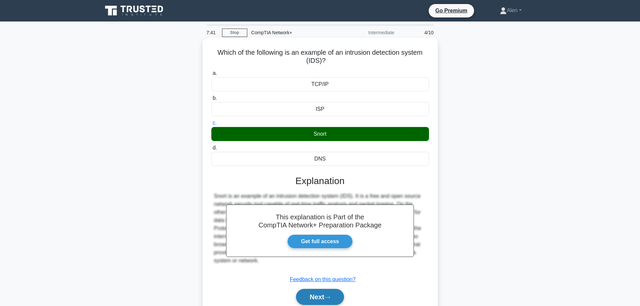
click at [327, 295] on button "Next" at bounding box center [320, 297] width 48 height 16
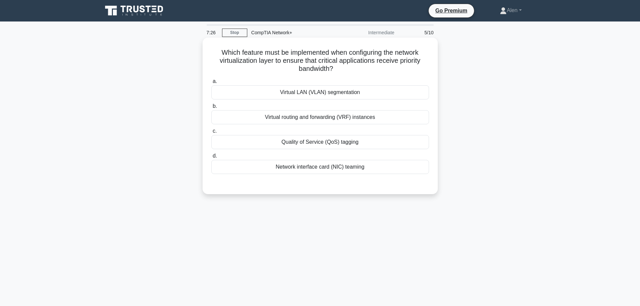
click at [339, 146] on div "Quality of Service (QoS) tagging" at bounding box center [320, 142] width 218 height 14
click at [211, 133] on input "c. Quality of Service (QoS) tagging" at bounding box center [211, 131] width 0 height 4
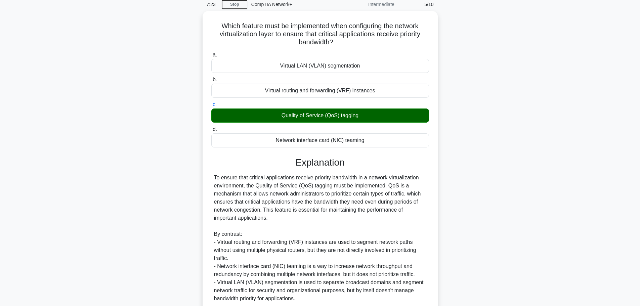
scroll to position [84, 0]
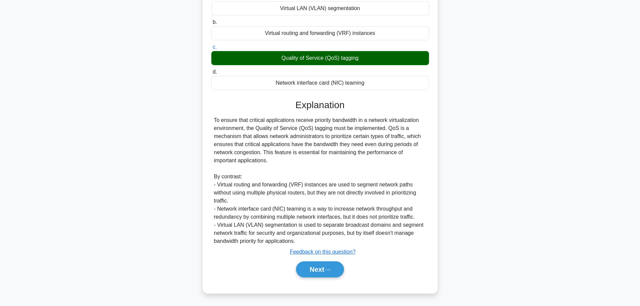
click at [322, 280] on div "Next" at bounding box center [320, 270] width 218 height 22
click at [320, 272] on button "Next" at bounding box center [320, 269] width 48 height 16
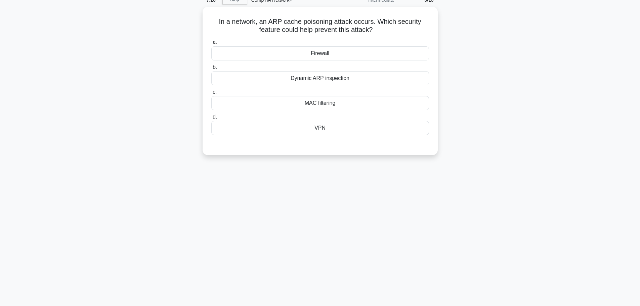
scroll to position [0, 0]
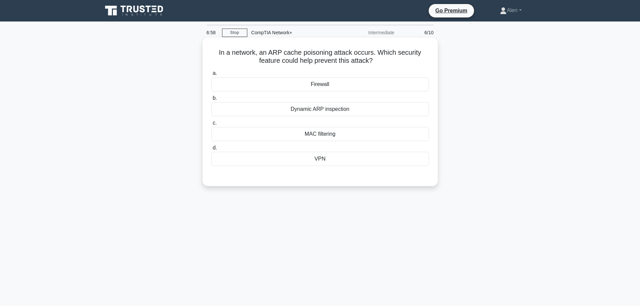
click at [382, 109] on div "Dynamic ARP inspection" at bounding box center [320, 109] width 218 height 14
click at [211, 100] on input "b. Dynamic ARP inspection" at bounding box center [211, 98] width 0 height 4
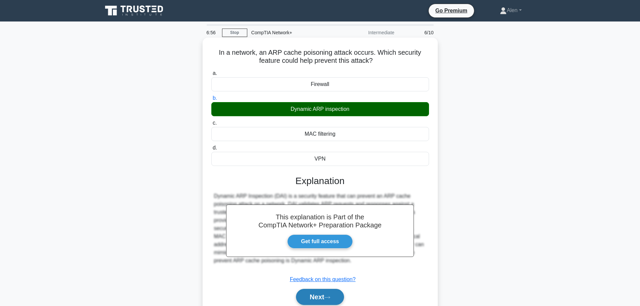
click at [320, 297] on button "Next" at bounding box center [320, 297] width 48 height 16
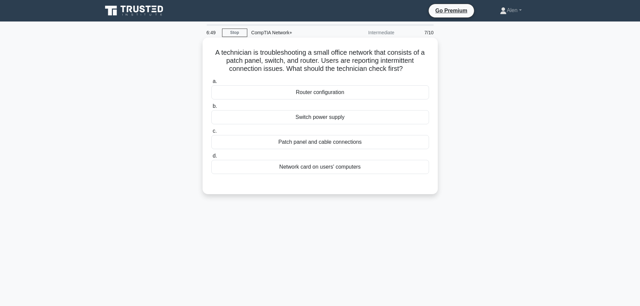
drag, startPoint x: 262, startPoint y: 61, endPoint x: 414, endPoint y: 68, distance: 152.4
click at [414, 68] on h5 "A technician is troubleshooting a small office network that consists of a patch…" at bounding box center [320, 60] width 219 height 25
click at [418, 68] on h5 "A technician is troubleshooting a small office network that consists of a patch…" at bounding box center [320, 60] width 219 height 25
click at [325, 117] on div "Switch power supply" at bounding box center [320, 117] width 218 height 14
click at [211, 109] on input "b. Switch power supply" at bounding box center [211, 106] width 0 height 4
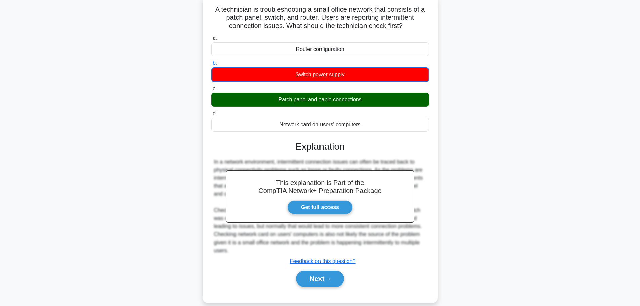
scroll to position [57, 0]
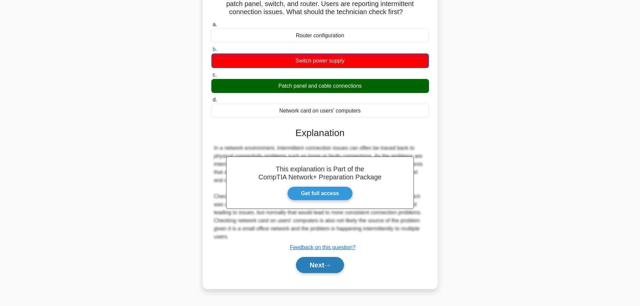
click at [327, 265] on icon at bounding box center [327, 266] width 6 height 4
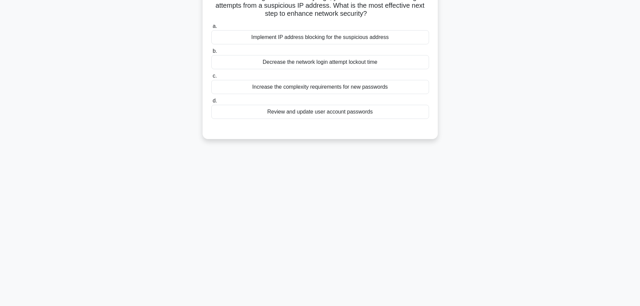
click at [640, 14] on main "6:18 Stop CompTIA Network+ Intermediate 8/10 While reviewing network security l…" at bounding box center [320, 135] width 640 height 341
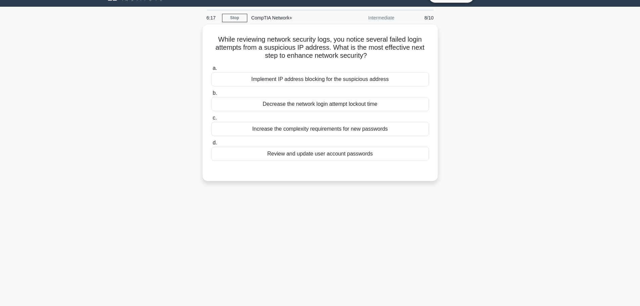
scroll to position [0, 0]
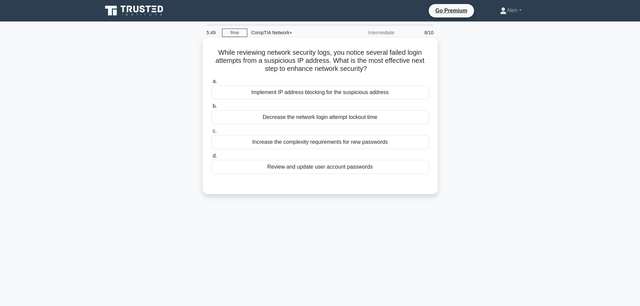
click at [313, 143] on div "Increase the complexity requirements for new passwords" at bounding box center [320, 142] width 218 height 14
click at [211, 133] on input "c. Increase the complexity requirements for new passwords" at bounding box center [211, 131] width 0 height 4
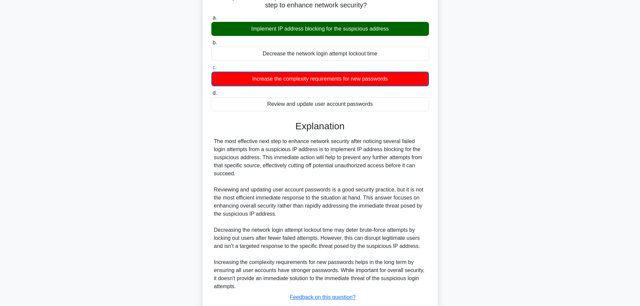
scroll to position [109, 0]
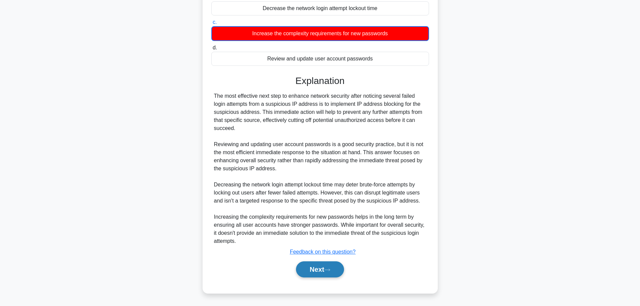
click at [324, 265] on button "Next" at bounding box center [320, 269] width 48 height 16
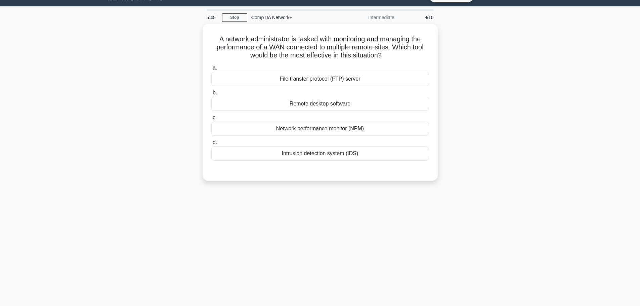
scroll to position [0, 0]
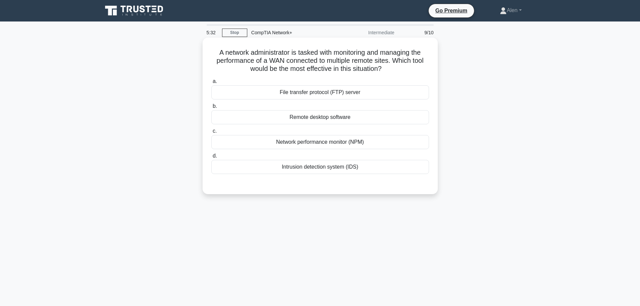
click at [317, 146] on div "Network performance monitor (NPM)" at bounding box center [320, 142] width 218 height 14
click at [211, 133] on input "c. Network performance monitor (NPM)" at bounding box center [211, 131] width 0 height 4
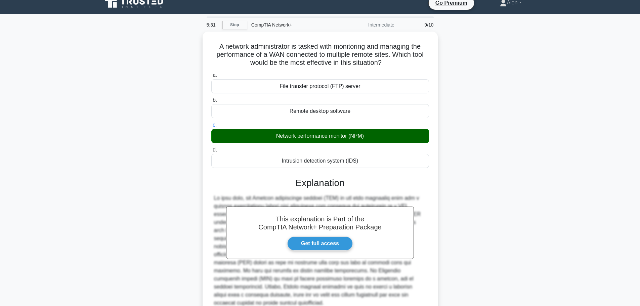
scroll to position [68, 0]
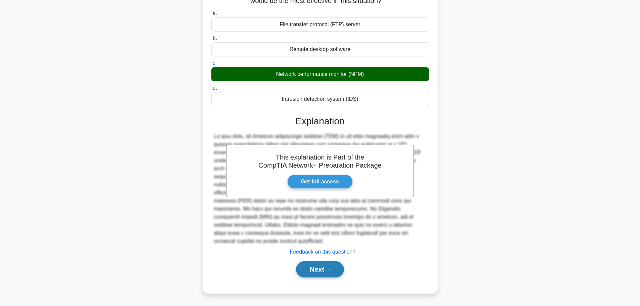
click at [326, 269] on button "Next" at bounding box center [320, 269] width 48 height 16
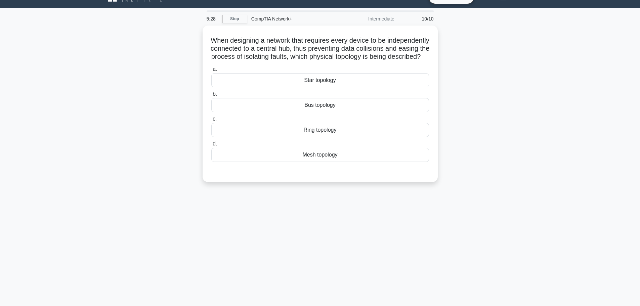
scroll to position [0, 0]
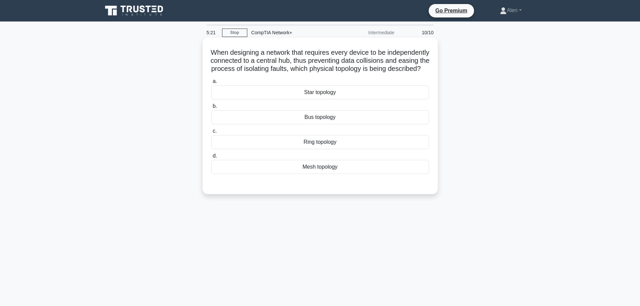
drag, startPoint x: 268, startPoint y: 58, endPoint x: 397, endPoint y: 76, distance: 131.0
click at [397, 73] on h5 "When designing a network that requires every device to be independently connect…" at bounding box center [320, 60] width 219 height 25
click at [393, 72] on h5 "When designing a network that requires every device to be independently connect…" at bounding box center [320, 60] width 219 height 25
click at [341, 99] on div "Star topology" at bounding box center [320, 92] width 218 height 14
click at [211, 84] on input "a. Star topology" at bounding box center [211, 81] width 0 height 4
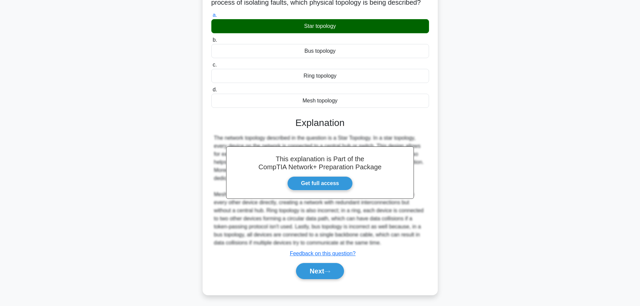
scroll to position [76, 0]
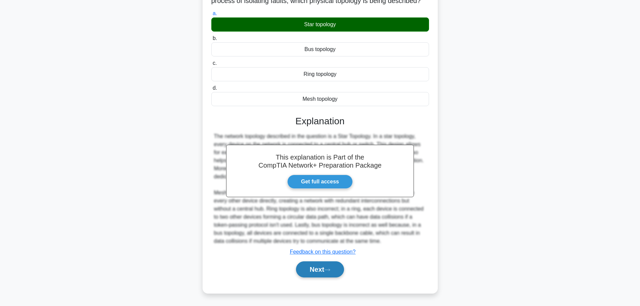
click at [321, 269] on button "Next" at bounding box center [320, 269] width 48 height 16
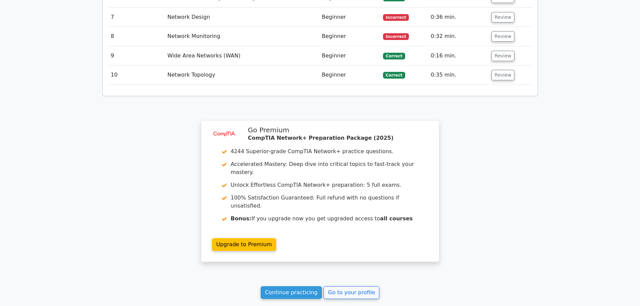
scroll to position [1048, 0]
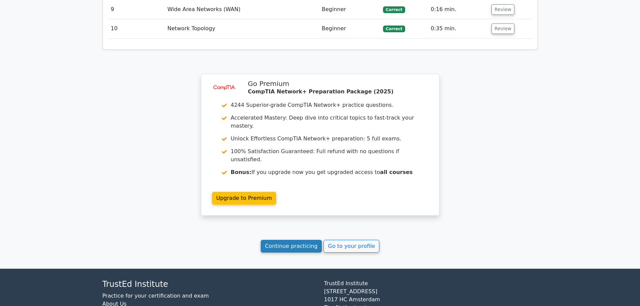
click at [295, 240] on link "Continue practicing" at bounding box center [292, 246] width 62 height 13
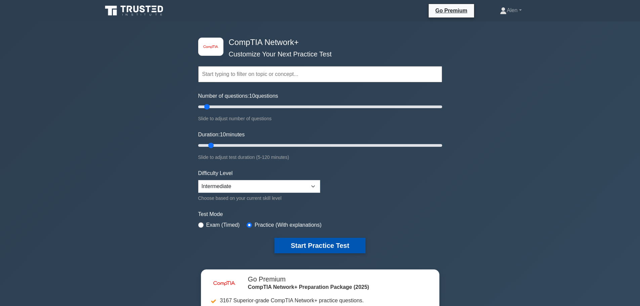
click at [320, 240] on button "Start Practice Test" at bounding box center [320, 245] width 91 height 15
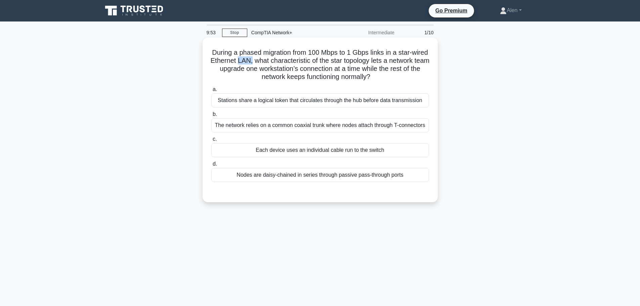
drag, startPoint x: 267, startPoint y: 60, endPoint x: 281, endPoint y: 60, distance: 13.8
click at [281, 60] on h5 "During a phased migration from 100 Mbps to 1 Gbps links in a star-wired Etherne…" at bounding box center [320, 64] width 219 height 33
drag, startPoint x: 265, startPoint y: 69, endPoint x: 427, endPoint y: 69, distance: 162.3
click at [427, 69] on h5 "During a phased migration from 100 Mbps to 1 Gbps links in a star-wired Etherne…" at bounding box center [320, 64] width 219 height 33
drag, startPoint x: 315, startPoint y: 77, endPoint x: 405, endPoint y: 73, distance: 89.5
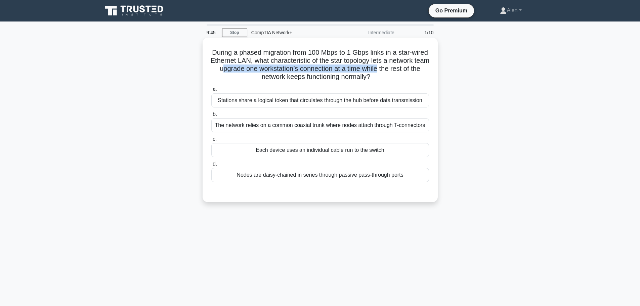
click at [405, 73] on h5 "During a phased migration from 100 Mbps to 1 Gbps links in a star-wired Etherne…" at bounding box center [320, 64] width 219 height 33
click at [405, 78] on h5 "During a phased migration from 100 Mbps to 1 Gbps links in a star-wired Etherne…" at bounding box center [320, 64] width 219 height 33
click at [290, 149] on div "Each device uses an individual cable run to the switch" at bounding box center [320, 150] width 218 height 14
click at [211, 141] on input "c. Each device uses an individual cable run to the switch" at bounding box center [211, 139] width 0 height 4
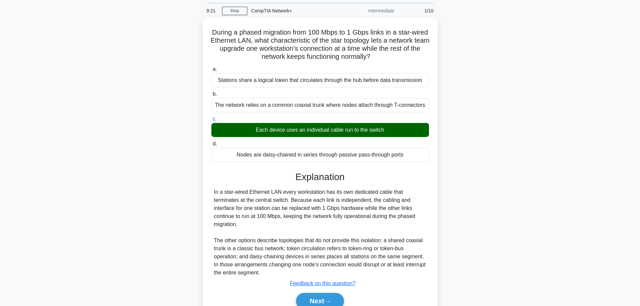
scroll to position [57, 0]
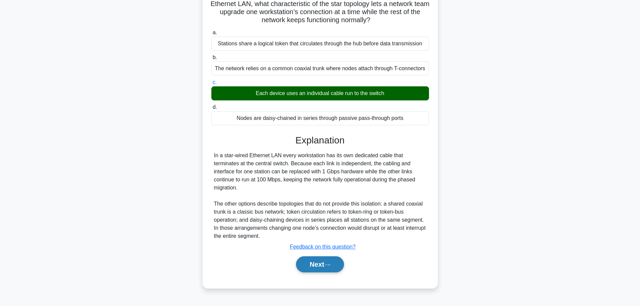
click at [323, 265] on button "Next" at bounding box center [320, 264] width 48 height 16
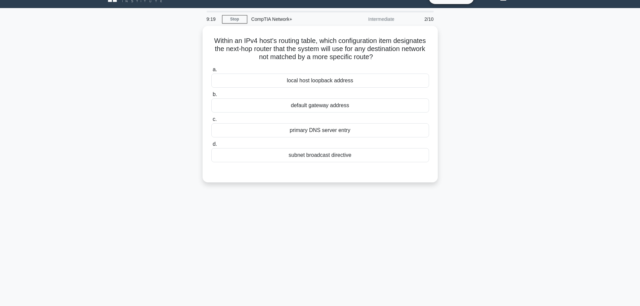
scroll to position [0, 0]
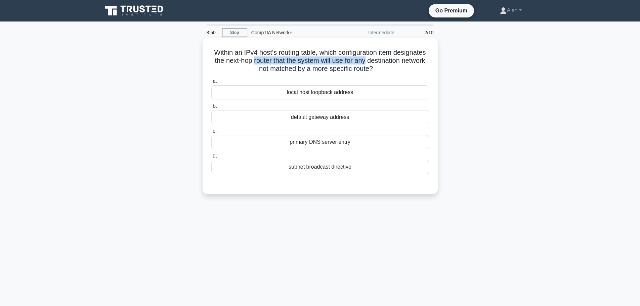
drag, startPoint x: 301, startPoint y: 60, endPoint x: 417, endPoint y: 63, distance: 116.7
click at [417, 63] on h5 "Within an IPv4 host’s routing table, which configuration item designates the ne…" at bounding box center [320, 60] width 219 height 25
click at [339, 69] on h5 "Within an IPv4 host’s routing table, which configuration item designates the ne…" at bounding box center [320, 60] width 219 height 25
drag, startPoint x: 261, startPoint y: 70, endPoint x: 411, endPoint y: 70, distance: 149.9
click at [411, 70] on h5 "Within an IPv4 host’s routing table, which configuration item designates the ne…" at bounding box center [320, 60] width 219 height 25
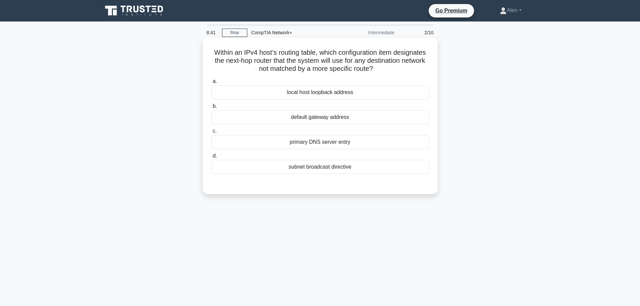
click at [418, 74] on div "Within an IPv4 host’s routing table, which configuration item designates the ne…" at bounding box center [320, 115] width 230 height 151
click at [320, 92] on div "local host loopback address" at bounding box center [320, 92] width 218 height 14
click at [211, 84] on input "a. local host loopback address" at bounding box center [211, 81] width 0 height 4
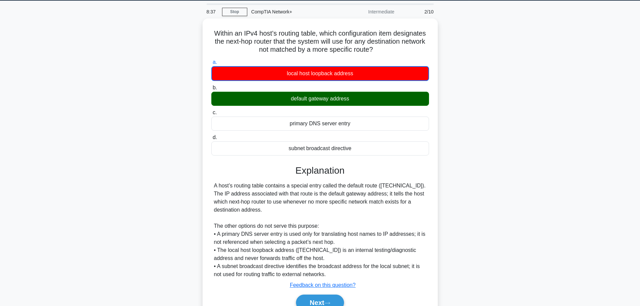
scroll to position [57, 0]
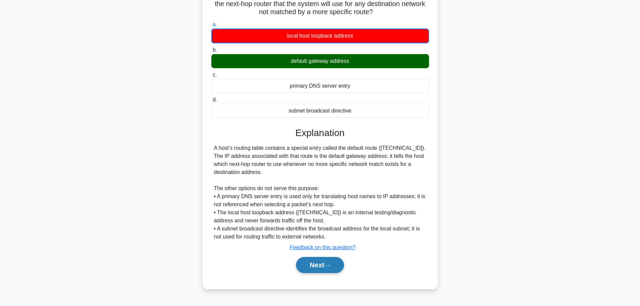
click at [328, 266] on icon at bounding box center [327, 266] width 5 height 2
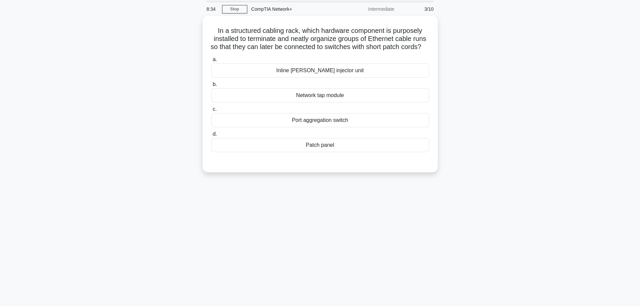
scroll to position [0, 0]
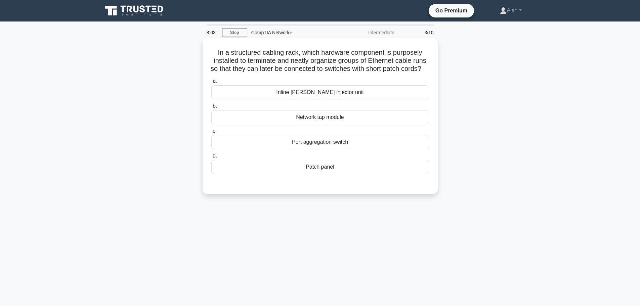
click at [346, 174] on div "Patch panel" at bounding box center [320, 167] width 218 height 14
click at [211, 158] on input "d. Patch panel" at bounding box center [211, 156] width 0 height 4
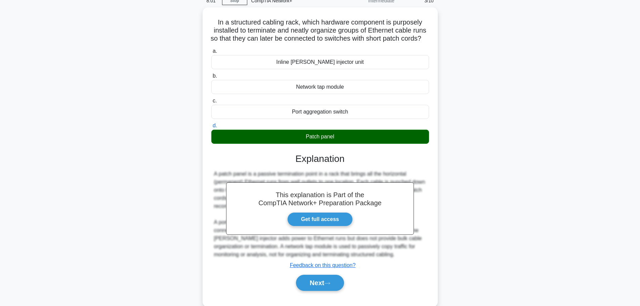
scroll to position [57, 0]
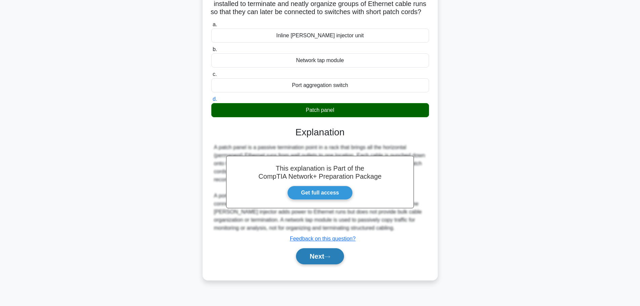
drag, startPoint x: 309, startPoint y: 267, endPoint x: 309, endPoint y: 257, distance: 9.8
click at [309, 265] on button "Next" at bounding box center [320, 256] width 48 height 16
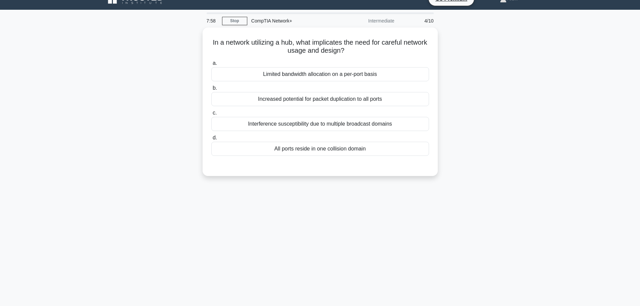
scroll to position [0, 0]
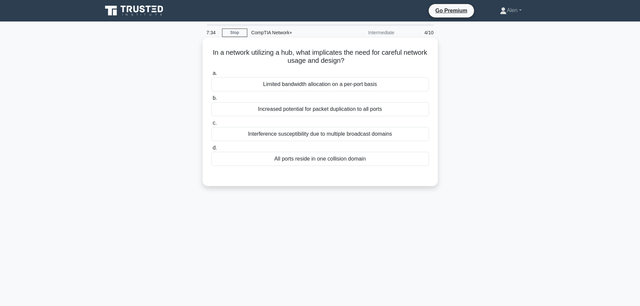
click at [325, 114] on div "Increased potential for packet duplication to all ports" at bounding box center [320, 109] width 218 height 14
click at [211, 100] on input "b. Increased potential for packet duplication to all ports" at bounding box center [211, 98] width 0 height 4
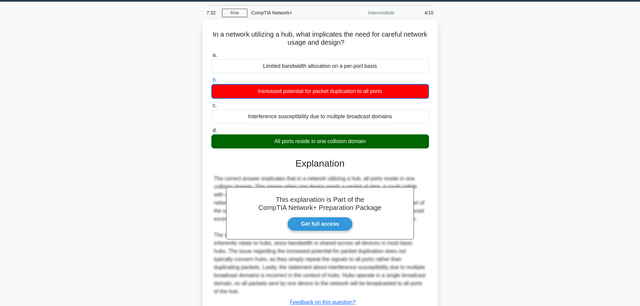
scroll to position [69, 0]
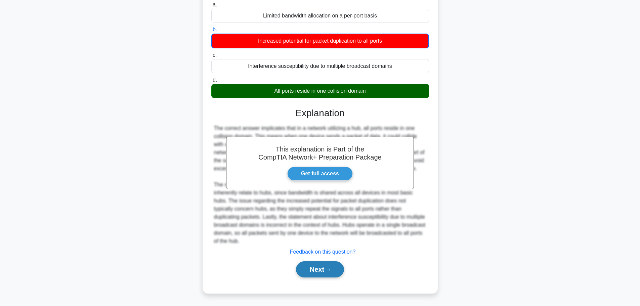
click at [319, 271] on button "Next" at bounding box center [320, 269] width 48 height 16
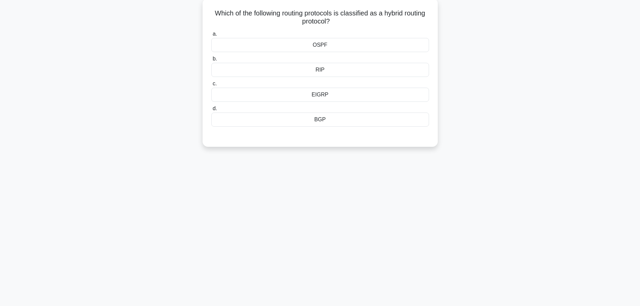
scroll to position [0, 0]
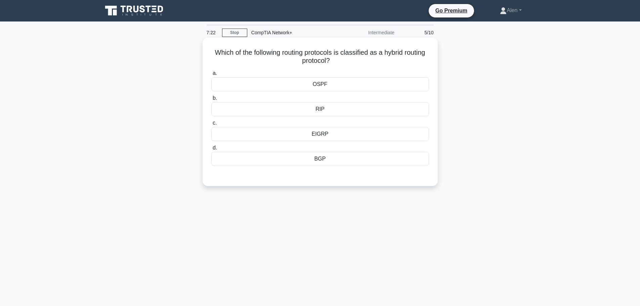
click at [335, 87] on div "OSPF" at bounding box center [320, 84] width 218 height 14
click at [211, 76] on input "a. OSPF" at bounding box center [211, 73] width 0 height 4
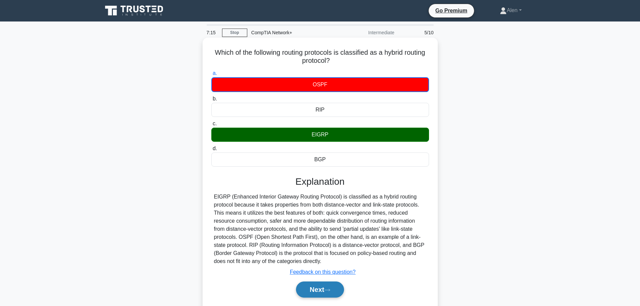
click at [328, 287] on button "Next" at bounding box center [320, 290] width 48 height 16
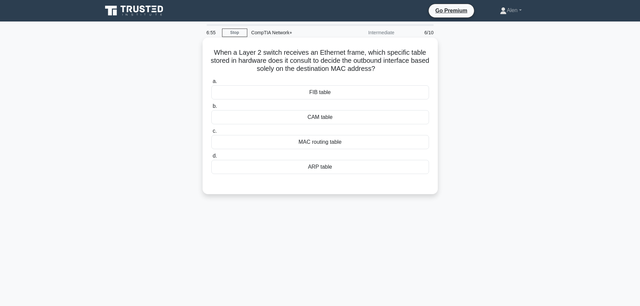
click at [320, 146] on div "MAC routing table" at bounding box center [320, 142] width 218 height 14
click at [211, 133] on input "c. MAC routing table" at bounding box center [211, 131] width 0 height 4
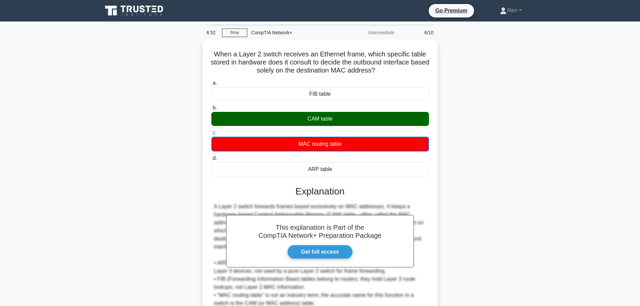
scroll to position [61, 0]
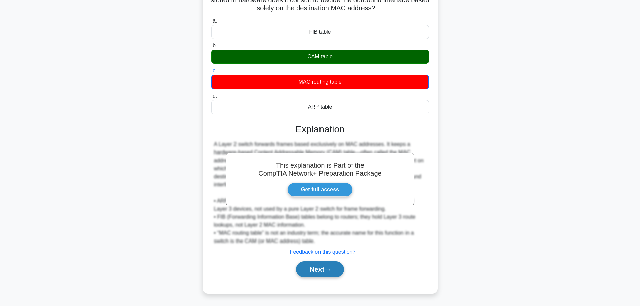
click at [326, 271] on button "Next" at bounding box center [320, 269] width 48 height 16
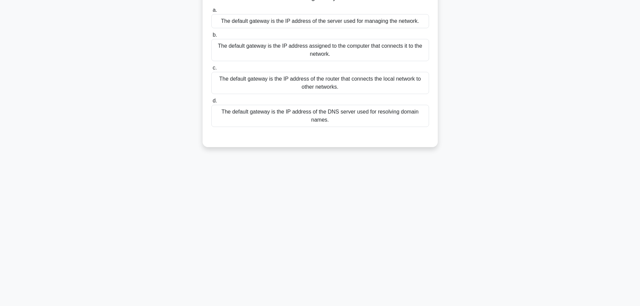
scroll to position [0, 0]
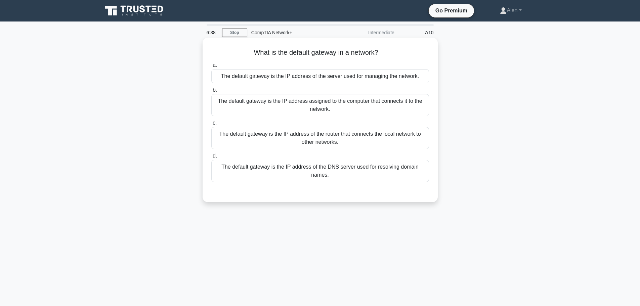
click at [337, 138] on div "The default gateway is the IP address of the router that connects the local net…" at bounding box center [320, 138] width 218 height 22
click at [211, 125] on input "c. The default gateway is the IP address of the router that connects the local …" at bounding box center [211, 123] width 0 height 4
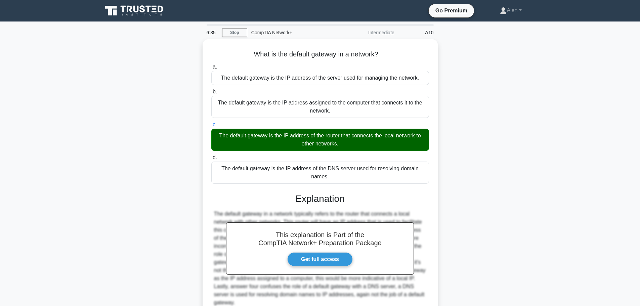
scroll to position [60, 0]
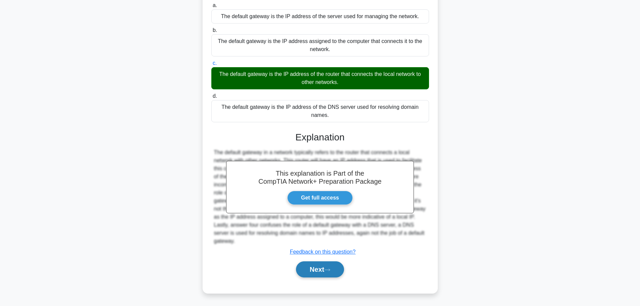
click at [317, 267] on button "Next" at bounding box center [320, 269] width 48 height 16
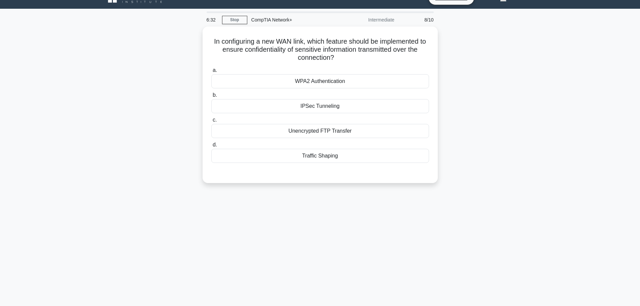
scroll to position [0, 0]
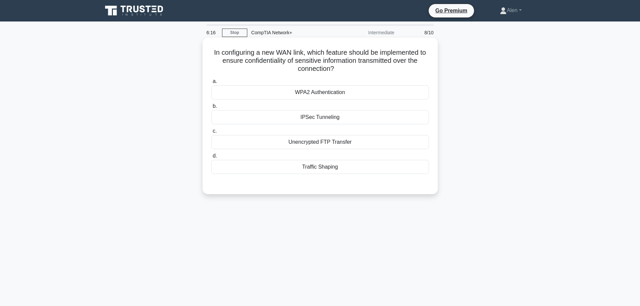
click at [333, 119] on div "IPSec Tunneling" at bounding box center [320, 117] width 218 height 14
click at [211, 109] on input "b. IPSec Tunneling" at bounding box center [211, 106] width 0 height 4
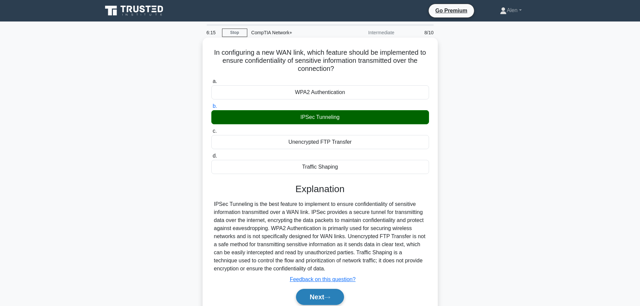
click at [329, 295] on button "Next" at bounding box center [320, 297] width 48 height 16
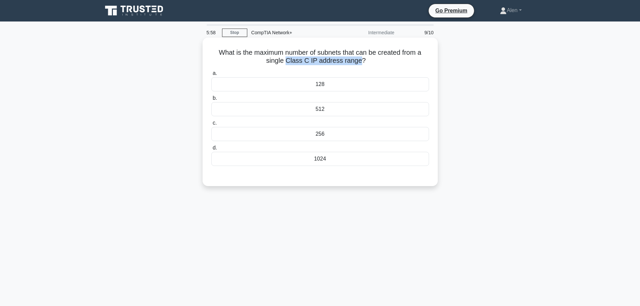
drag, startPoint x: 287, startPoint y: 60, endPoint x: 359, endPoint y: 63, distance: 72.0
click at [359, 63] on h5 "What is the maximum number of subnets that can be created from a single Class C…" at bounding box center [320, 56] width 219 height 17
copy h5 "Class C IP address range"
click at [390, 59] on h5 "What is the maximum number of subnets that can be created from a single Class C…" at bounding box center [320, 56] width 219 height 17
click at [332, 132] on div "256" at bounding box center [320, 134] width 218 height 14
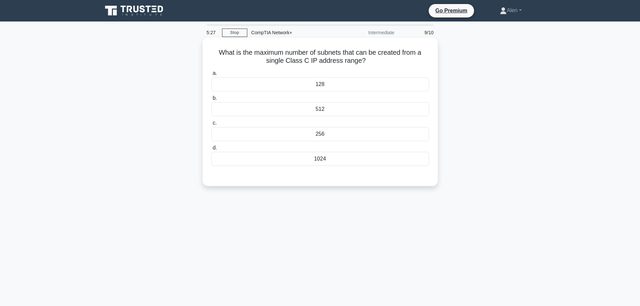
click at [211, 125] on input "c. 256" at bounding box center [211, 123] width 0 height 4
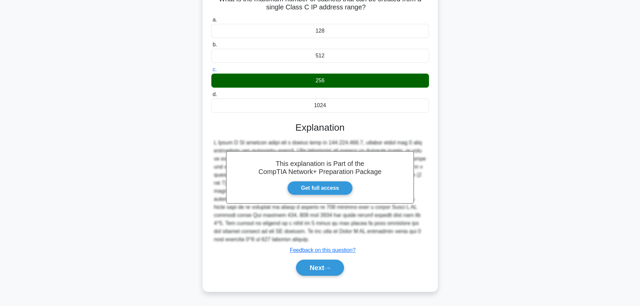
scroll to position [57, 0]
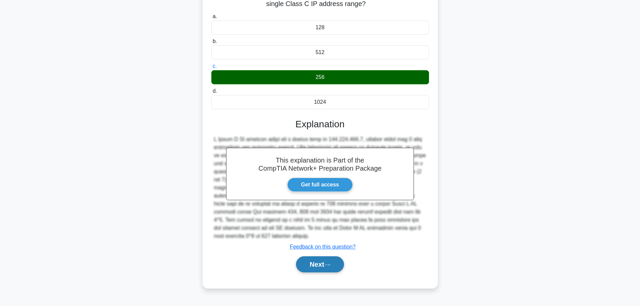
click at [327, 268] on button "Next" at bounding box center [320, 264] width 48 height 16
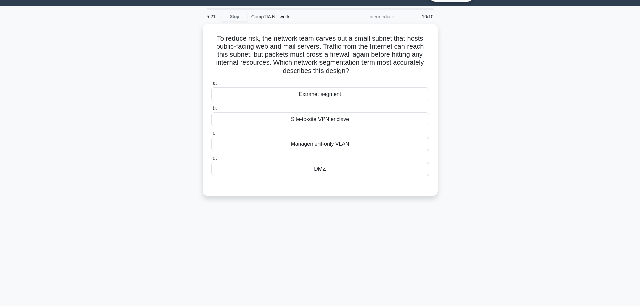
scroll to position [0, 0]
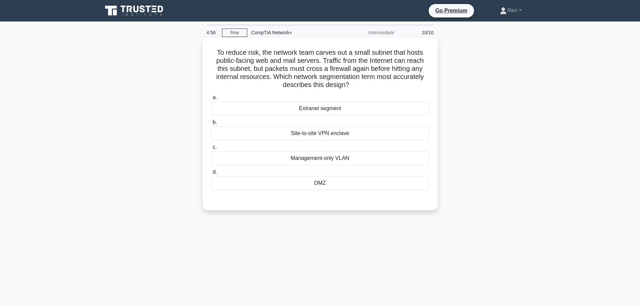
click at [320, 183] on div "DMZ" at bounding box center [320, 183] width 218 height 14
click at [211, 174] on input "d. DMZ" at bounding box center [211, 172] width 0 height 4
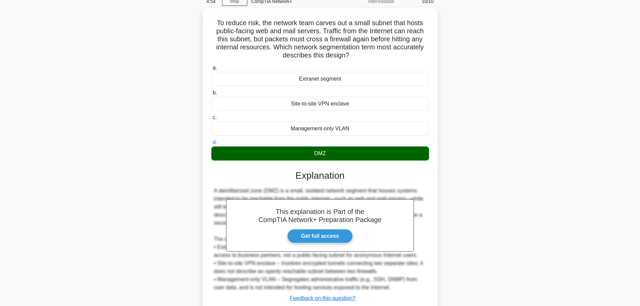
scroll to position [76, 0]
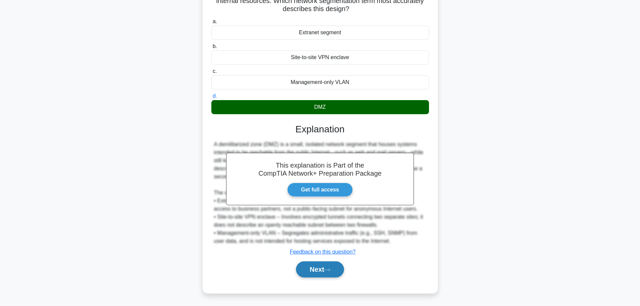
click at [310, 273] on button "Next" at bounding box center [320, 269] width 48 height 16
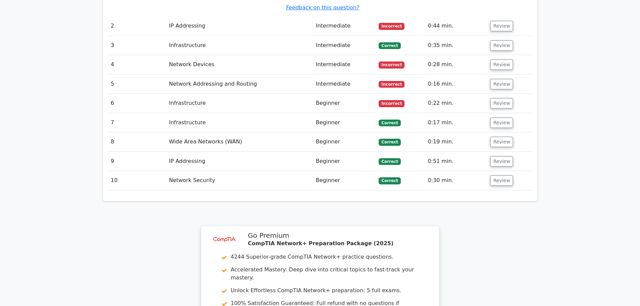
scroll to position [1006, 0]
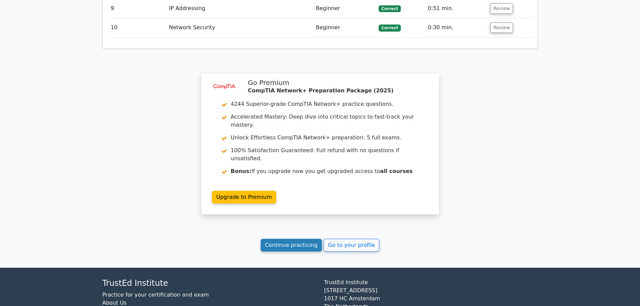
click at [293, 239] on link "Continue practicing" at bounding box center [292, 245] width 62 height 13
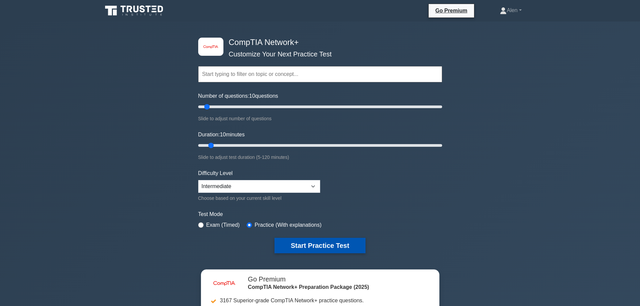
click at [320, 244] on button "Start Practice Test" at bounding box center [320, 245] width 91 height 15
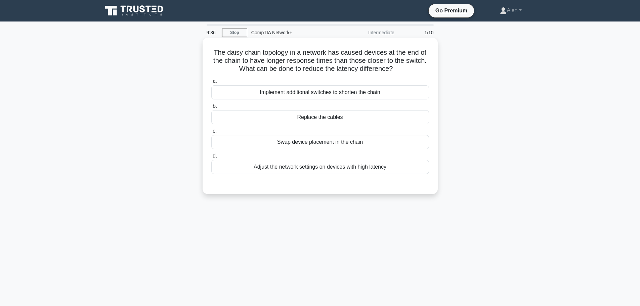
click at [330, 166] on div "Adjust the network settings on devices with high latency" at bounding box center [320, 167] width 218 height 14
click at [211, 158] on input "d. Adjust the network settings on devices with high latency" at bounding box center [211, 156] width 0 height 4
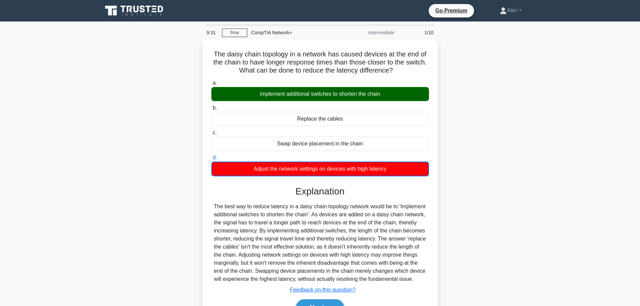
scroll to position [57, 0]
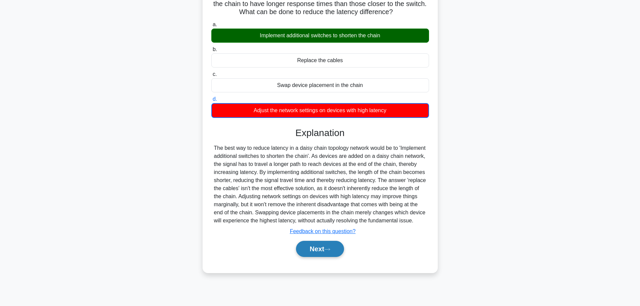
click at [312, 253] on button "Next" at bounding box center [320, 249] width 48 height 16
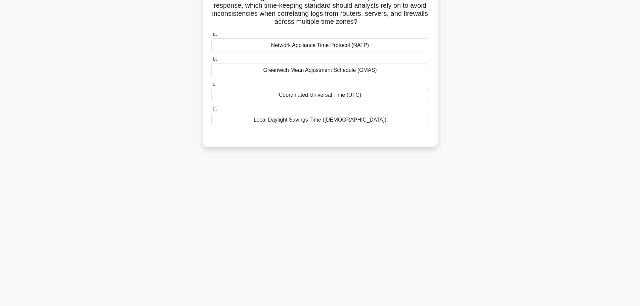
scroll to position [0, 0]
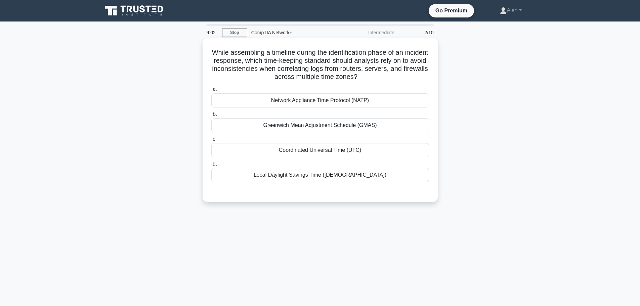
click at [313, 176] on div "Local Daylight Savings Time ([DEMOGRAPHIC_DATA])" at bounding box center [320, 175] width 218 height 14
click at [211, 166] on input "d. Local Daylight Savings Time ([DEMOGRAPHIC_DATA])" at bounding box center [211, 164] width 0 height 4
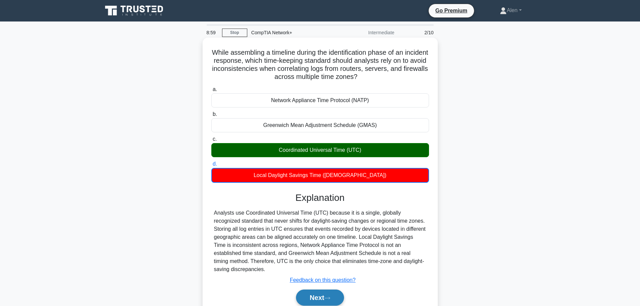
click at [309, 293] on button "Next" at bounding box center [320, 298] width 48 height 16
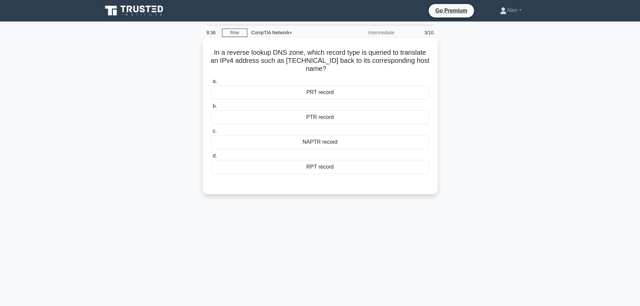
click at [339, 140] on div "NAPTR record" at bounding box center [320, 142] width 218 height 14
click at [211, 133] on input "c. NAPTR record" at bounding box center [211, 131] width 0 height 4
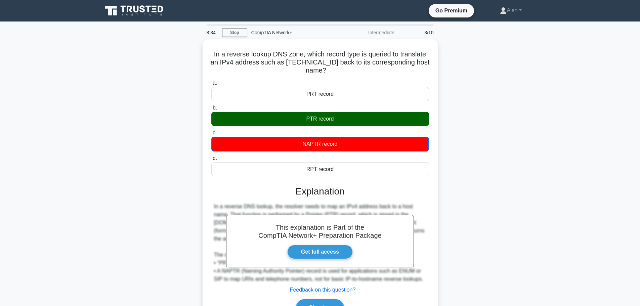
scroll to position [57, 0]
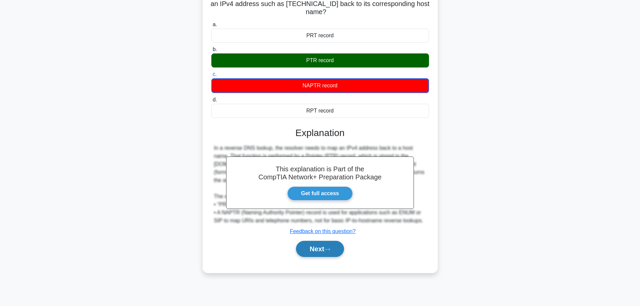
click at [318, 257] on button "Next" at bounding box center [320, 249] width 48 height 16
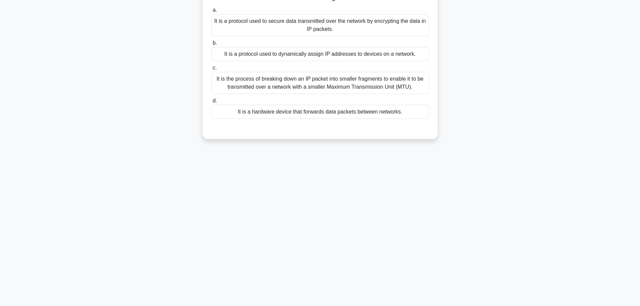
scroll to position [0, 0]
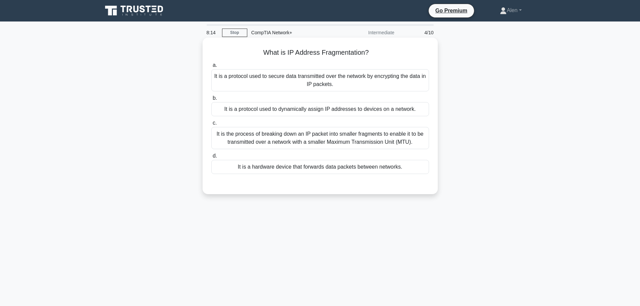
click at [335, 141] on div "It is the process of breaking down an IP packet into smaller fragments to enabl…" at bounding box center [320, 138] width 218 height 22
click at [211, 125] on input "c. It is the process of breaking down an IP packet into smaller fragments to en…" at bounding box center [211, 123] width 0 height 4
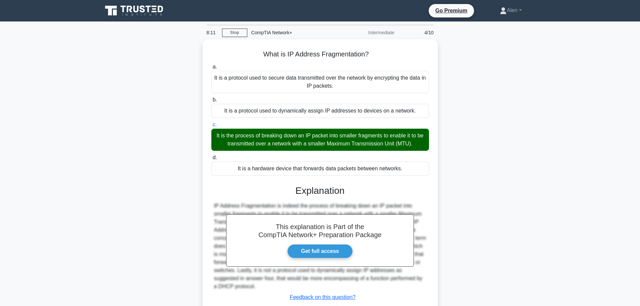
scroll to position [44, 0]
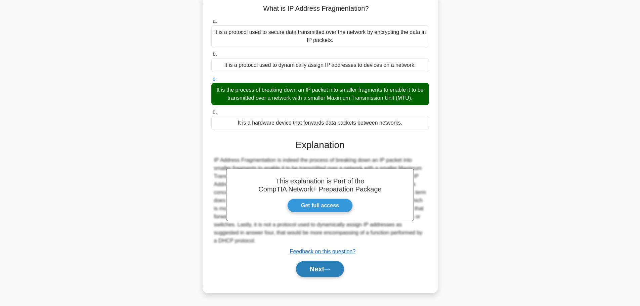
click at [324, 264] on button "Next" at bounding box center [320, 269] width 48 height 16
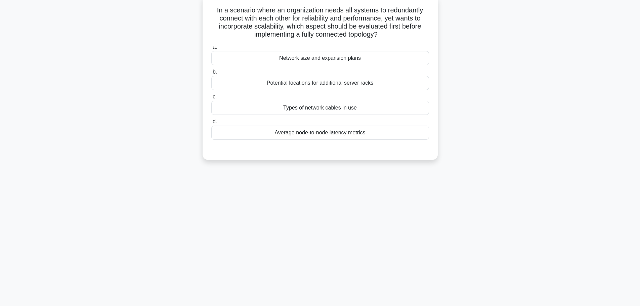
scroll to position [0, 0]
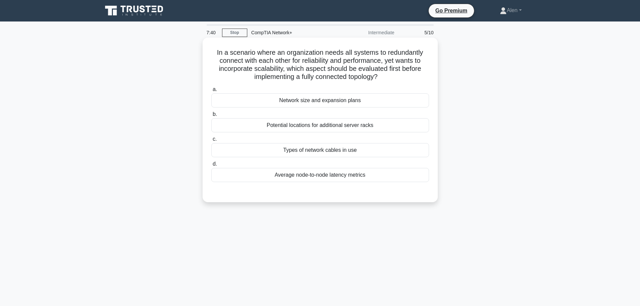
drag, startPoint x: 283, startPoint y: 62, endPoint x: 409, endPoint y: 76, distance: 126.2
click at [409, 76] on h5 "In a scenario where an organization needs all systems to redundantly connect wi…" at bounding box center [320, 64] width 219 height 33
click at [341, 102] on div "Network size and expansion plans" at bounding box center [320, 100] width 218 height 14
click at [211, 92] on input "a. Network size and expansion plans" at bounding box center [211, 89] width 0 height 4
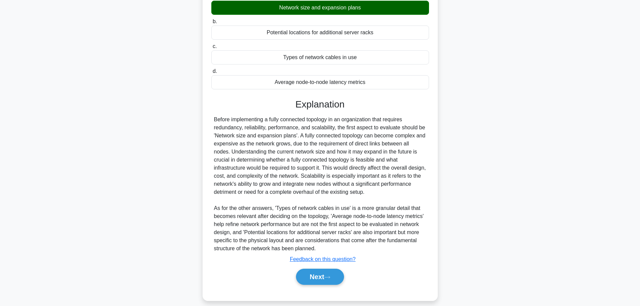
scroll to position [100, 0]
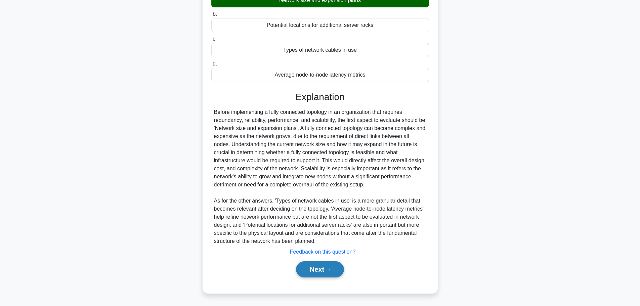
click at [319, 268] on button "Next" at bounding box center [320, 269] width 48 height 16
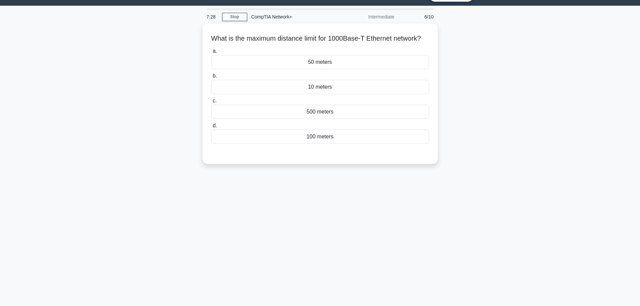
scroll to position [0, 0]
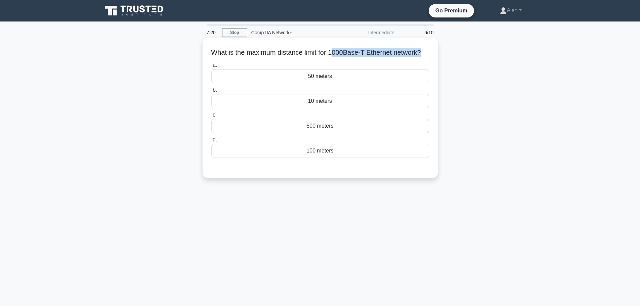
drag, startPoint x: 337, startPoint y: 52, endPoint x: 431, endPoint y: 52, distance: 94.1
click at [431, 52] on div "What is the maximum distance limit for 1000Base-T Ethernet network? .spinner_0X…" at bounding box center [320, 107] width 230 height 135
click at [387, 50] on h5 "What is the maximum distance limit for 1000Base-T Ethernet network? .spinner_0X…" at bounding box center [320, 52] width 219 height 9
drag, startPoint x: 335, startPoint y: 52, endPoint x: 423, endPoint y: 54, distance: 88.1
click at [423, 54] on h5 "What is the maximum distance limit for 1000Base-T Ethernet network? .spinner_0X…" at bounding box center [320, 52] width 219 height 9
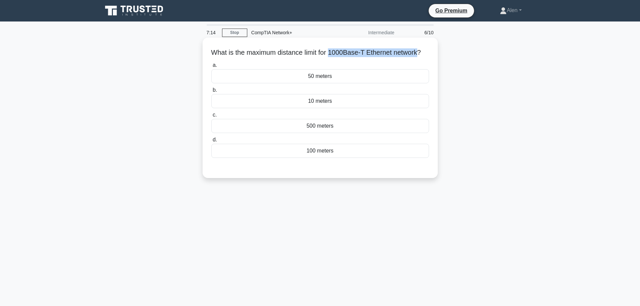
copy h5 "1000Base-T Ethernet network"
click at [328, 158] on div "100 meters" at bounding box center [320, 151] width 218 height 14
click at [211, 142] on input "d. 100 meters" at bounding box center [211, 140] width 0 height 4
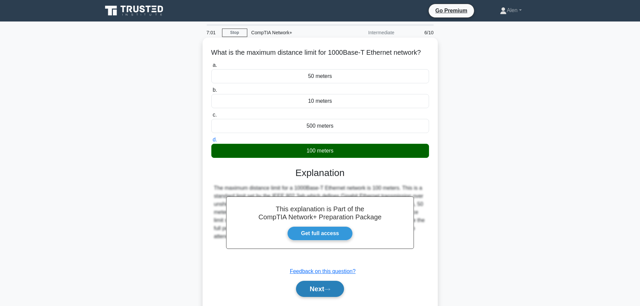
click at [326, 294] on button "Next" at bounding box center [320, 289] width 48 height 16
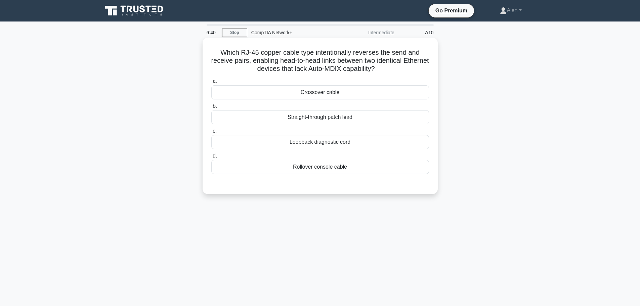
click at [332, 93] on div "Crossover cable" at bounding box center [320, 92] width 218 height 14
click at [211, 84] on input "a. Crossover cable" at bounding box center [211, 81] width 0 height 4
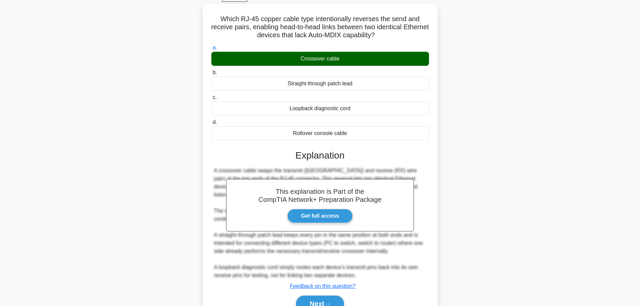
scroll to position [68, 0]
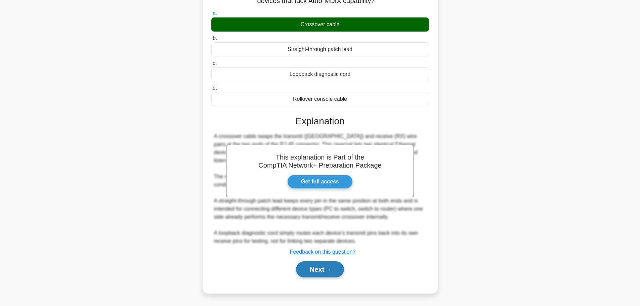
click at [315, 270] on button "Next" at bounding box center [320, 269] width 48 height 16
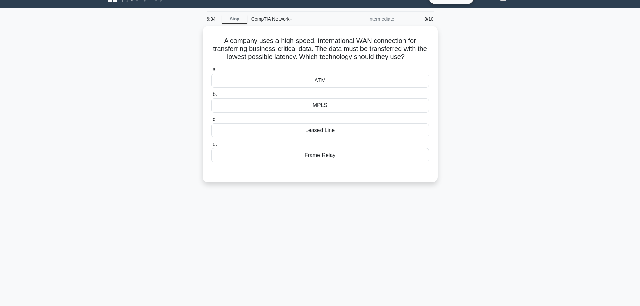
scroll to position [0, 0]
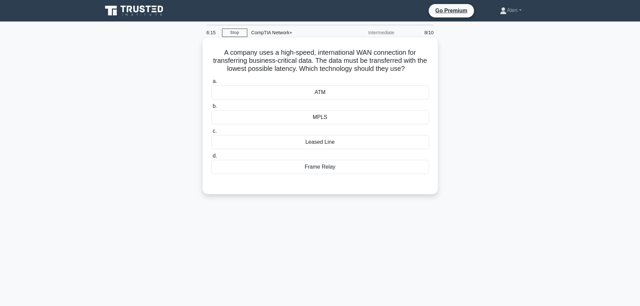
click at [325, 168] on div "Frame Relay" at bounding box center [320, 167] width 218 height 14
click at [211, 158] on input "d. Frame Relay" at bounding box center [211, 156] width 0 height 4
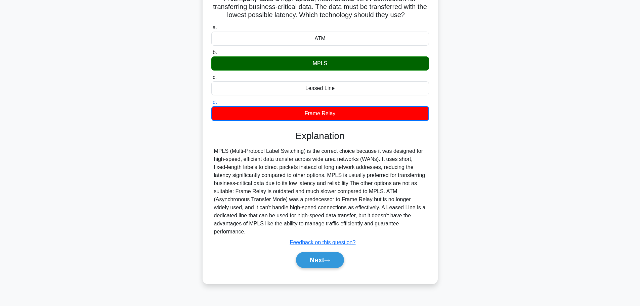
scroll to position [57, 0]
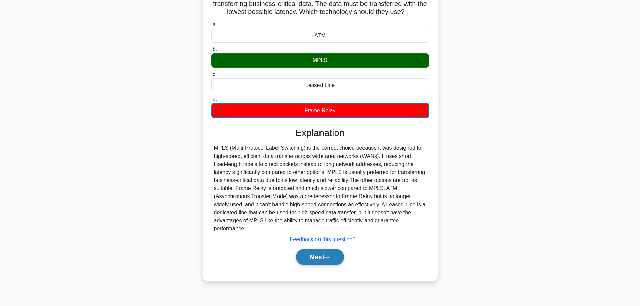
click at [307, 256] on button "Next" at bounding box center [320, 257] width 48 height 16
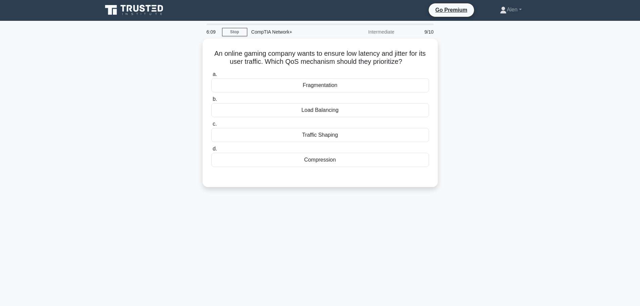
scroll to position [0, 0]
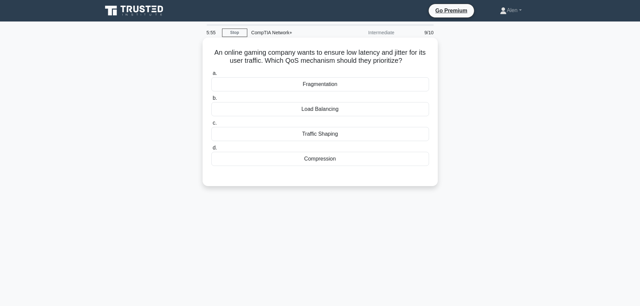
click at [330, 110] on div "Load Balancing" at bounding box center [320, 109] width 218 height 14
click at [211, 100] on input "b. Load Balancing" at bounding box center [211, 98] width 0 height 4
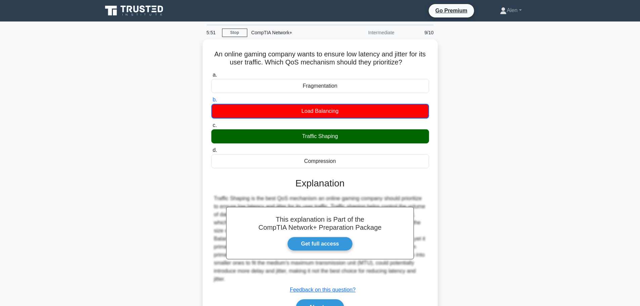
scroll to position [57, 0]
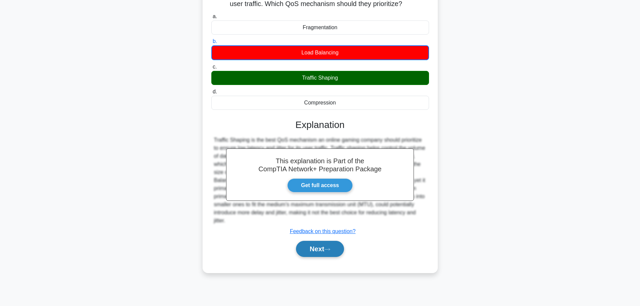
click at [312, 251] on button "Next" at bounding box center [320, 249] width 48 height 16
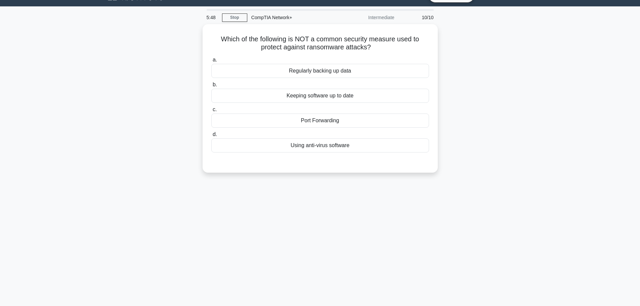
scroll to position [0, 0]
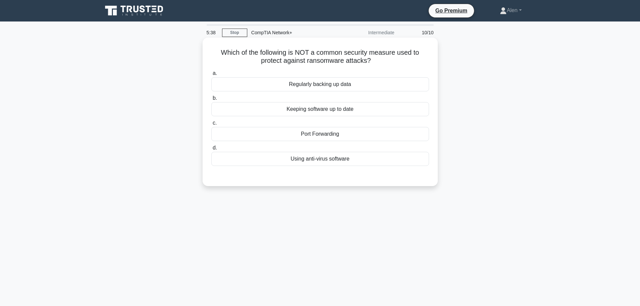
click at [326, 139] on div "Port Forwarding" at bounding box center [320, 134] width 218 height 14
click at [211, 125] on input "c. Port Forwarding" at bounding box center [211, 123] width 0 height 4
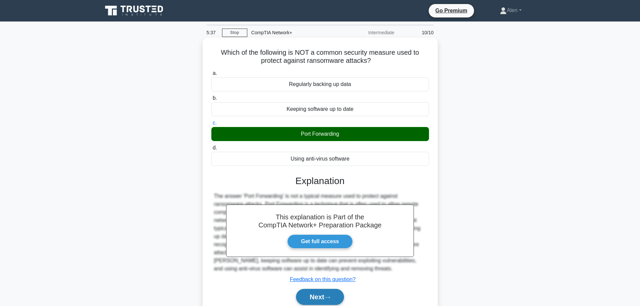
click at [332, 291] on button "Next" at bounding box center [320, 297] width 48 height 16
click at [317, 296] on button "Next" at bounding box center [320, 297] width 48 height 16
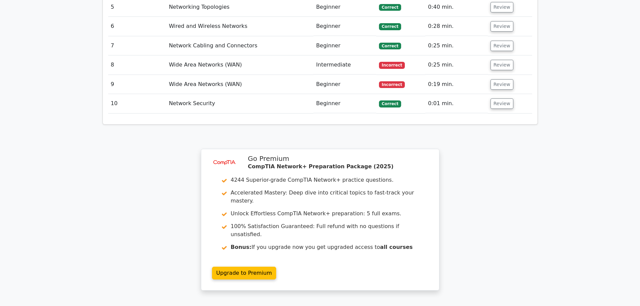
scroll to position [1016, 0]
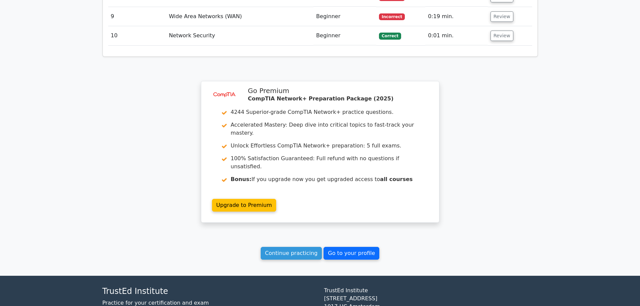
click at [363, 247] on link "Go to your profile" at bounding box center [352, 253] width 56 height 13
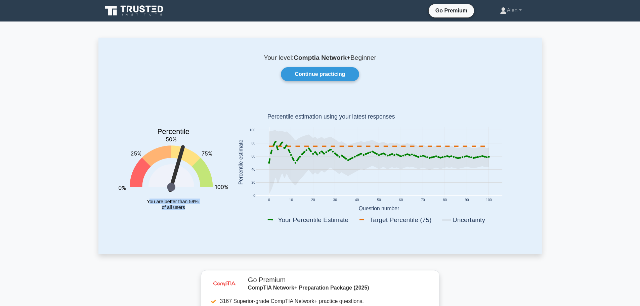
drag, startPoint x: 150, startPoint y: 201, endPoint x: 189, endPoint y: 213, distance: 40.8
click at [189, 213] on icon "Percentile You are better than 59% of all users" at bounding box center [174, 163] width 110 height 132
click at [203, 212] on icon "Percentile You are better than 59% of all users" at bounding box center [174, 163] width 110 height 132
click at [323, 74] on link "Continue practicing" at bounding box center [320, 74] width 78 height 14
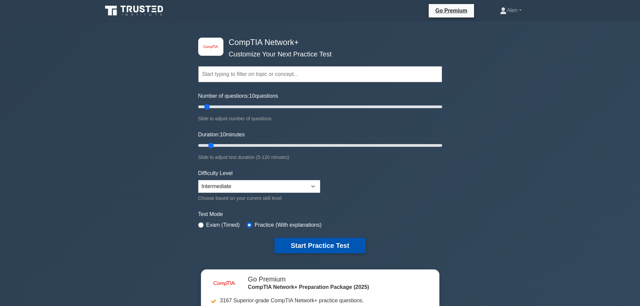
click at [299, 243] on button "Start Practice Test" at bounding box center [320, 245] width 91 height 15
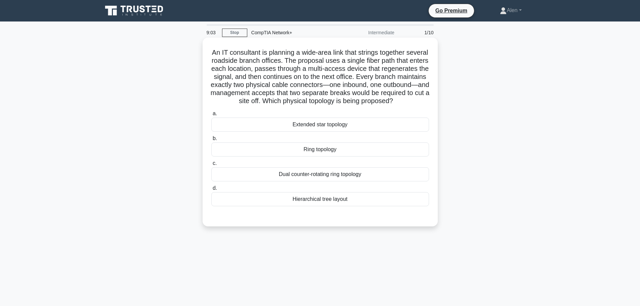
click at [311, 181] on div "Dual counter-rotating ring topology" at bounding box center [320, 174] width 218 height 14
click at [211, 166] on input "c. Dual counter-rotating ring topology" at bounding box center [211, 163] width 0 height 4
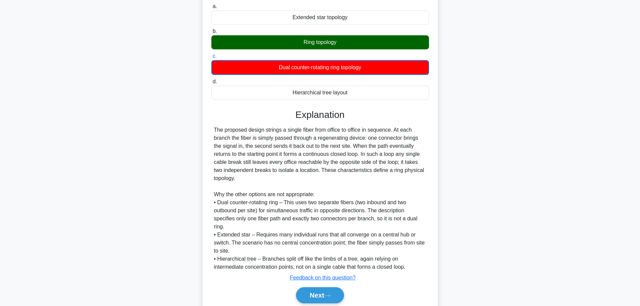
scroll to position [141, 0]
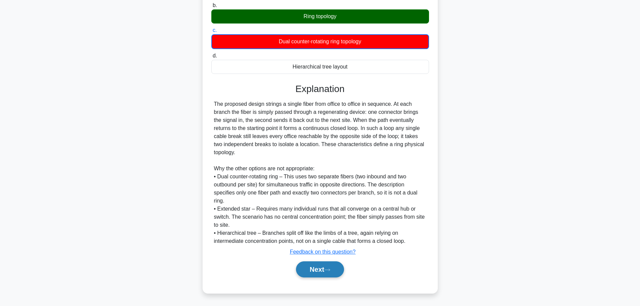
click at [314, 266] on button "Next" at bounding box center [320, 269] width 48 height 16
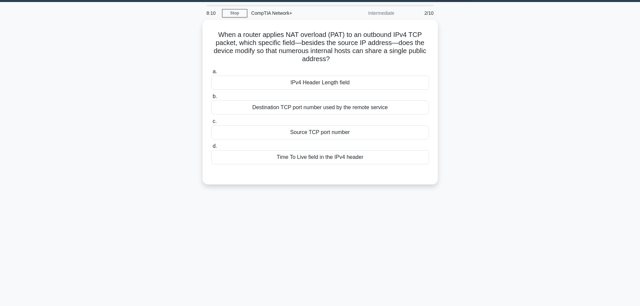
scroll to position [0, 0]
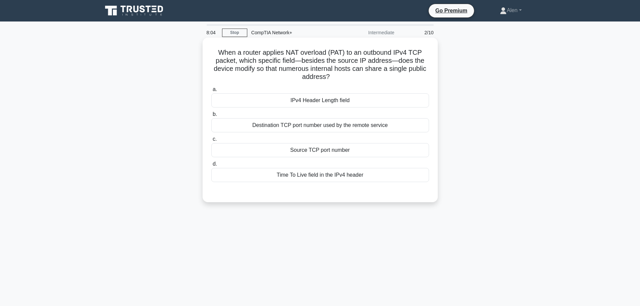
click at [323, 100] on div "IPv4 Header Length field" at bounding box center [320, 100] width 218 height 14
click at [211, 92] on input "a. IPv4 Header Length field" at bounding box center [211, 89] width 0 height 4
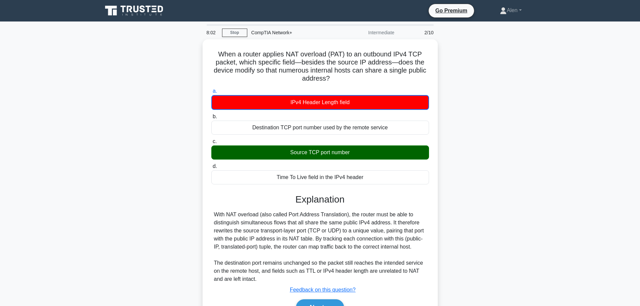
scroll to position [57, 0]
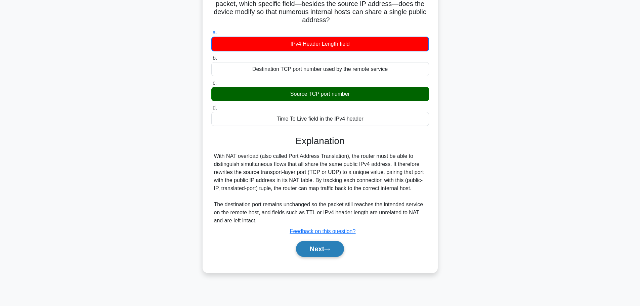
click at [319, 245] on button "Next" at bounding box center [320, 249] width 48 height 16
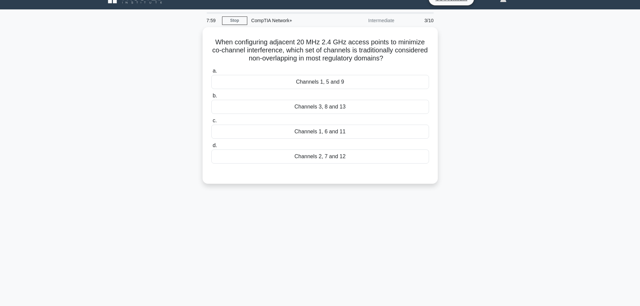
scroll to position [0, 0]
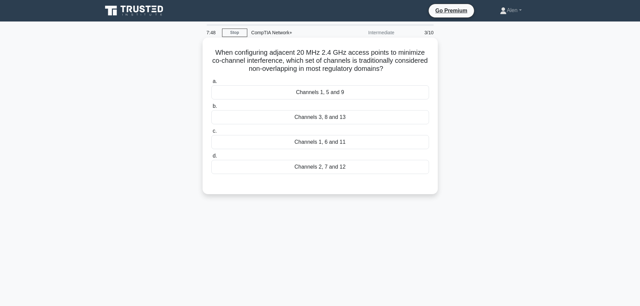
click at [348, 143] on div "Channels 1, 6 and 11" at bounding box center [320, 142] width 218 height 14
click at [211, 133] on input "c. Channels 1, 6 and 11" at bounding box center [211, 131] width 0 height 4
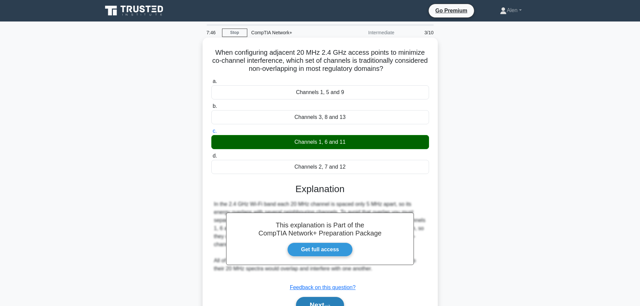
click at [326, 300] on button "Next" at bounding box center [320, 305] width 48 height 16
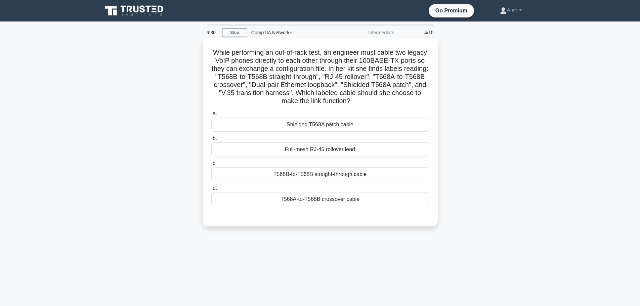
click at [329, 174] on div "T568B-to-T568B straight-through cable" at bounding box center [320, 174] width 218 height 14
click at [211, 166] on input "c. T568B-to-T568B straight-through cable" at bounding box center [211, 163] width 0 height 4
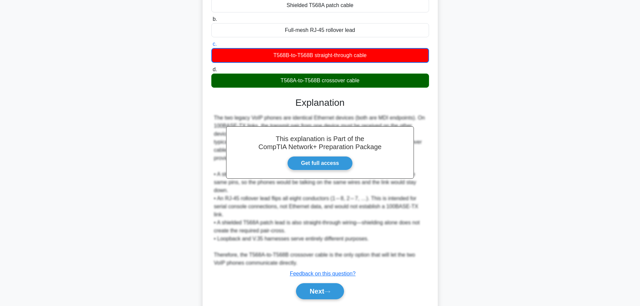
scroll to position [123, 0]
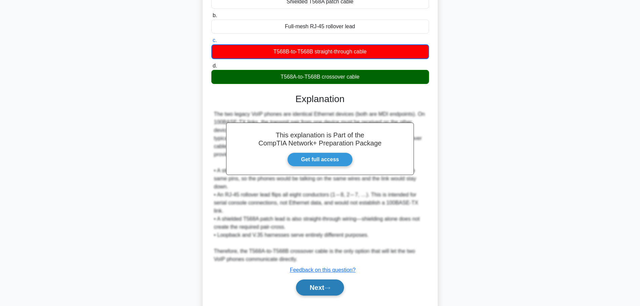
click at [312, 280] on button "Next" at bounding box center [320, 288] width 48 height 16
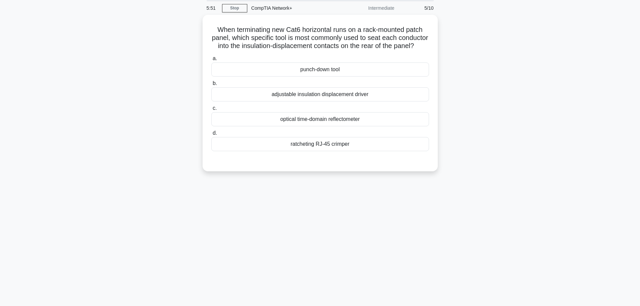
scroll to position [0, 0]
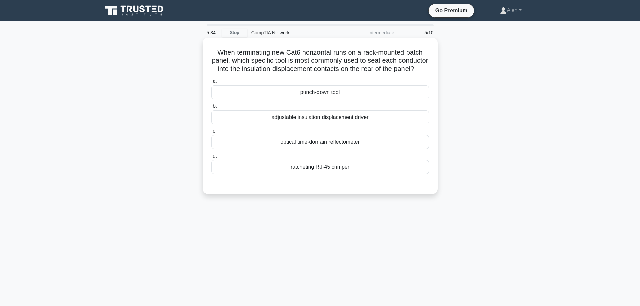
click at [345, 174] on div "ratcheting RJ-45 crimper" at bounding box center [320, 167] width 218 height 14
click at [211, 158] on input "d. ratcheting RJ-45 crimper" at bounding box center [211, 156] width 0 height 4
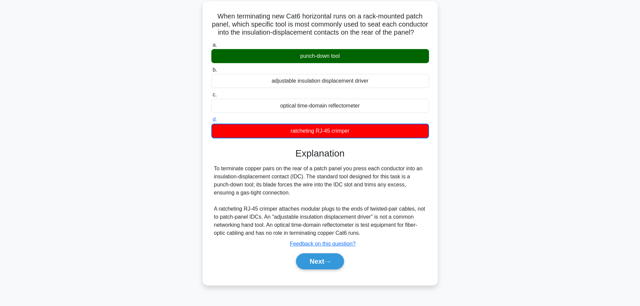
scroll to position [57, 0]
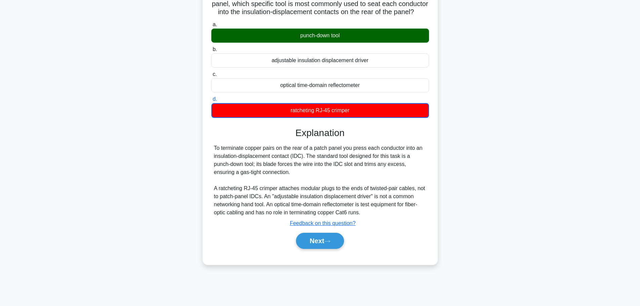
drag, startPoint x: 326, startPoint y: 248, endPoint x: 404, endPoint y: 252, distance: 78.4
click at [404, 249] on div "Next" at bounding box center [320, 241] width 220 height 16
click at [322, 249] on button "Next" at bounding box center [320, 241] width 48 height 16
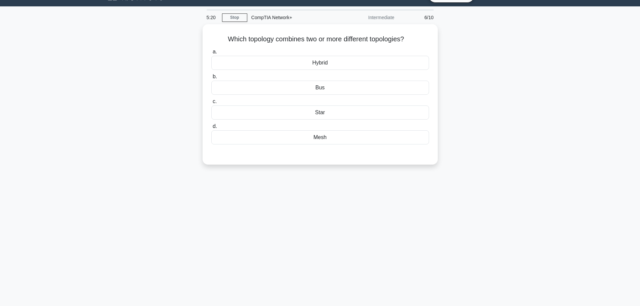
scroll to position [0, 0]
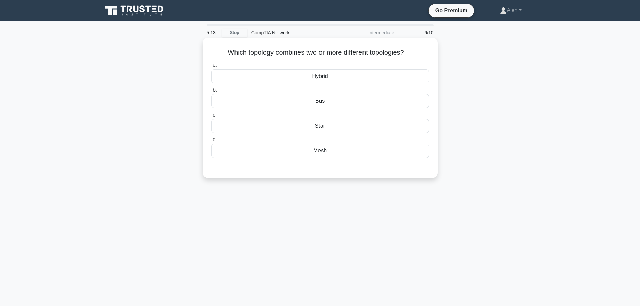
click at [347, 75] on div "Hybrid" at bounding box center [320, 76] width 218 height 14
click at [211, 68] on input "a. Hybrid" at bounding box center [211, 65] width 0 height 4
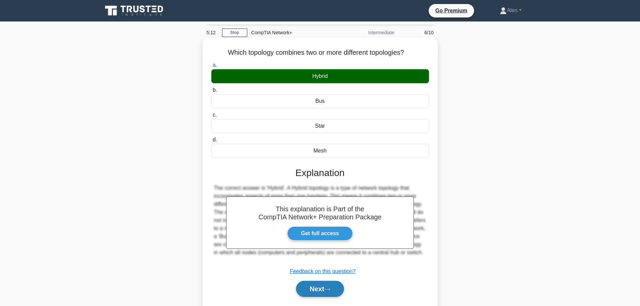
click at [330, 288] on icon at bounding box center [327, 290] width 6 height 4
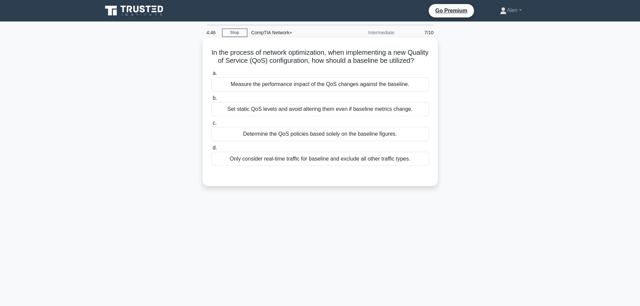
click at [336, 91] on div "Measure the performance impact of the QoS changes against the baseline." at bounding box center [320, 84] width 218 height 14
click at [211, 76] on input "a. Measure the performance impact of the QoS changes against the baseline." at bounding box center [211, 73] width 0 height 4
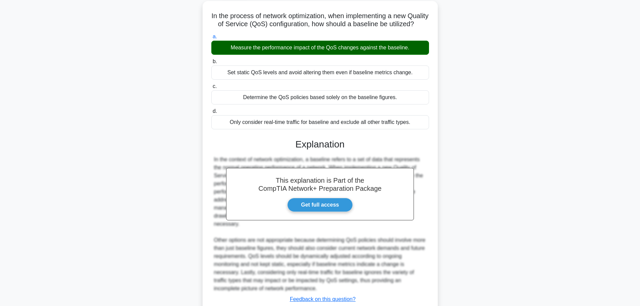
scroll to position [92, 0]
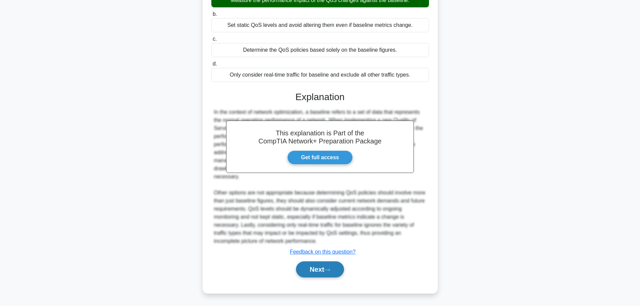
click at [327, 274] on button "Next" at bounding box center [320, 269] width 48 height 16
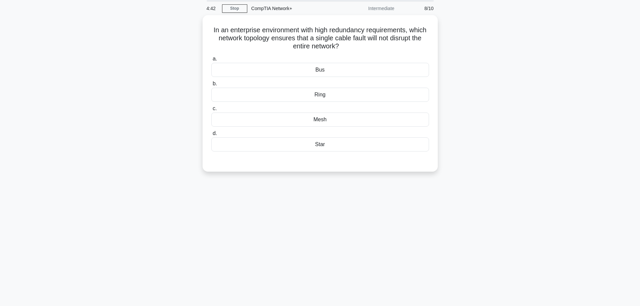
scroll to position [0, 0]
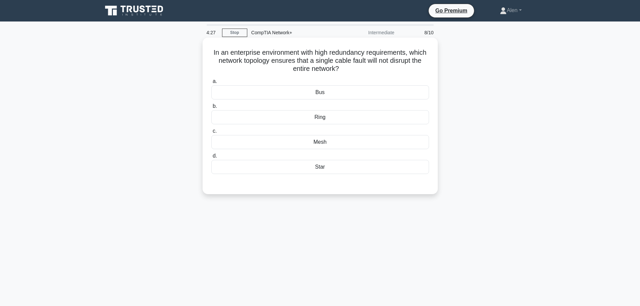
click at [333, 142] on div "Mesh" at bounding box center [320, 142] width 218 height 14
click at [211, 133] on input "c. Mesh" at bounding box center [211, 131] width 0 height 4
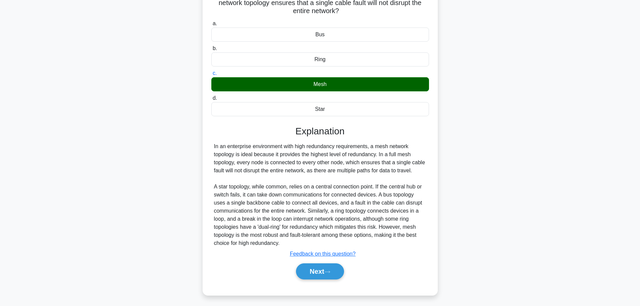
scroll to position [60, 0]
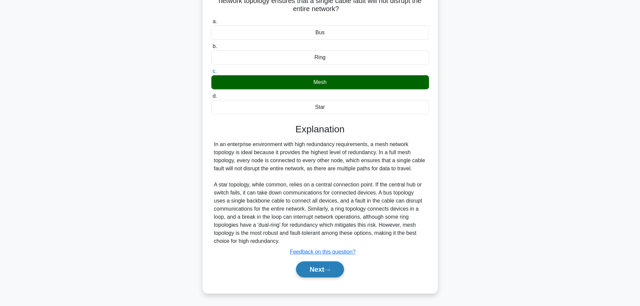
click at [319, 264] on button "Next" at bounding box center [320, 269] width 48 height 16
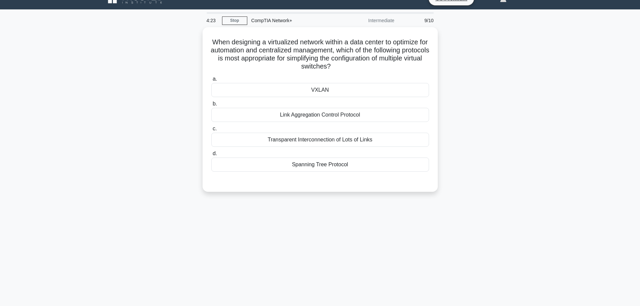
scroll to position [0, 0]
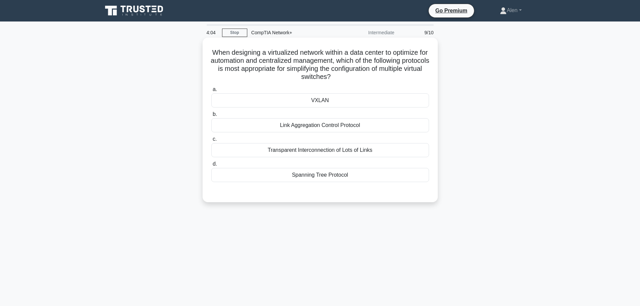
click at [348, 101] on div "VXLAN" at bounding box center [320, 100] width 218 height 14
click at [211, 92] on input "a. VXLAN" at bounding box center [211, 89] width 0 height 4
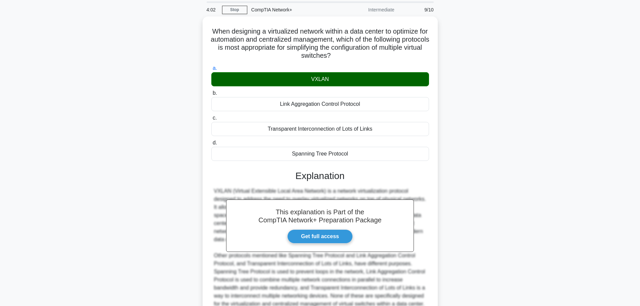
scroll to position [84, 0]
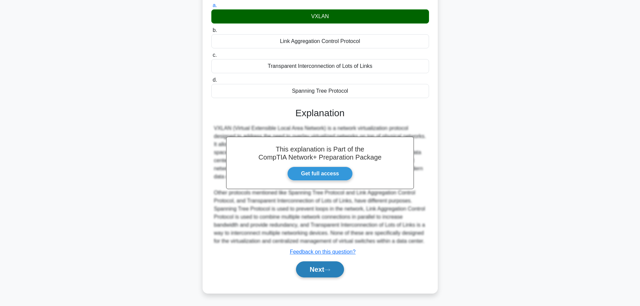
click at [322, 270] on button "Next" at bounding box center [320, 269] width 48 height 16
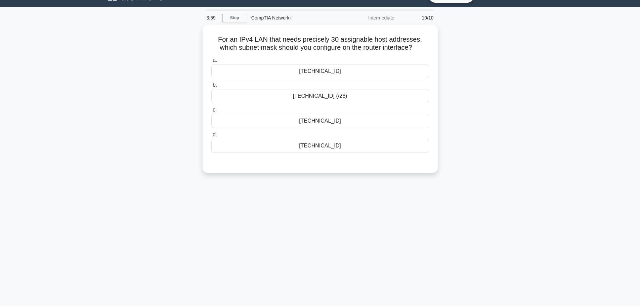
scroll to position [0, 0]
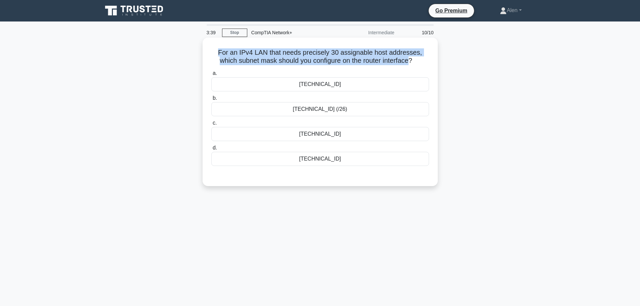
drag, startPoint x: 219, startPoint y: 52, endPoint x: 411, endPoint y: 63, distance: 192.9
click at [411, 63] on h5 "For an IPv4 LAN that needs precisely 30 assignable host addresses, which subnet…" at bounding box center [320, 56] width 219 height 17
copy h5 "For an IPv4 LAN that needs precisely 30 assignable host addresses, which subnet…"
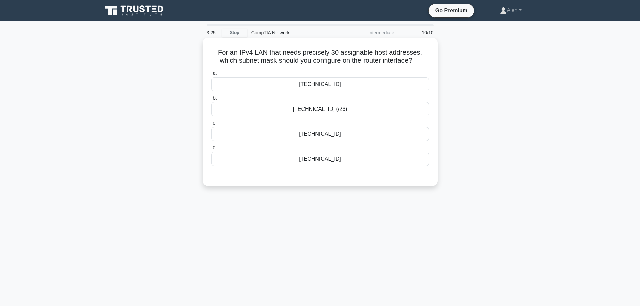
click at [315, 161] on div "255.255.255.224" at bounding box center [320, 159] width 218 height 14
click at [211, 150] on input "d. 255.255.255.224" at bounding box center [211, 148] width 0 height 4
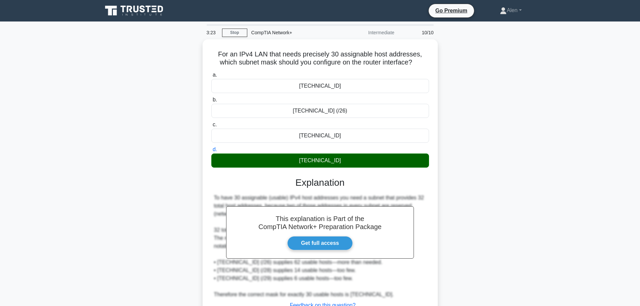
scroll to position [57, 0]
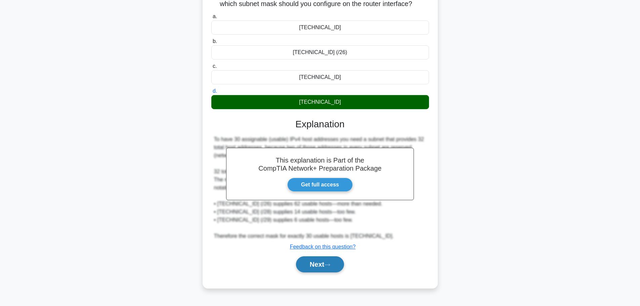
click at [308, 267] on button "Next" at bounding box center [320, 264] width 48 height 16
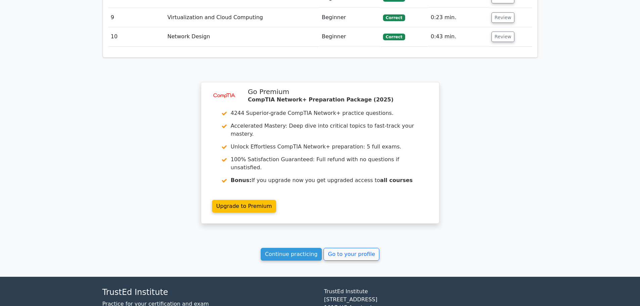
scroll to position [1087, 0]
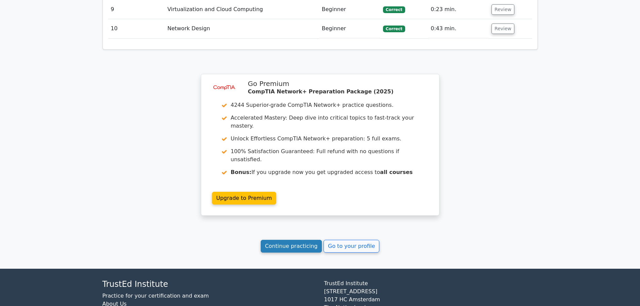
click at [278, 240] on link "Continue practicing" at bounding box center [292, 246] width 62 height 13
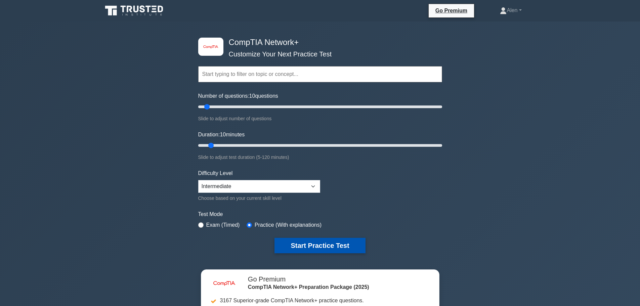
click at [315, 247] on button "Start Practice Test" at bounding box center [320, 245] width 91 height 15
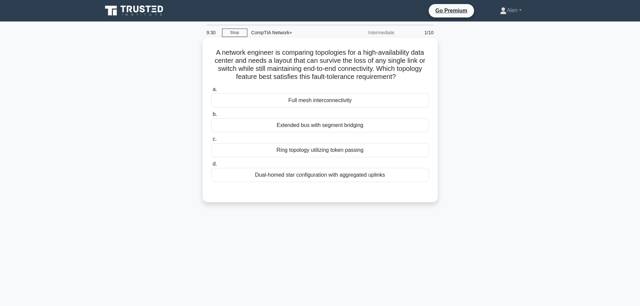
click at [331, 100] on div "Full mesh interconnectivity" at bounding box center [320, 100] width 218 height 14
click at [211, 92] on input "a. Full mesh interconnectivity" at bounding box center [211, 89] width 0 height 4
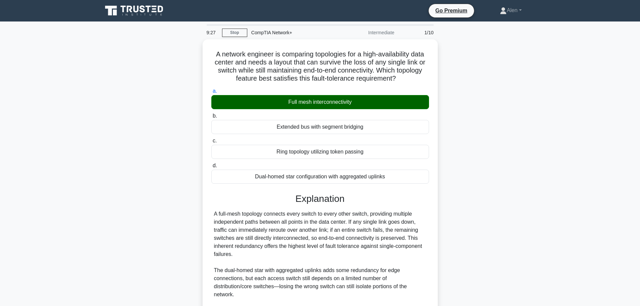
drag, startPoint x: 640, startPoint y: 172, endPoint x: 646, endPoint y: 228, distance: 56.2
click at [640, 228] on html "Go Premium Alen" at bounding box center [320, 211] width 640 height 422
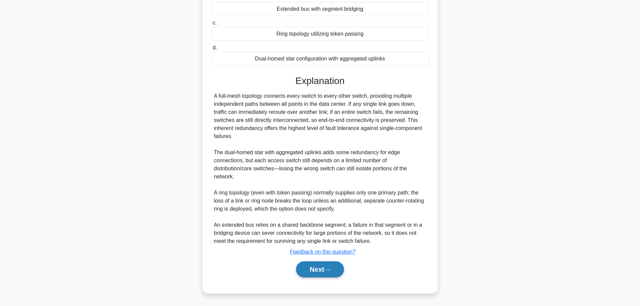
click at [314, 268] on button "Next" at bounding box center [320, 269] width 48 height 16
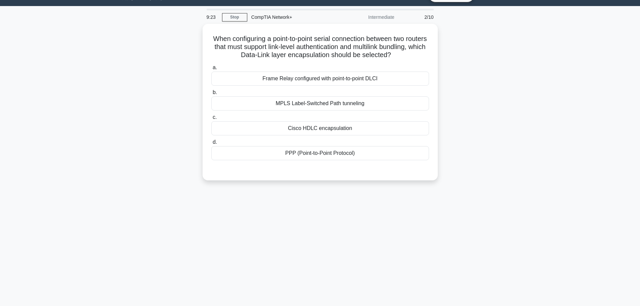
scroll to position [0, 0]
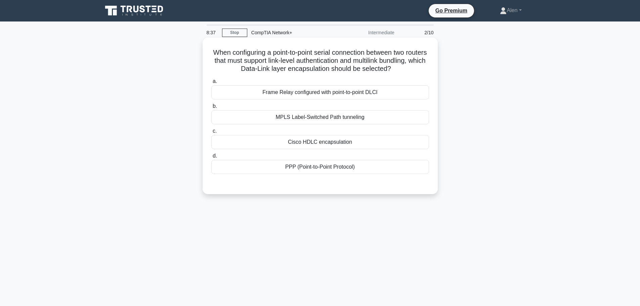
click at [330, 167] on div "PPP (Point-to-Point Protocol)" at bounding box center [320, 167] width 218 height 14
click at [211, 158] on input "d. PPP (Point-to-Point Protocol)" at bounding box center [211, 156] width 0 height 4
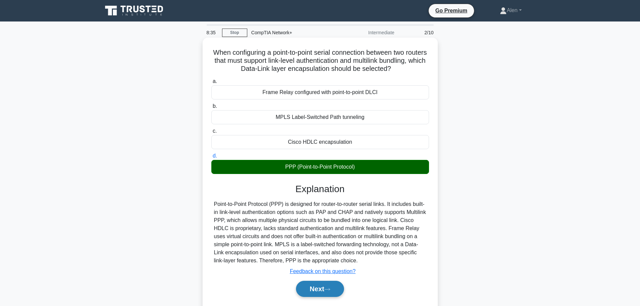
click at [321, 283] on button "Next" at bounding box center [320, 289] width 48 height 16
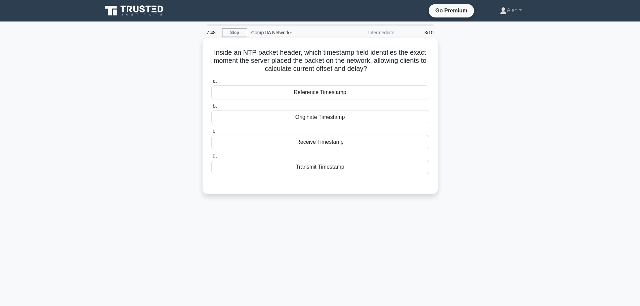
click at [359, 142] on div "Receive Timestamp" at bounding box center [320, 142] width 218 height 14
click at [211, 133] on input "c. Receive Timestamp" at bounding box center [211, 131] width 0 height 4
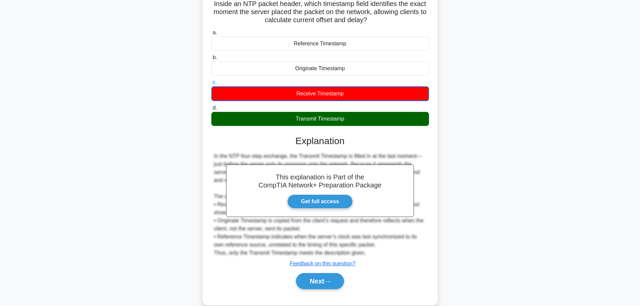
scroll to position [61, 0]
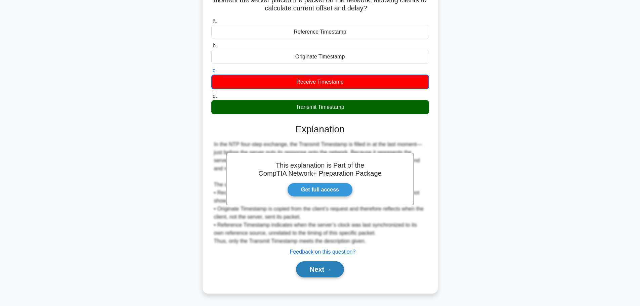
click at [311, 268] on button "Next" at bounding box center [320, 269] width 48 height 16
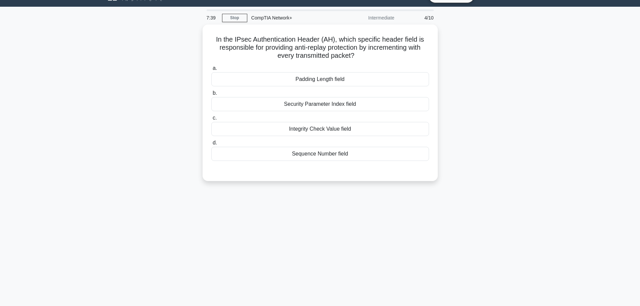
scroll to position [0, 0]
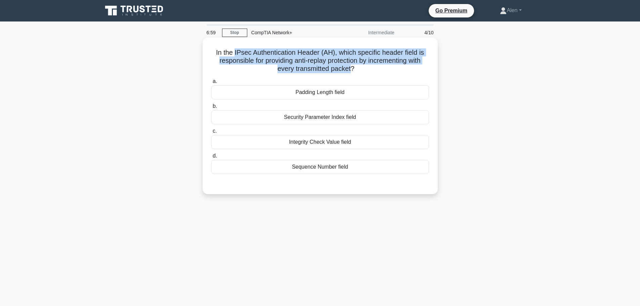
drag, startPoint x: 234, startPoint y: 52, endPoint x: 352, endPoint y: 73, distance: 119.7
click at [352, 73] on h5 "In the IPsec Authentication Header (AH), which specific header field is respons…" at bounding box center [320, 60] width 219 height 25
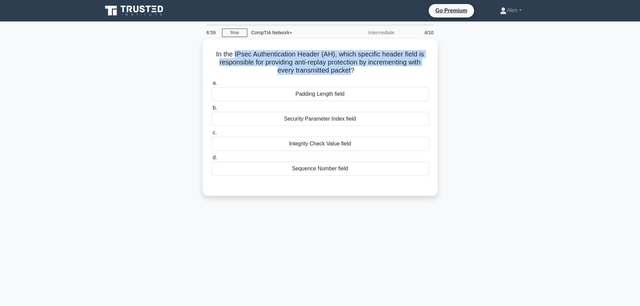
copy h5 "IPsec Authentication Header (AH), which specific header field is responsible fo…"
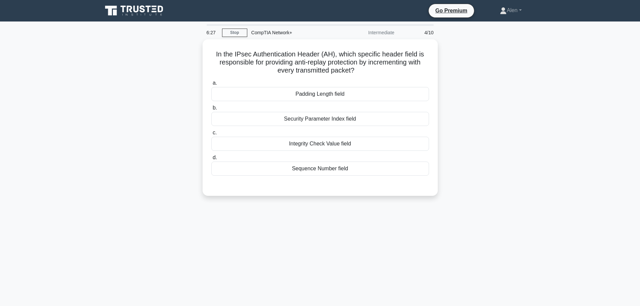
click at [493, 107] on div "In the IPsec Authentication Header (AH), which specific header field is respons…" at bounding box center [320, 121] width 444 height 165
click at [341, 52] on h5 "In the IPsec Authentication Header (AH), which specific header field is respons…" at bounding box center [320, 60] width 219 height 25
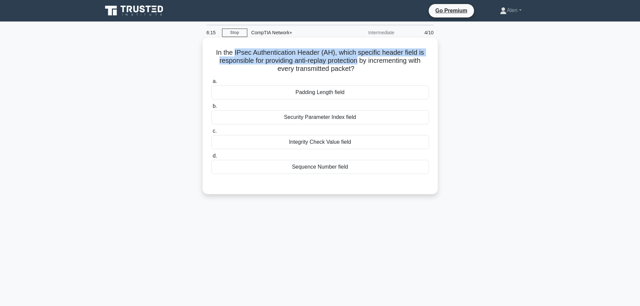
drag, startPoint x: 358, startPoint y: 61, endPoint x: 233, endPoint y: 50, distance: 125.8
click at [233, 50] on h5 "In the IPsec Authentication Header (AH), which specific header field is respons…" at bounding box center [320, 60] width 219 height 25
copy h5 "IPsec Authentication Header (AH), which specific header field is responsible fo…"
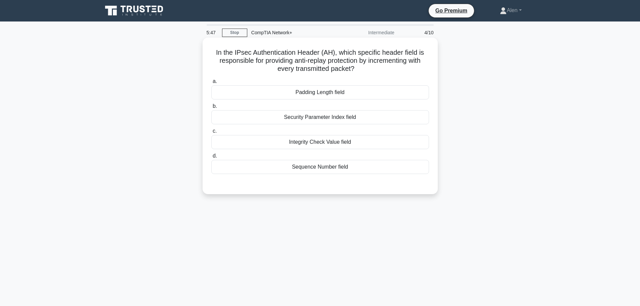
click at [310, 167] on div "Sequence Number field" at bounding box center [320, 167] width 218 height 14
click at [211, 158] on input "d. Sequence Number field" at bounding box center [211, 156] width 0 height 4
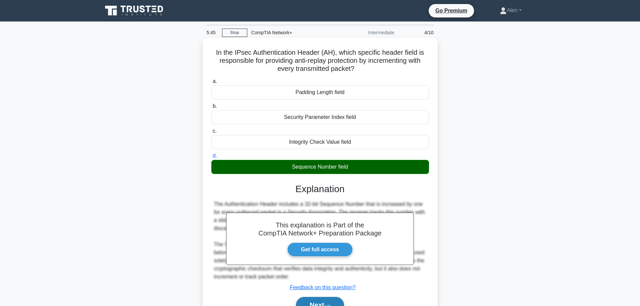
click at [322, 301] on button "Next" at bounding box center [320, 305] width 48 height 16
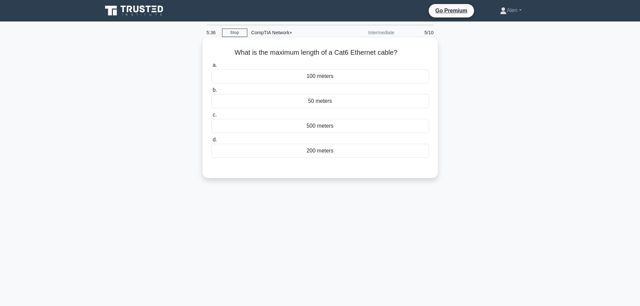
click at [324, 77] on div "100 meters" at bounding box center [320, 76] width 218 height 14
click at [211, 68] on input "a. 100 meters" at bounding box center [211, 65] width 0 height 4
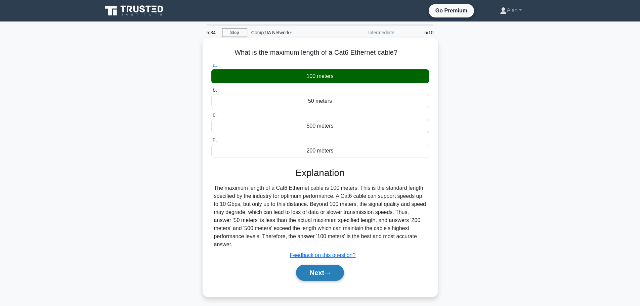
click at [331, 269] on button "Next" at bounding box center [320, 273] width 48 height 16
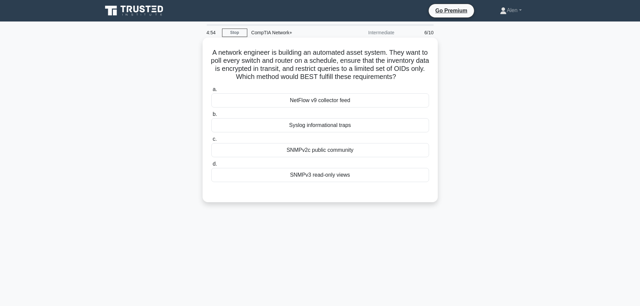
drag, startPoint x: 298, startPoint y: 69, endPoint x: 421, endPoint y: 77, distance: 123.0
click at [421, 77] on h5 "A network engineer is building an automated asset system. They want to poll eve…" at bounding box center [320, 64] width 219 height 33
click at [422, 77] on h5 "A network engineer is building an automated asset system. They want to poll eve…" at bounding box center [320, 64] width 219 height 33
click at [338, 99] on div "NetFlow v9 collector feed" at bounding box center [320, 100] width 218 height 14
click at [211, 92] on input "a. NetFlow v9 collector feed" at bounding box center [211, 89] width 0 height 4
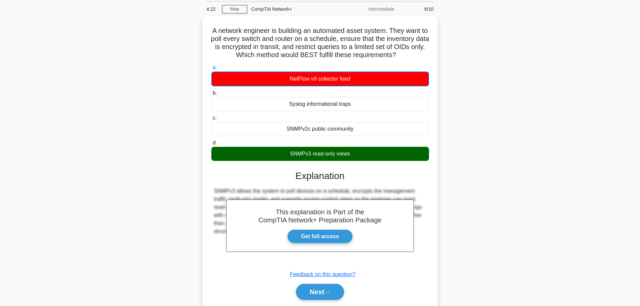
scroll to position [52, 0]
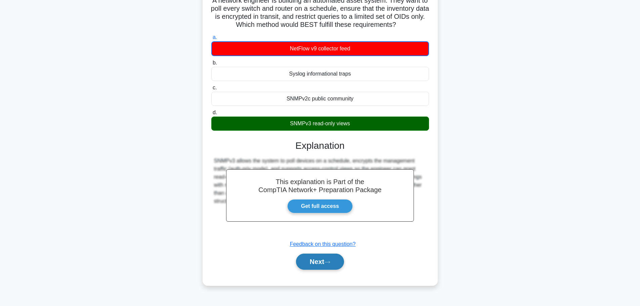
click at [310, 260] on button "Next" at bounding box center [320, 262] width 48 height 16
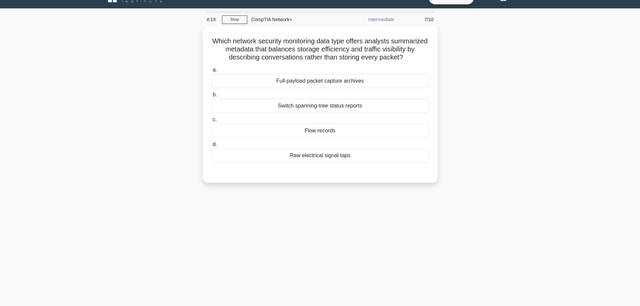
scroll to position [0, 0]
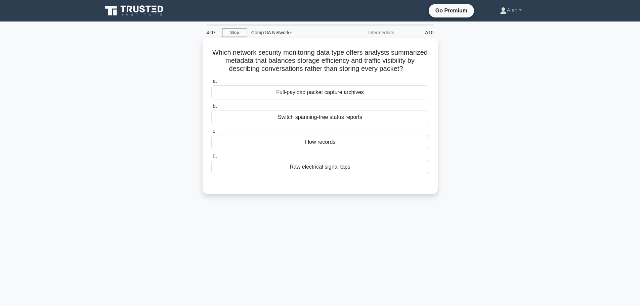
drag, startPoint x: 251, startPoint y: 70, endPoint x: 413, endPoint y: 75, distance: 162.1
click at [413, 73] on h5 "Which network security monitoring data type offers analysts summarized metadata…" at bounding box center [320, 60] width 219 height 25
click at [416, 73] on h5 "Which network security monitoring data type offers analysts summarized metadata…" at bounding box center [320, 60] width 219 height 25
drag, startPoint x: 369, startPoint y: 52, endPoint x: 379, endPoint y: 59, distance: 12.5
click at [379, 59] on h5 "Which network security monitoring data type offers analysts summarized metadata…" at bounding box center [320, 60] width 219 height 25
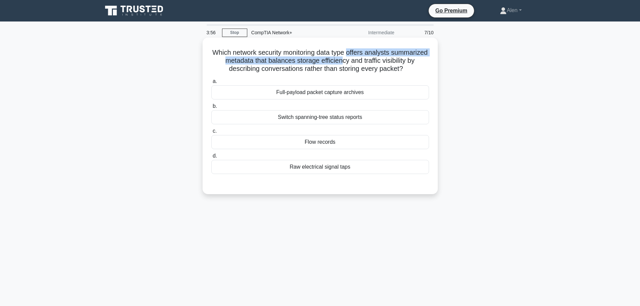
click at [299, 58] on h5 "Which network security monitoring data type offers analysts summarized metadata…" at bounding box center [320, 60] width 219 height 25
click at [323, 99] on div "Full-payload packet capture archives" at bounding box center [320, 92] width 218 height 14
click at [211, 84] on input "a. Full-payload packet capture archives" at bounding box center [211, 81] width 0 height 4
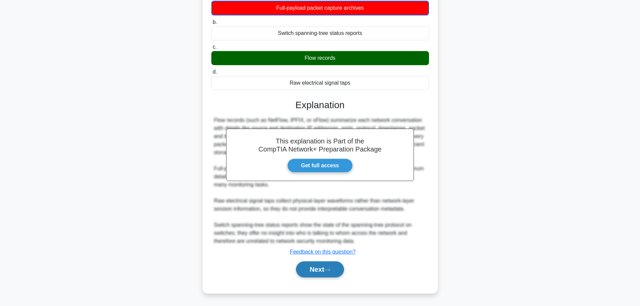
click at [313, 270] on button "Next" at bounding box center [320, 269] width 48 height 16
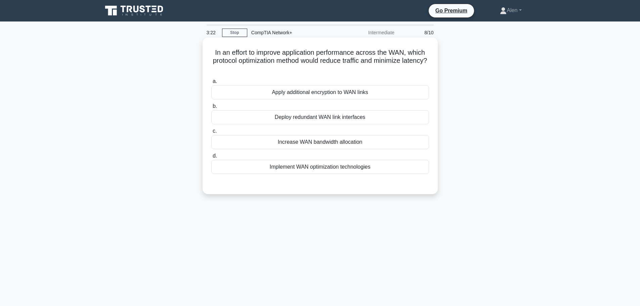
click at [355, 166] on div "Implement WAN optimization technologies" at bounding box center [320, 167] width 218 height 14
click at [211, 158] on input "d. Implement WAN optimization technologies" at bounding box center [211, 156] width 0 height 4
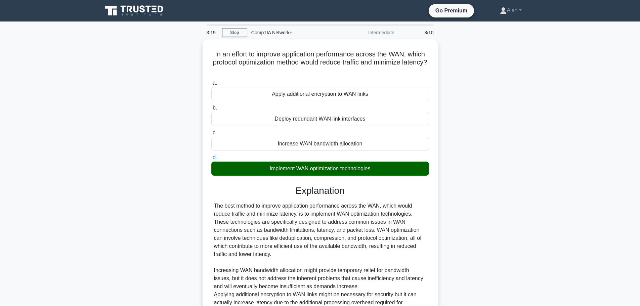
scroll to position [92, 0]
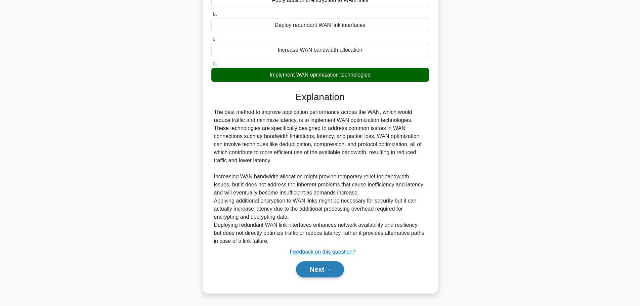
click at [323, 270] on button "Next" at bounding box center [320, 269] width 48 height 16
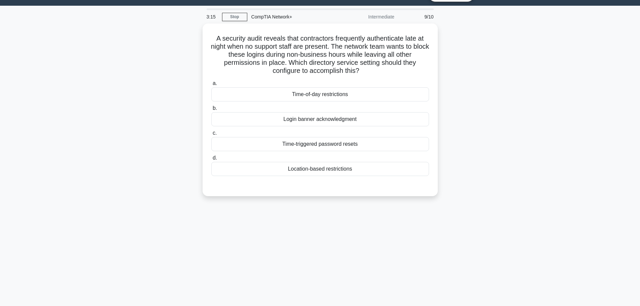
scroll to position [0, 0]
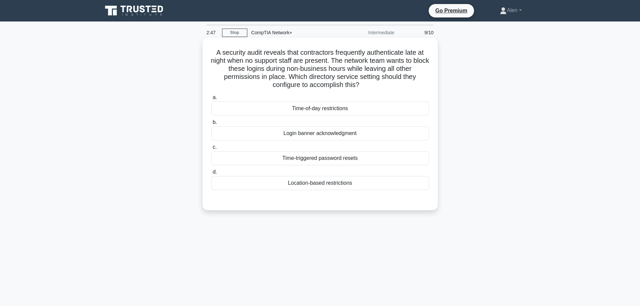
click at [322, 110] on div "Time-of-day restrictions" at bounding box center [320, 109] width 218 height 14
click at [211, 100] on input "a. Time-of-day restrictions" at bounding box center [211, 97] width 0 height 4
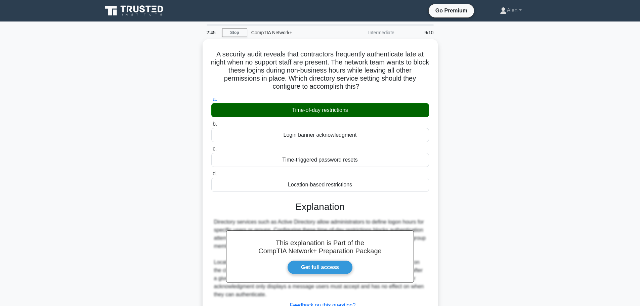
scroll to position [57, 0]
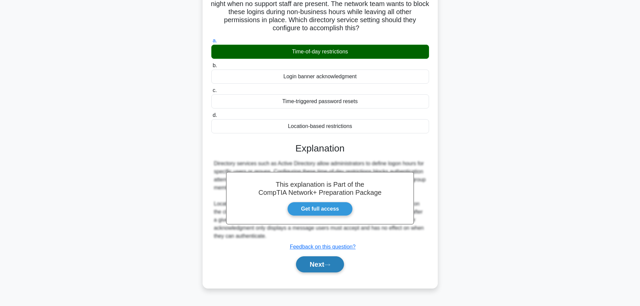
click at [307, 260] on button "Next" at bounding box center [320, 264] width 48 height 16
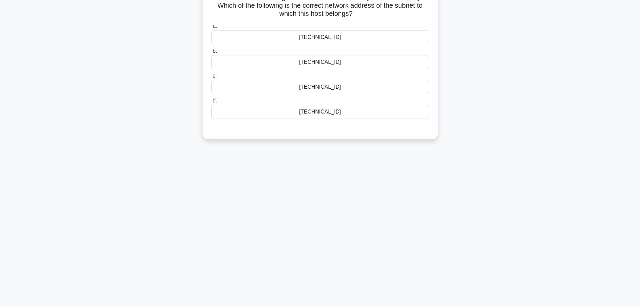
scroll to position [0, 0]
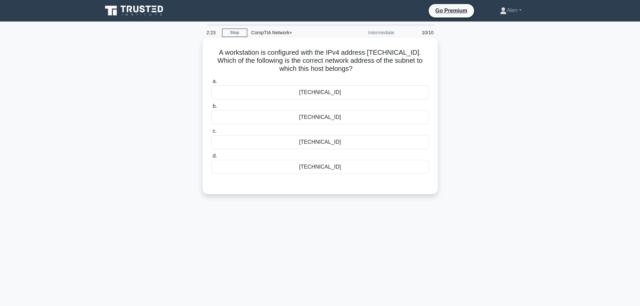
drag, startPoint x: 344, startPoint y: 70, endPoint x: 358, endPoint y: 70, distance: 14.1
click at [358, 70] on h5 "A workstation is configured with the IPv4 address [TECHNICAL_ID]. Which of the …" at bounding box center [320, 60] width 219 height 25
click at [368, 69] on h5 "A workstation is configured with the IPv4 address [TECHNICAL_ID]. Which of the …" at bounding box center [320, 60] width 219 height 25
drag, startPoint x: 369, startPoint y: 52, endPoint x: 421, endPoint y: 52, distance: 51.4
click at [421, 52] on h5 "A workstation is configured with the IPv4 address [TECHNICAL_ID]. Which of the …" at bounding box center [320, 60] width 219 height 25
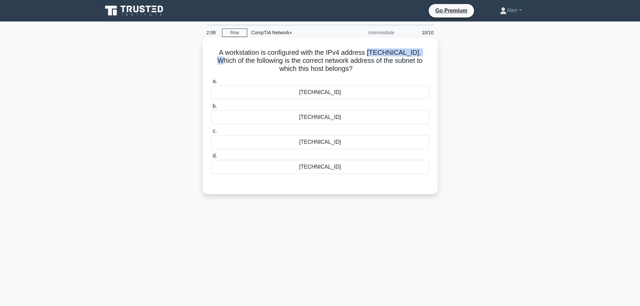
copy h5 "[URL]"
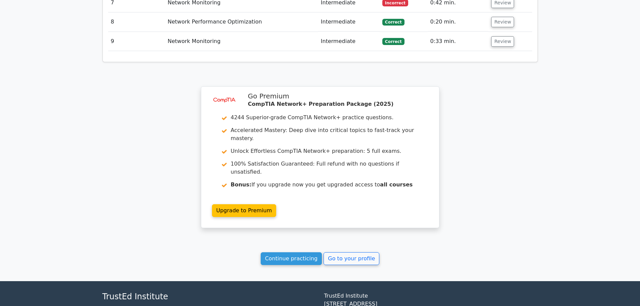
scroll to position [1061, 0]
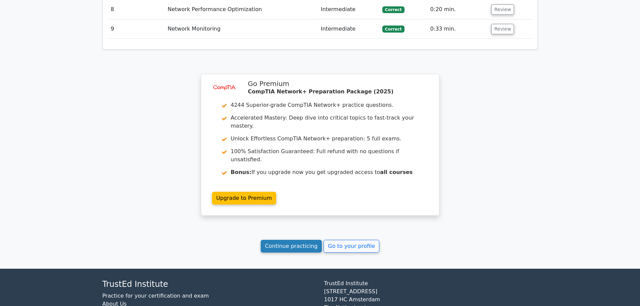
click at [296, 240] on link "Continue practicing" at bounding box center [292, 246] width 62 height 13
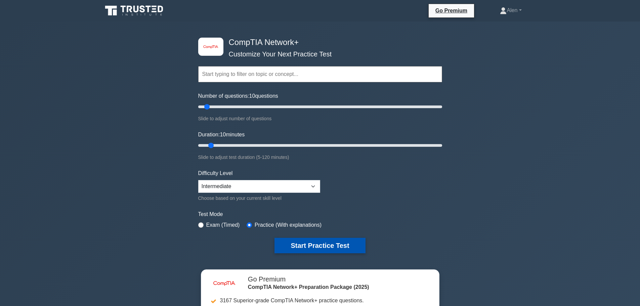
click at [317, 245] on button "Start Practice Test" at bounding box center [320, 245] width 91 height 15
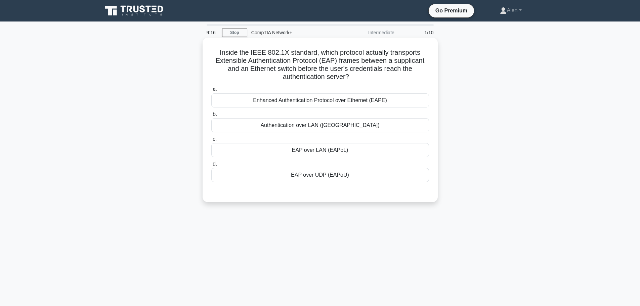
click at [360, 102] on div "Enhanced Authentication Protocol over Ethernet (EAPE)" at bounding box center [320, 100] width 218 height 14
click at [211, 92] on input "a. Enhanced Authentication Protocol over Ethernet (EAPE)" at bounding box center [211, 89] width 0 height 4
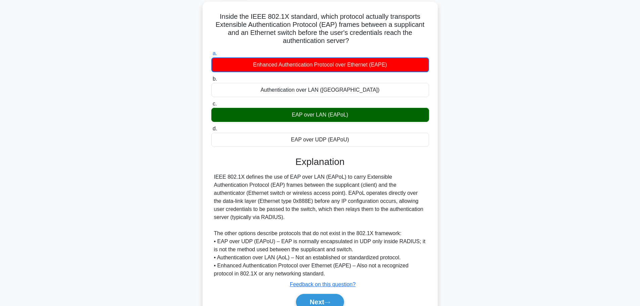
scroll to position [61, 0]
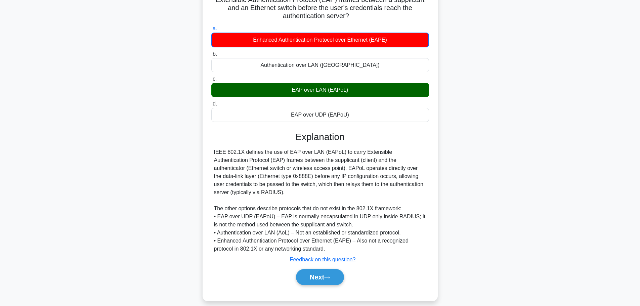
drag, startPoint x: 329, startPoint y: 274, endPoint x: 395, endPoint y: 268, distance: 66.2
click at [395, 269] on div "Next" at bounding box center [320, 277] width 220 height 16
click at [323, 272] on button "Next" at bounding box center [320, 277] width 48 height 16
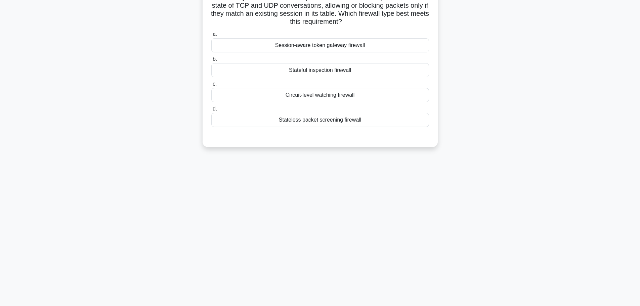
scroll to position [0, 0]
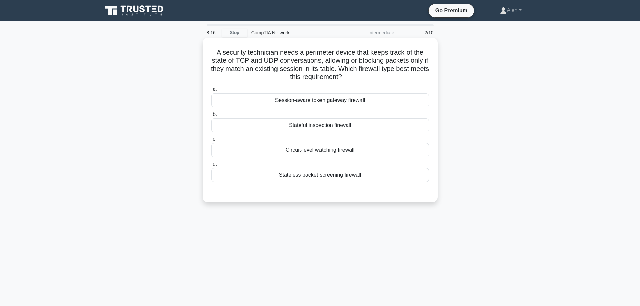
click at [326, 123] on div "Stateful inspection firewall" at bounding box center [320, 125] width 218 height 14
click at [211, 117] on input "b. Stateful inspection firewall" at bounding box center [211, 114] width 0 height 4
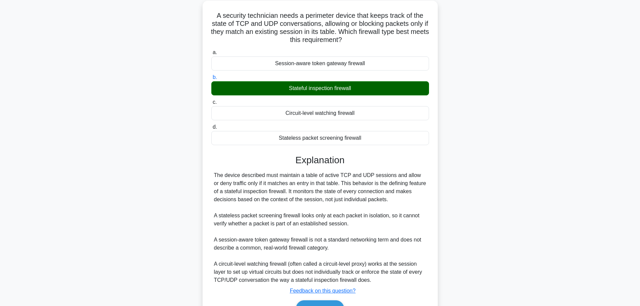
scroll to position [76, 0]
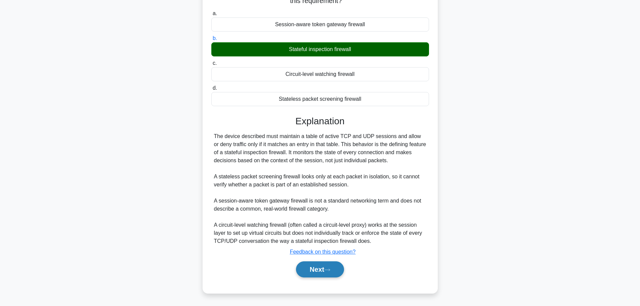
click at [324, 269] on button "Next" at bounding box center [320, 269] width 48 height 16
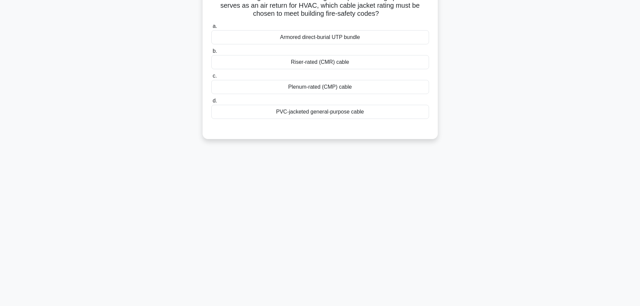
scroll to position [0, 0]
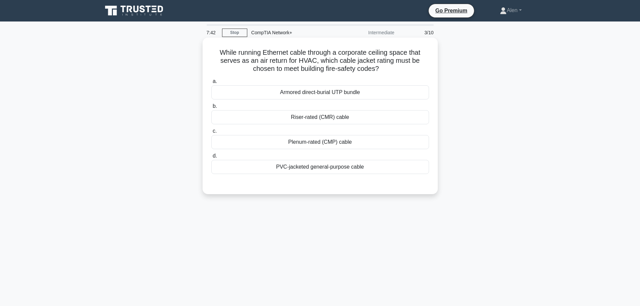
click at [324, 165] on div "PVC-jacketed general-purpose cable" at bounding box center [320, 167] width 218 height 14
click at [211, 158] on input "d. PVC-jacketed general-purpose cable" at bounding box center [211, 156] width 0 height 4
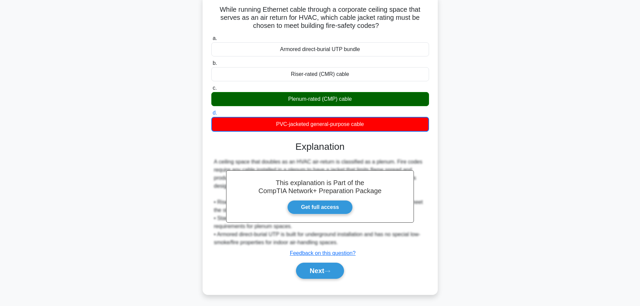
scroll to position [57, 0]
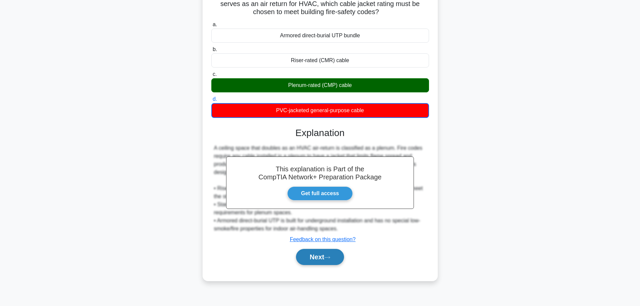
click at [330, 259] on icon at bounding box center [327, 258] width 6 height 4
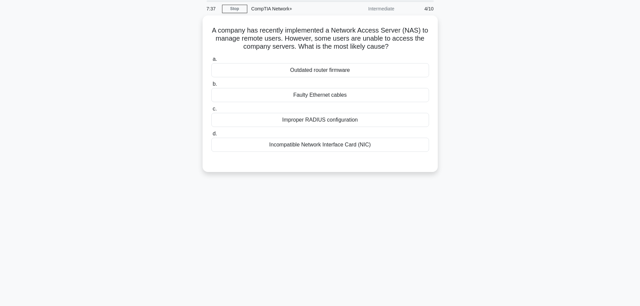
scroll to position [0, 0]
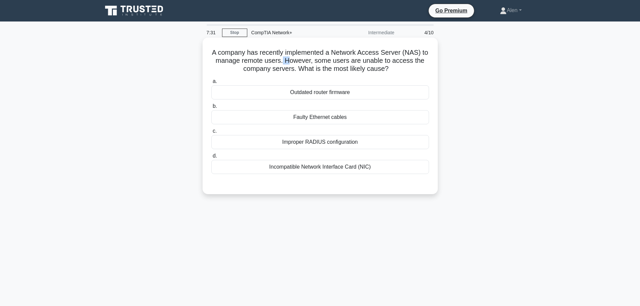
drag, startPoint x: 288, startPoint y: 59, endPoint x: 294, endPoint y: 59, distance: 6.7
click at [294, 59] on h5 "A company has recently implemented a Network Access Server (NAS) to manage remo…" at bounding box center [320, 60] width 219 height 25
click at [322, 63] on h5 "A company has recently implemented a Network Access Server (NAS) to manage remo…" at bounding box center [320, 60] width 219 height 25
drag, startPoint x: 301, startPoint y: 69, endPoint x: 407, endPoint y: 69, distance: 105.9
click at [407, 69] on h5 "A company has recently implemented a Network Access Server (NAS) to manage remo…" at bounding box center [320, 60] width 219 height 25
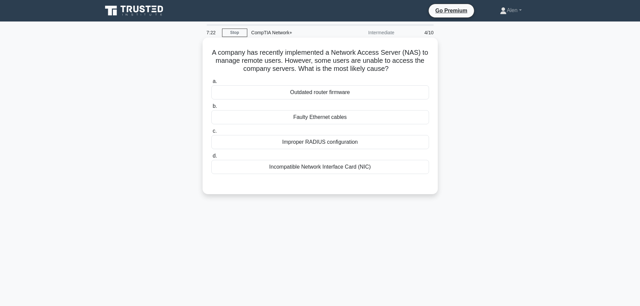
click at [409, 72] on h5 "A company has recently implemented a Network Access Server (NAS) to manage remo…" at bounding box center [320, 60] width 219 height 25
click at [319, 147] on div "Improper RADIUS configuration" at bounding box center [320, 142] width 218 height 14
click at [211, 133] on input "c. Improper RADIUS configuration" at bounding box center [211, 131] width 0 height 4
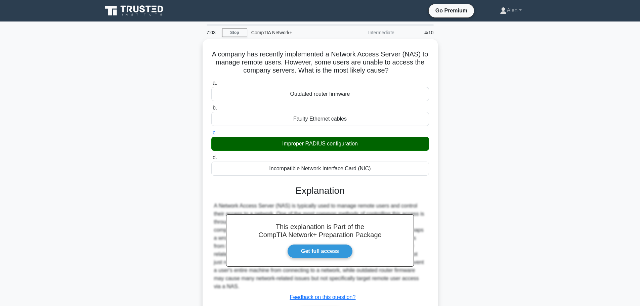
scroll to position [57, 0]
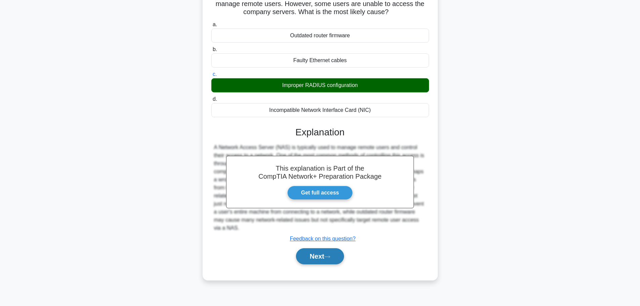
click at [328, 253] on button "Next" at bounding box center [320, 256] width 48 height 16
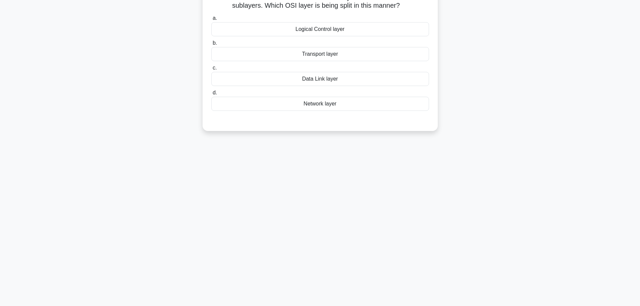
click at [640, 10] on main "7:00 Stop CompTIA Network+ Intermediate 5/10 The IEEE 802 committee divides one…" at bounding box center [320, 135] width 640 height 341
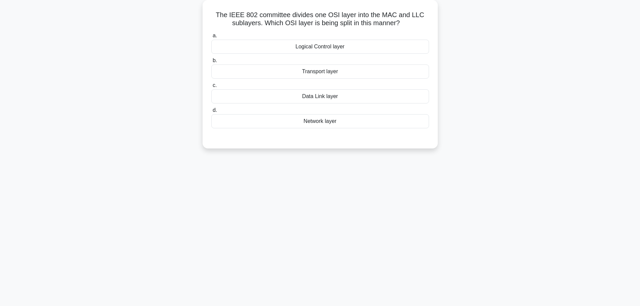
scroll to position [0, 0]
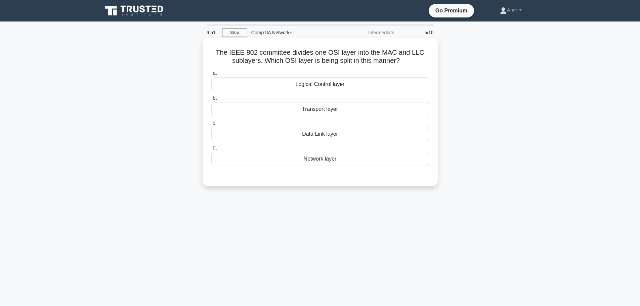
drag, startPoint x: 329, startPoint y: 53, endPoint x: 435, endPoint y: 57, distance: 106.3
click at [436, 57] on div "The IEEE 802 committee divides one OSI layer into the MAC and LLC sublayers. Wh…" at bounding box center [320, 112] width 235 height 149
click at [299, 61] on h5 "The IEEE 802 committee divides one OSI layer into the MAC and LLC sublayers. Wh…" at bounding box center [320, 56] width 219 height 17
drag, startPoint x: 319, startPoint y: 61, endPoint x: 412, endPoint y: 63, distance: 93.1
click at [412, 63] on h5 "The IEEE 802 committee divides one OSI layer into the MAC and LLC sublayers. Wh…" at bounding box center [320, 56] width 219 height 17
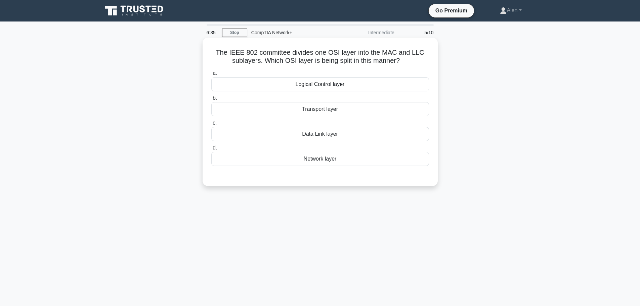
click at [408, 63] on icon ".spinner_0XTQ{transform-origin:center;animation:spinner_y6GP .75s linear infini…" at bounding box center [404, 61] width 8 height 8
drag, startPoint x: 260, startPoint y: 62, endPoint x: 230, endPoint y: 51, distance: 32.2
click at [230, 51] on h5 "The IEEE 802 committee divides one OSI layer into the MAC and LLC sublayers. Wh…" at bounding box center [320, 56] width 219 height 17
copy h5 "IEEE 802 committee divides one OSI layer into the MAC and LLC sublayers."
click at [318, 135] on div "Data Link layer" at bounding box center [320, 134] width 218 height 14
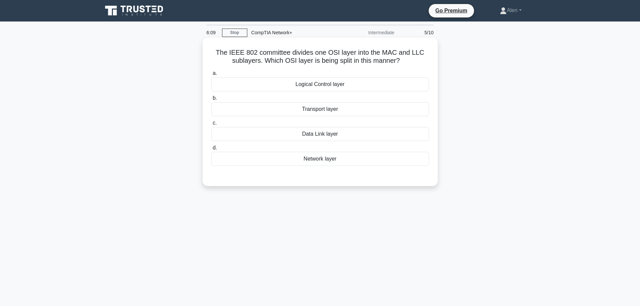
click at [211, 125] on input "c. Data Link layer" at bounding box center [211, 123] width 0 height 4
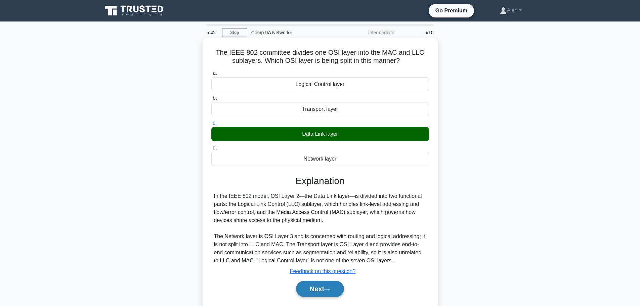
click at [327, 291] on icon at bounding box center [327, 290] width 6 height 4
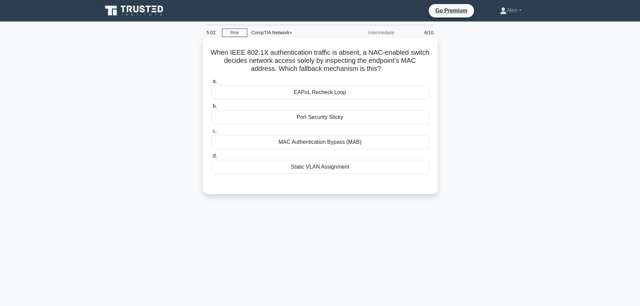
click at [337, 141] on div "MAC Authentication Bypass (MAB)" at bounding box center [320, 142] width 218 height 14
click at [211, 133] on input "c. MAC Authentication Bypass (MAB)" at bounding box center [211, 131] width 0 height 4
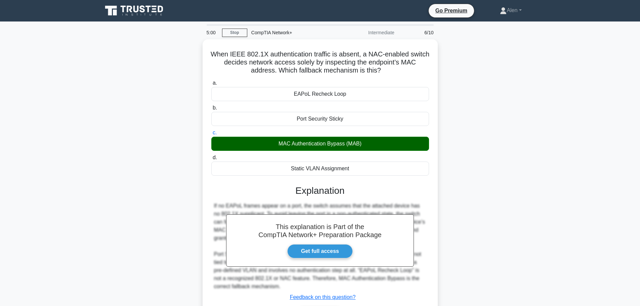
scroll to position [57, 0]
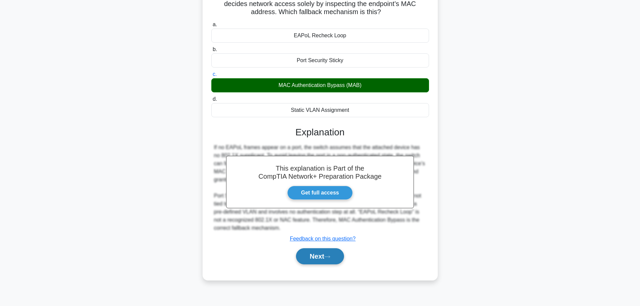
click at [324, 258] on button "Next" at bounding box center [320, 256] width 48 height 16
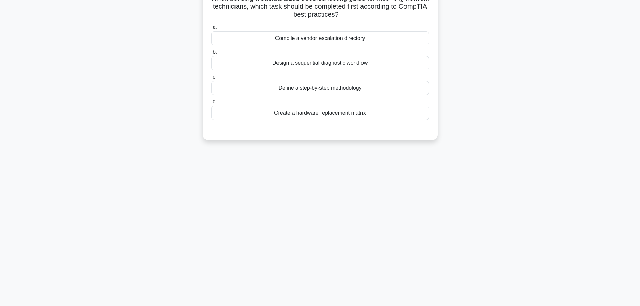
scroll to position [0, 0]
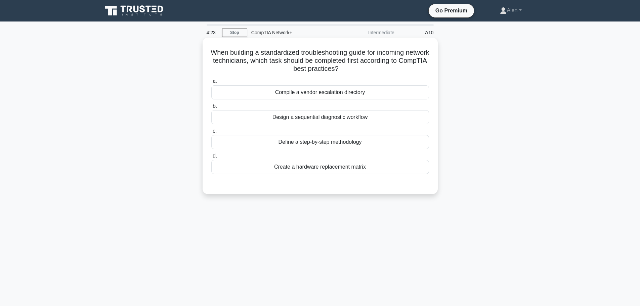
click at [330, 141] on div "Define a step-by-step methodology" at bounding box center [320, 142] width 218 height 14
click at [211, 133] on input "c. Define a step-by-step methodology" at bounding box center [211, 131] width 0 height 4
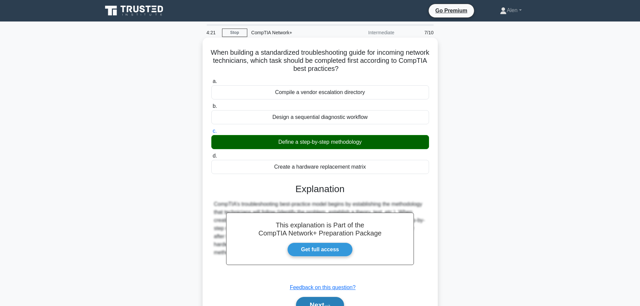
click at [324, 302] on button "Next" at bounding box center [320, 305] width 48 height 16
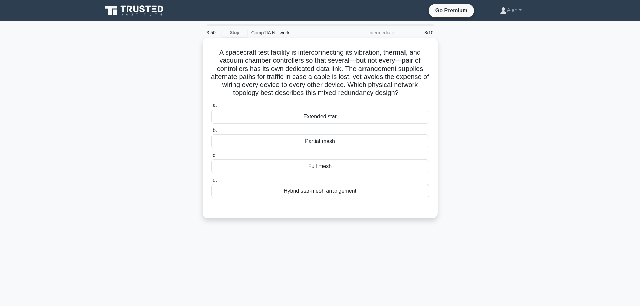
click at [333, 193] on div "Hybrid star-mesh arrangement" at bounding box center [320, 191] width 218 height 14
click at [211, 183] on input "d. Hybrid star-mesh arrangement" at bounding box center [211, 180] width 0 height 4
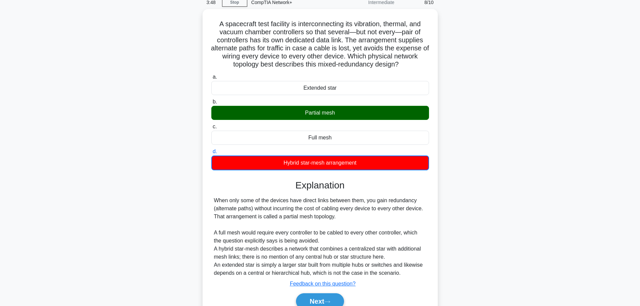
scroll to position [61, 0]
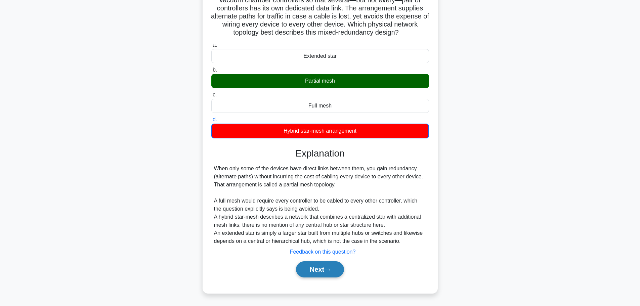
click at [306, 267] on button "Next" at bounding box center [320, 269] width 48 height 16
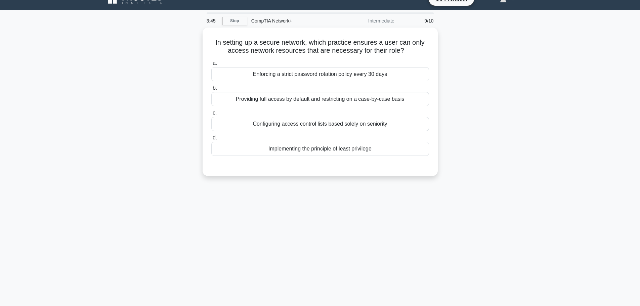
scroll to position [0, 0]
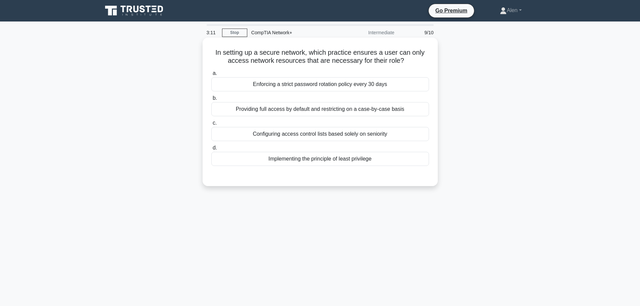
click at [334, 134] on div "Configuring access control lists based solely on seniority" at bounding box center [320, 134] width 218 height 14
click at [211, 125] on input "c. Configuring access control lists based solely on seniority" at bounding box center [211, 123] width 0 height 4
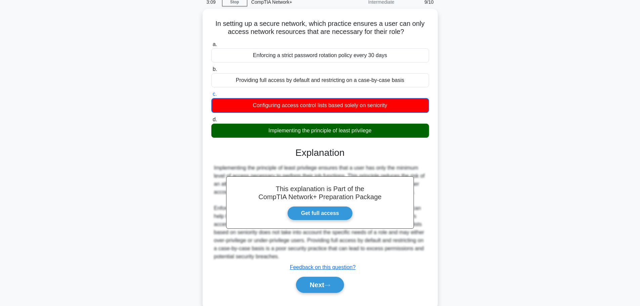
scroll to position [57, 0]
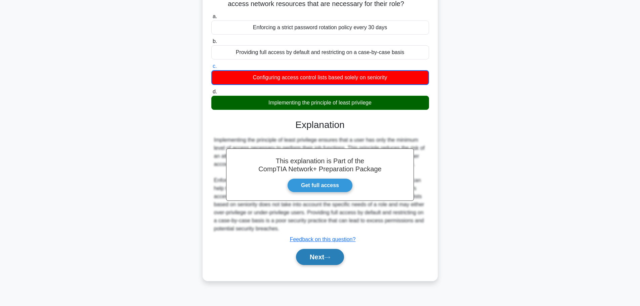
click at [307, 260] on button "Next" at bounding box center [320, 257] width 48 height 16
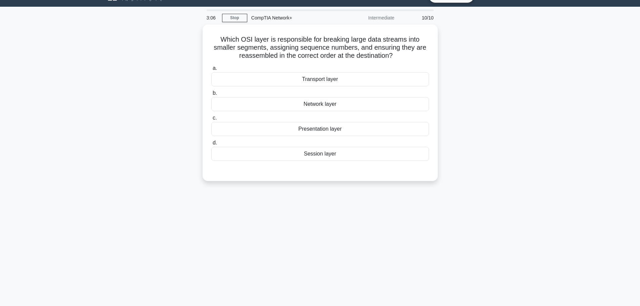
scroll to position [0, 0]
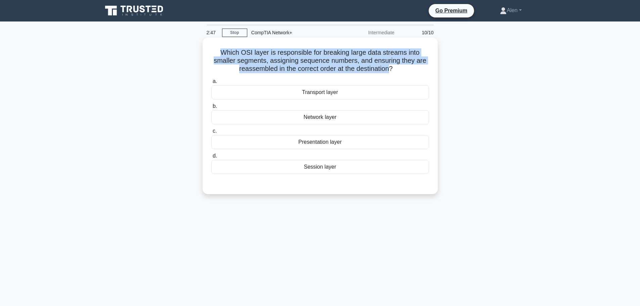
drag, startPoint x: 218, startPoint y: 50, endPoint x: 392, endPoint y: 70, distance: 175.2
click at [392, 70] on h5 "Which OSI layer is responsible for breaking large data streams into smaller seg…" at bounding box center [320, 60] width 219 height 25
copy h5 "Which OSI layer is responsible for breaking large data streams into smaller seg…"
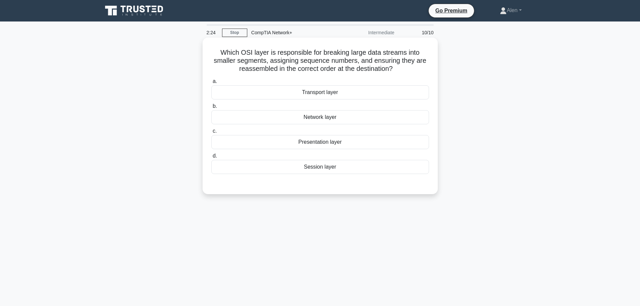
click at [320, 95] on div "Transport layer" at bounding box center [320, 92] width 218 height 14
click at [211, 84] on input "a. Transport layer" at bounding box center [211, 81] width 0 height 4
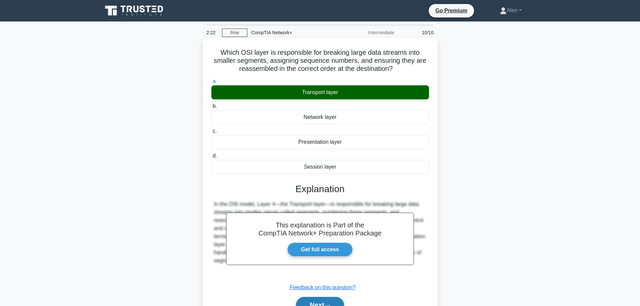
click at [320, 299] on button "Next" at bounding box center [320, 305] width 48 height 16
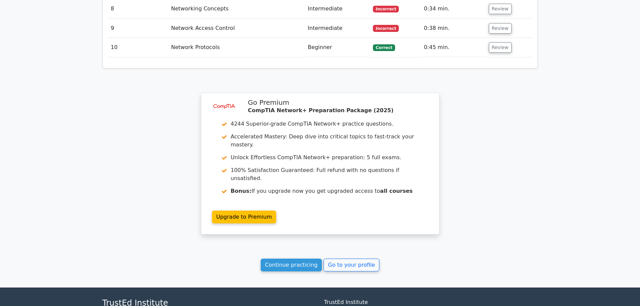
scroll to position [1020, 0]
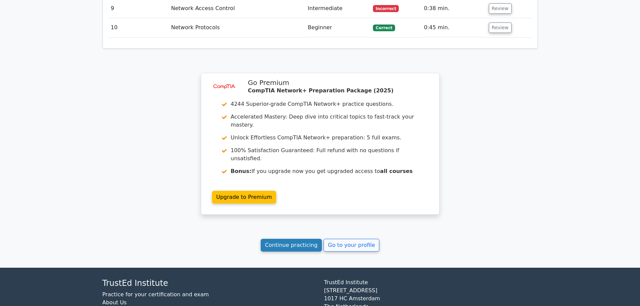
click at [289, 239] on link "Continue practicing" at bounding box center [292, 245] width 62 height 13
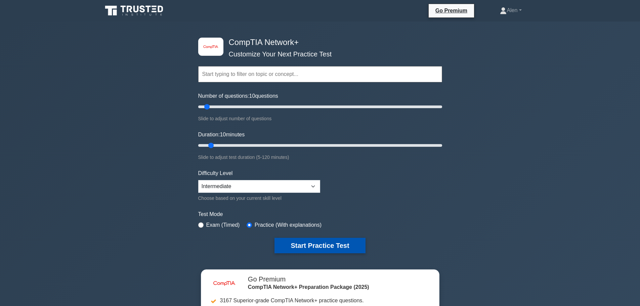
click at [319, 244] on button "Start Practice Test" at bounding box center [320, 245] width 91 height 15
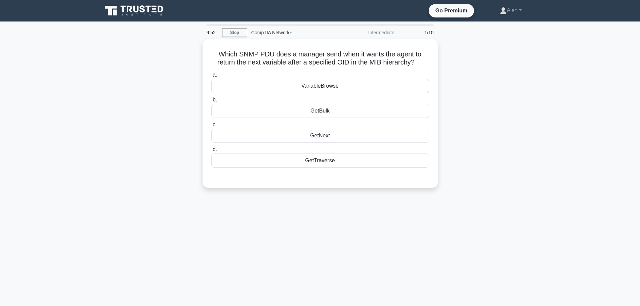
drag, startPoint x: 294, startPoint y: 60, endPoint x: 454, endPoint y: 64, distance: 159.4
click at [445, 63] on div "Which SNMP PDU does a manager send when it wants the agent to return the next v…" at bounding box center [320, 117] width 444 height 157
click at [501, 77] on div "Which SNMP PDU does a manager send when it wants the agent to return the next v…" at bounding box center [320, 117] width 444 height 157
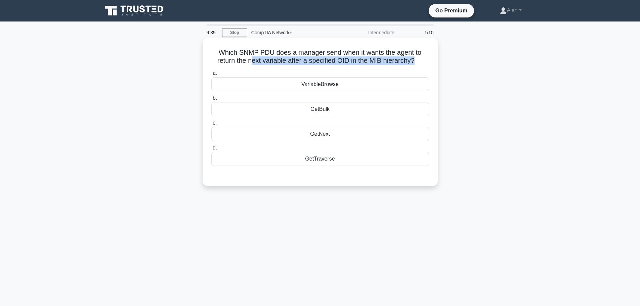
drag, startPoint x: 249, startPoint y: 61, endPoint x: 416, endPoint y: 58, distance: 167.4
click at [416, 58] on h5 "Which SNMP PDU does a manager send when it wants the agent to return the next v…" at bounding box center [320, 56] width 219 height 17
click at [319, 137] on div "GetNext" at bounding box center [320, 134] width 218 height 14
click at [211, 125] on input "c. GetNext" at bounding box center [211, 123] width 0 height 4
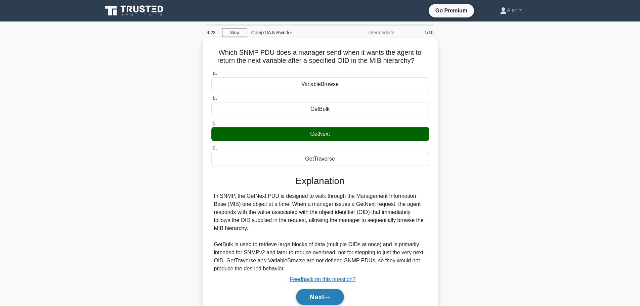
click at [317, 298] on button "Next" at bounding box center [320, 297] width 48 height 16
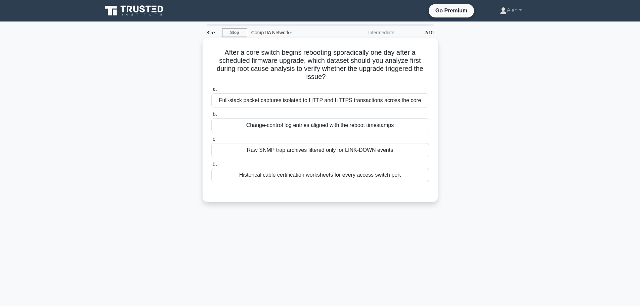
click at [319, 123] on div "Change-control log entries aligned with the reboot timestamps" at bounding box center [320, 125] width 218 height 14
click at [211, 117] on input "b. Change-control log entries aligned with the reboot timestamps" at bounding box center [211, 114] width 0 height 4
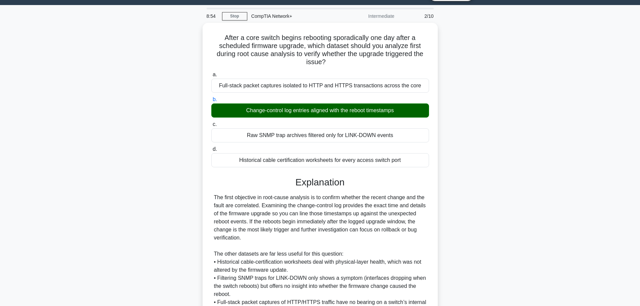
scroll to position [84, 0]
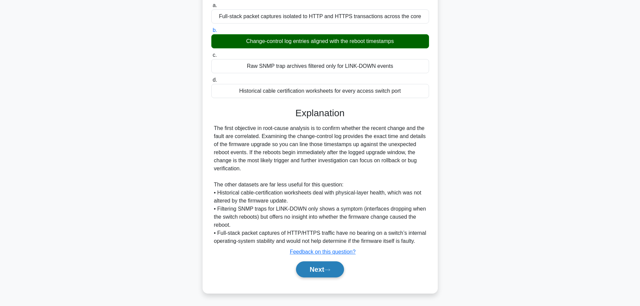
click at [311, 270] on button "Next" at bounding box center [320, 269] width 48 height 16
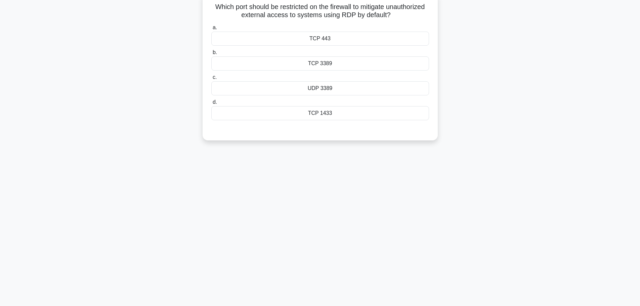
scroll to position [0, 0]
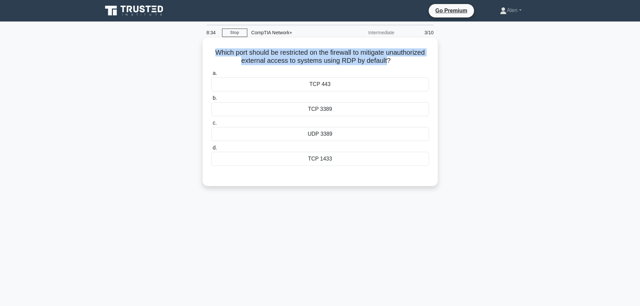
drag, startPoint x: 409, startPoint y: 64, endPoint x: 224, endPoint y: 52, distance: 185.2
click at [224, 52] on h5 "Which port should be restricted on the firewall to mitigate unauthorized extern…" at bounding box center [320, 56] width 219 height 17
copy h5 "Which port should be restricted on the firewall to mitigate unauthorized extern…"
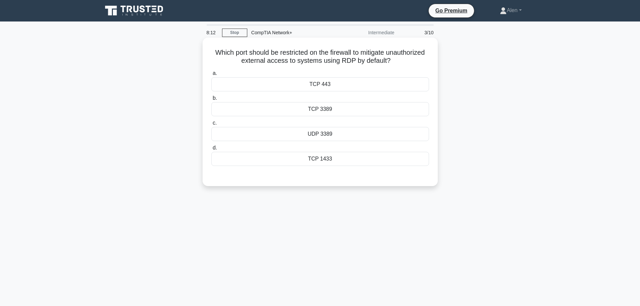
click at [342, 133] on div "UDP 3389" at bounding box center [320, 134] width 218 height 14
click at [211, 125] on input "c. UDP 3389" at bounding box center [211, 123] width 0 height 4
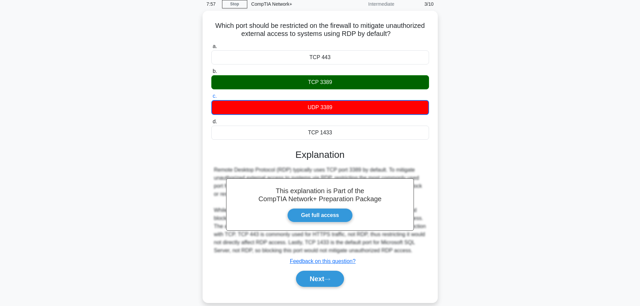
scroll to position [44, 0]
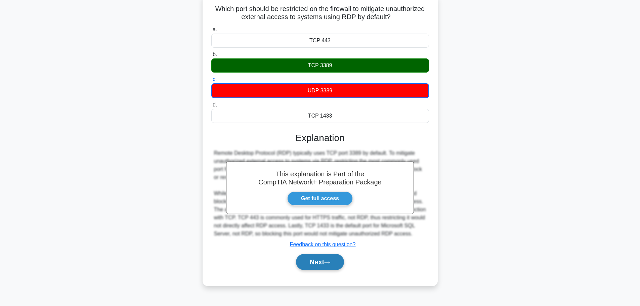
click at [326, 260] on button "Next" at bounding box center [320, 262] width 48 height 16
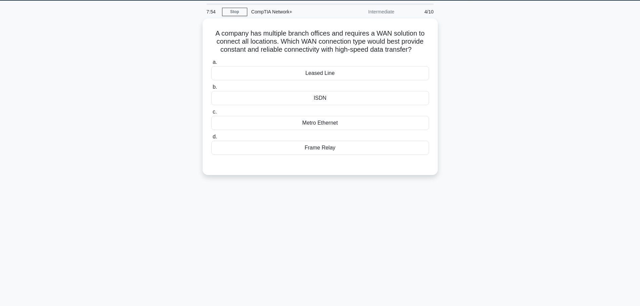
scroll to position [0, 0]
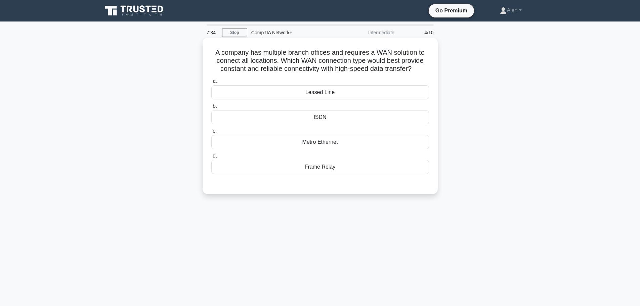
click at [341, 144] on div "Metro Ethernet" at bounding box center [320, 142] width 218 height 14
click at [211, 133] on input "c. Metro Ethernet" at bounding box center [211, 131] width 0 height 4
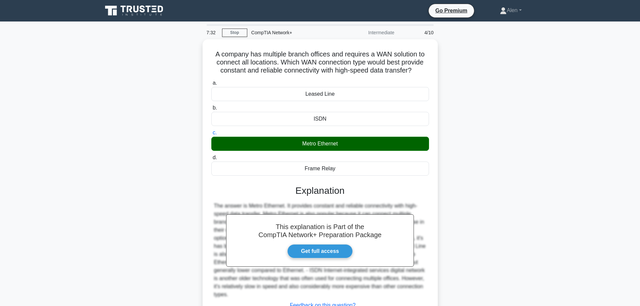
scroll to position [57, 0]
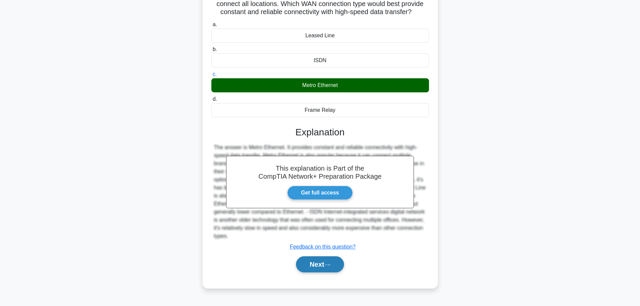
click at [316, 260] on button "Next" at bounding box center [320, 264] width 48 height 16
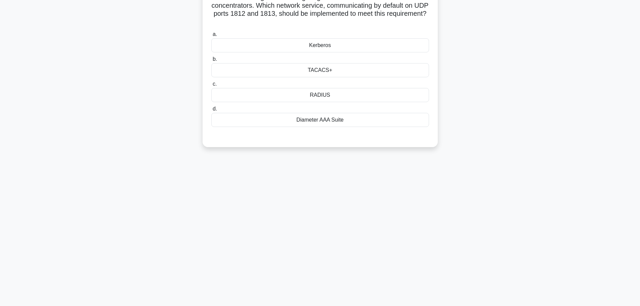
click at [640, 10] on main "7:30 Stop CompTIA Network+ Intermediate 5/10 A network engineer is configuring …" at bounding box center [320, 135] width 640 height 341
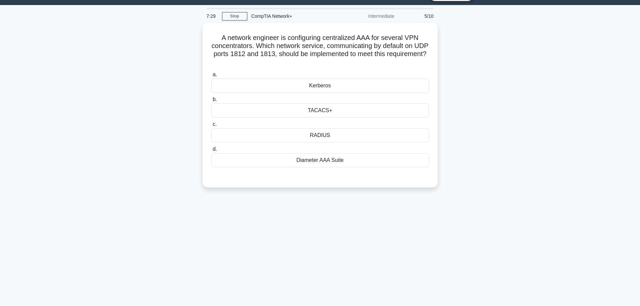
scroll to position [0, 0]
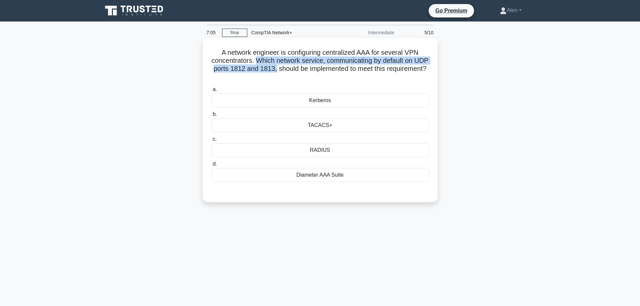
drag, startPoint x: 264, startPoint y: 59, endPoint x: 301, endPoint y: 72, distance: 39.5
click at [301, 72] on h5 "A network engineer is configuring centralized AAA for several VPN concentrators…" at bounding box center [320, 64] width 219 height 33
copy h5 "Which network service, communicating by default on UDP ports 1812 and 1813,"
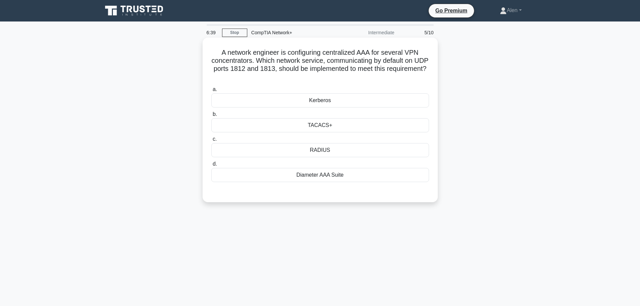
click at [310, 140] on label "c. RADIUS" at bounding box center [320, 146] width 218 height 22
click at [211, 140] on input "c. RADIUS" at bounding box center [211, 139] width 0 height 4
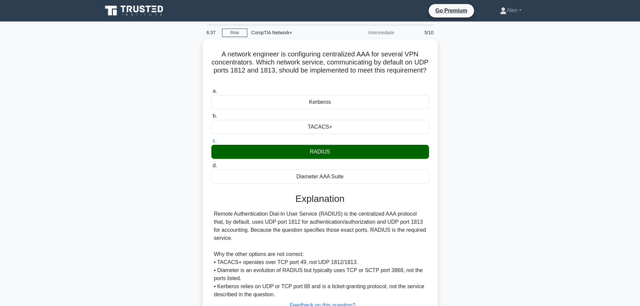
scroll to position [57, 0]
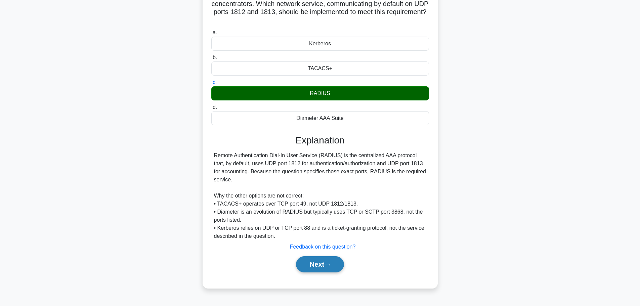
click at [328, 267] on icon at bounding box center [327, 265] width 6 height 4
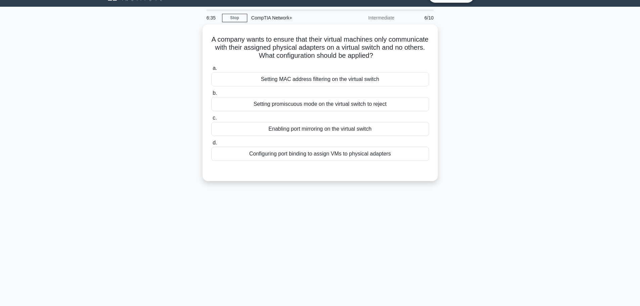
scroll to position [0, 0]
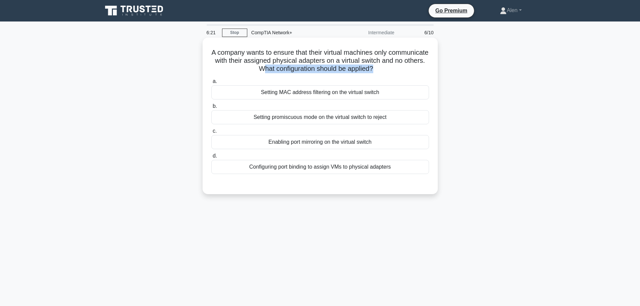
drag, startPoint x: 285, startPoint y: 69, endPoint x: 392, endPoint y: 68, distance: 106.9
click at [398, 71] on h5 "A company wants to ensure that their virtual machines only communicate with the…" at bounding box center [320, 60] width 219 height 25
click at [330, 54] on h5 "A company wants to ensure that their virtual machines only communicate with the…" at bounding box center [320, 60] width 219 height 25
click at [333, 51] on h5 "A company wants to ensure that their virtual machines only communicate with the…" at bounding box center [320, 60] width 219 height 25
drag, startPoint x: 319, startPoint y: 60, endPoint x: 429, endPoint y: 69, distance: 110.6
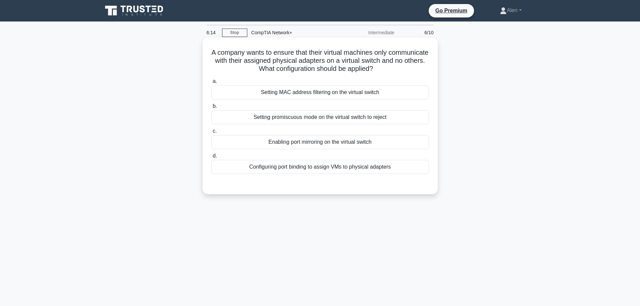
click at [429, 69] on h5 "A company wants to ensure that their virtual machines only communicate with the…" at bounding box center [320, 60] width 219 height 25
click at [416, 69] on h5 "A company wants to ensure that their virtual machines only communicate with the…" at bounding box center [320, 60] width 219 height 25
click at [367, 168] on div "Configuring port binding to assign VMs to physical adapters" at bounding box center [320, 167] width 218 height 14
click at [211, 158] on input "d. Configuring port binding to assign VMs to physical adapters" at bounding box center [211, 156] width 0 height 4
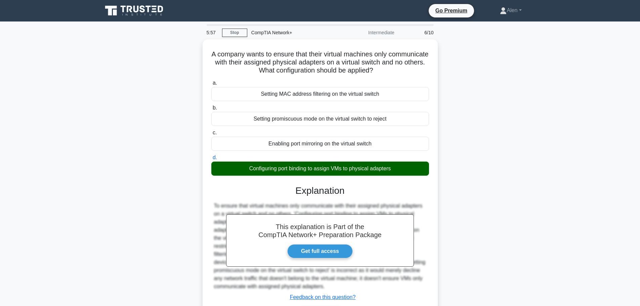
scroll to position [57, 0]
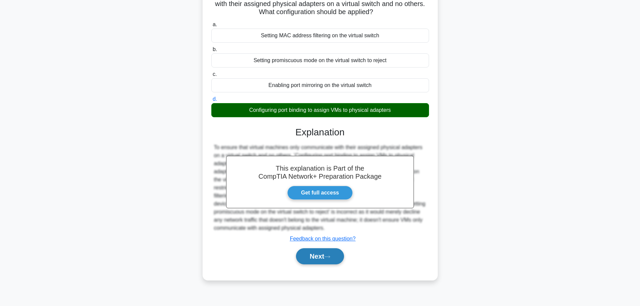
click at [322, 254] on button "Next" at bounding box center [320, 256] width 48 height 16
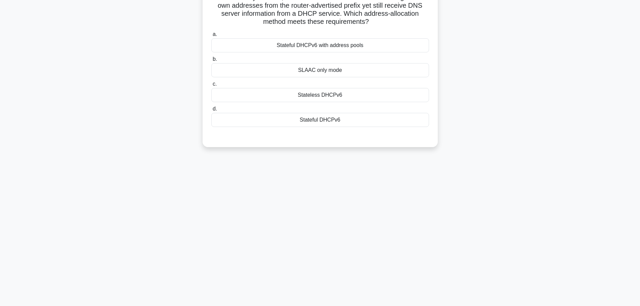
scroll to position [0, 0]
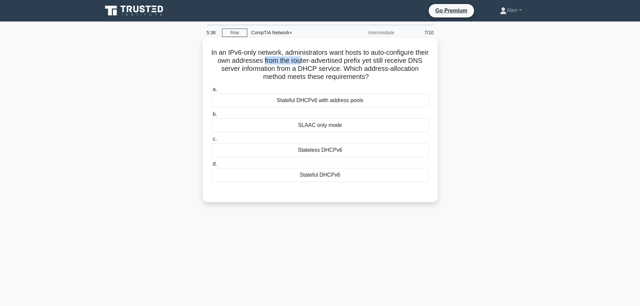
drag, startPoint x: 279, startPoint y: 61, endPoint x: 315, endPoint y: 58, distance: 36.7
click at [315, 58] on h5 "In an IPv6-only network, administrators want hosts to auto-configure their own …" at bounding box center [320, 64] width 219 height 33
click at [341, 63] on h5 "In an IPv6-only network, administrators want hosts to auto-configure their own …" at bounding box center [320, 64] width 219 height 33
drag, startPoint x: 250, startPoint y: 70, endPoint x: 351, endPoint y: 68, distance: 101.5
click at [351, 68] on h5 "In an IPv6-only network, administrators want hosts to auto-configure their own …" at bounding box center [320, 64] width 219 height 33
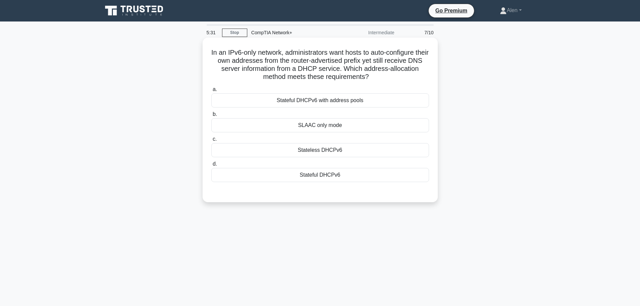
click at [372, 67] on h5 "In an IPv6-only network, administrators want hosts to auto-configure their own …" at bounding box center [320, 64] width 219 height 33
click at [369, 98] on div "Stateful DHCPv6 with address pools" at bounding box center [320, 100] width 218 height 14
click at [211, 92] on input "a. Stateful DHCPv6 with address pools" at bounding box center [211, 89] width 0 height 4
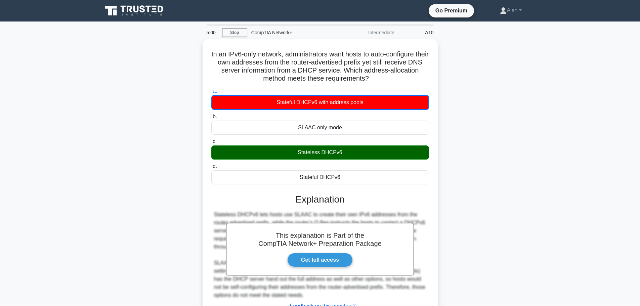
scroll to position [57, 0]
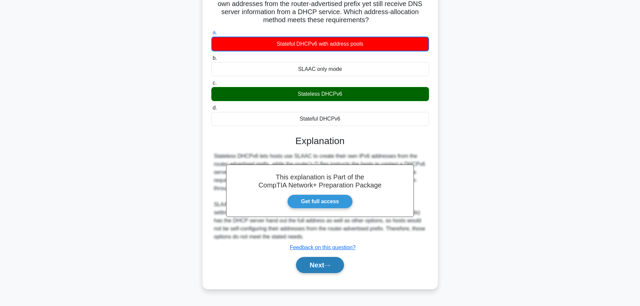
click at [321, 265] on button "Next" at bounding box center [320, 265] width 48 height 16
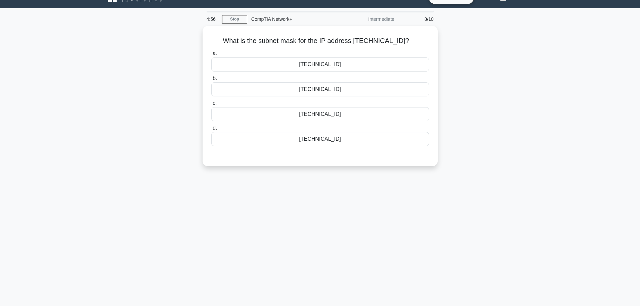
scroll to position [0, 0]
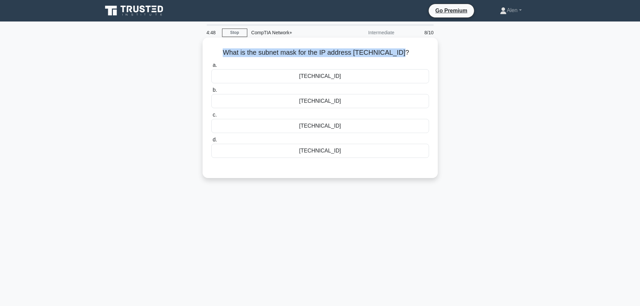
drag, startPoint x: 400, startPoint y: 53, endPoint x: 206, endPoint y: 50, distance: 194.3
click at [206, 50] on div "What is the subnet mask for the IP address [TECHNICAL_ID]? .spinner_0XTQ{transf…" at bounding box center [320, 107] width 230 height 135
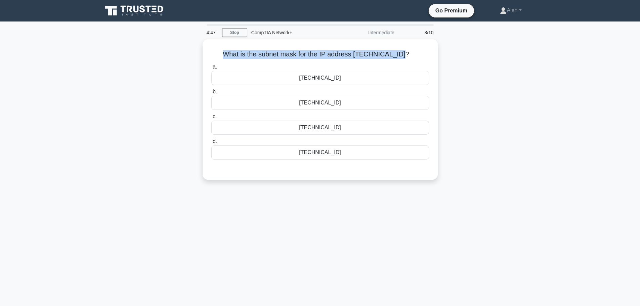
copy h5 "What is the subnet mask for the IP address [TECHNICAL_ID]"
click at [326, 102] on div "[TECHNICAL_ID]" at bounding box center [320, 101] width 218 height 14
click at [211, 92] on input "b. [TECHNICAL_ID]" at bounding box center [211, 90] width 0 height 4
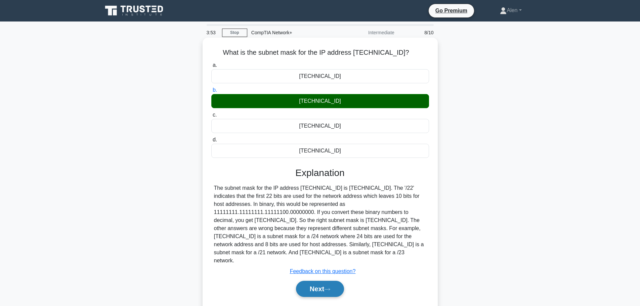
click at [328, 281] on button "Next" at bounding box center [320, 289] width 48 height 16
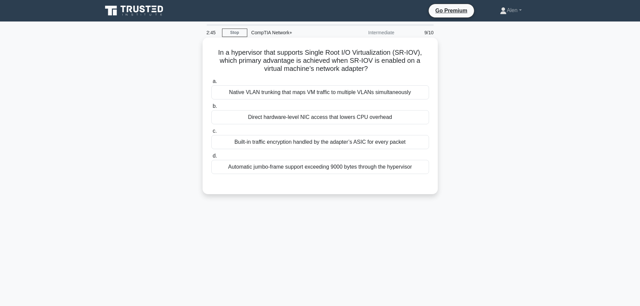
click at [375, 170] on div "Automatic jumbo-frame support exceeding 9000 bytes through the hypervisor" at bounding box center [320, 167] width 218 height 14
click at [211, 158] on input "d. Automatic jumbo-frame support exceeding 9000 bytes through the hypervisor" at bounding box center [211, 156] width 0 height 4
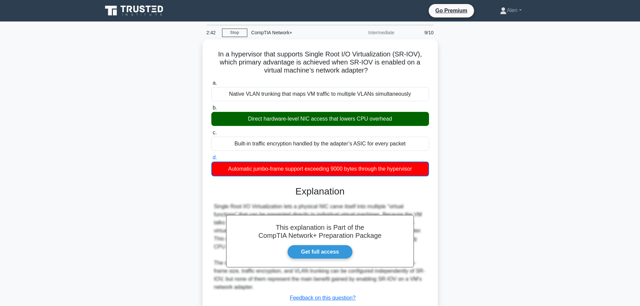
scroll to position [57, 0]
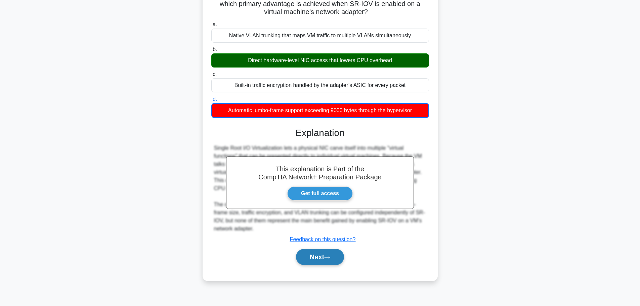
click at [330, 258] on icon at bounding box center [327, 258] width 6 height 4
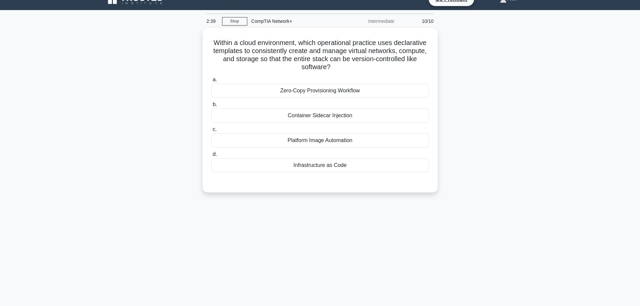
scroll to position [0, 0]
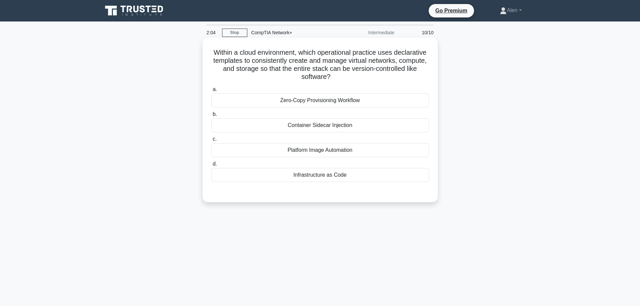
drag, startPoint x: 225, startPoint y: 62, endPoint x: 397, endPoint y: 75, distance: 172.6
click at [397, 75] on h5 "Within a cloud environment, which operational practice uses declarative templat…" at bounding box center [320, 64] width 219 height 33
click at [319, 176] on div "Infrastructure as Code" at bounding box center [320, 175] width 218 height 14
click at [211, 166] on input "d. Infrastructure as Code" at bounding box center [211, 164] width 0 height 4
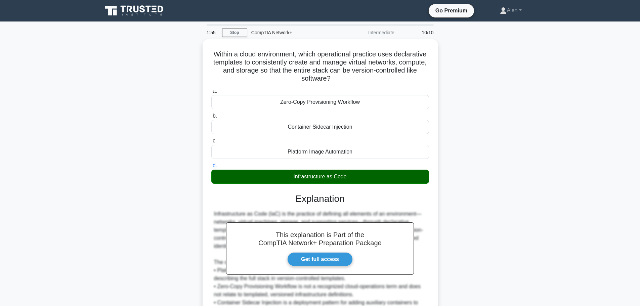
scroll to position [68, 0]
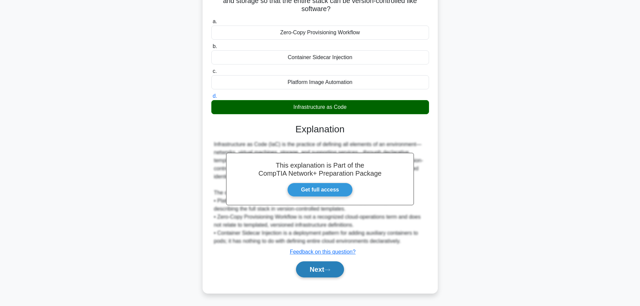
click at [317, 270] on button "Next" at bounding box center [320, 269] width 48 height 16
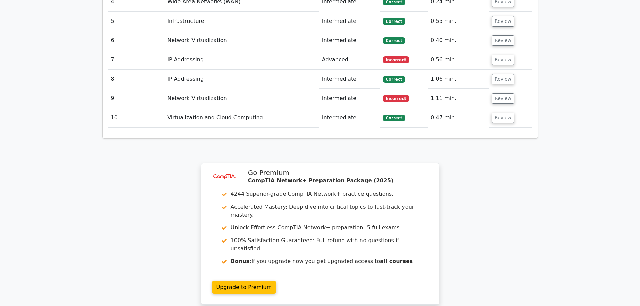
scroll to position [983, 0]
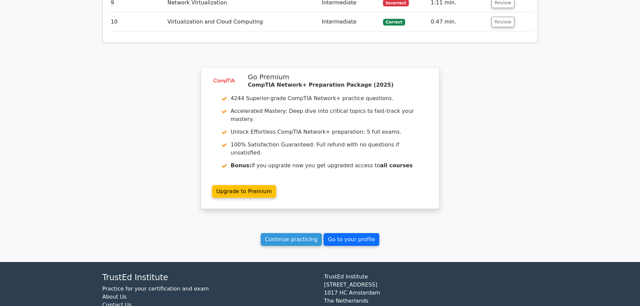
click at [337, 233] on link "Go to your profile" at bounding box center [352, 239] width 56 height 13
